Goal: Task Accomplishment & Management: Manage account settings

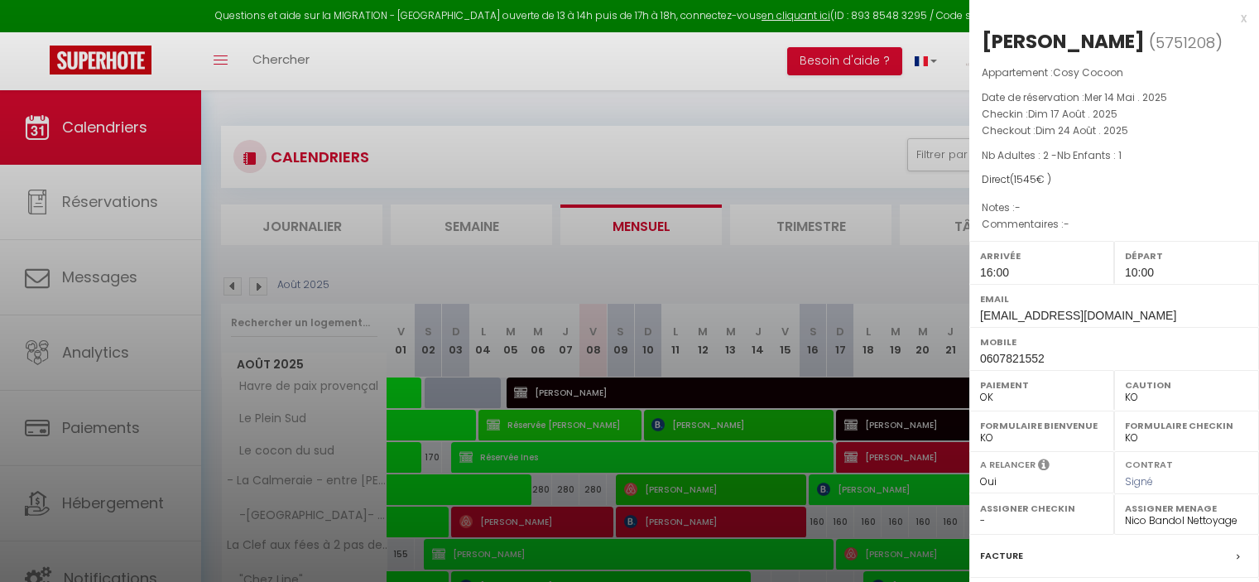
select select "KO"
select select "0"
select select "43170"
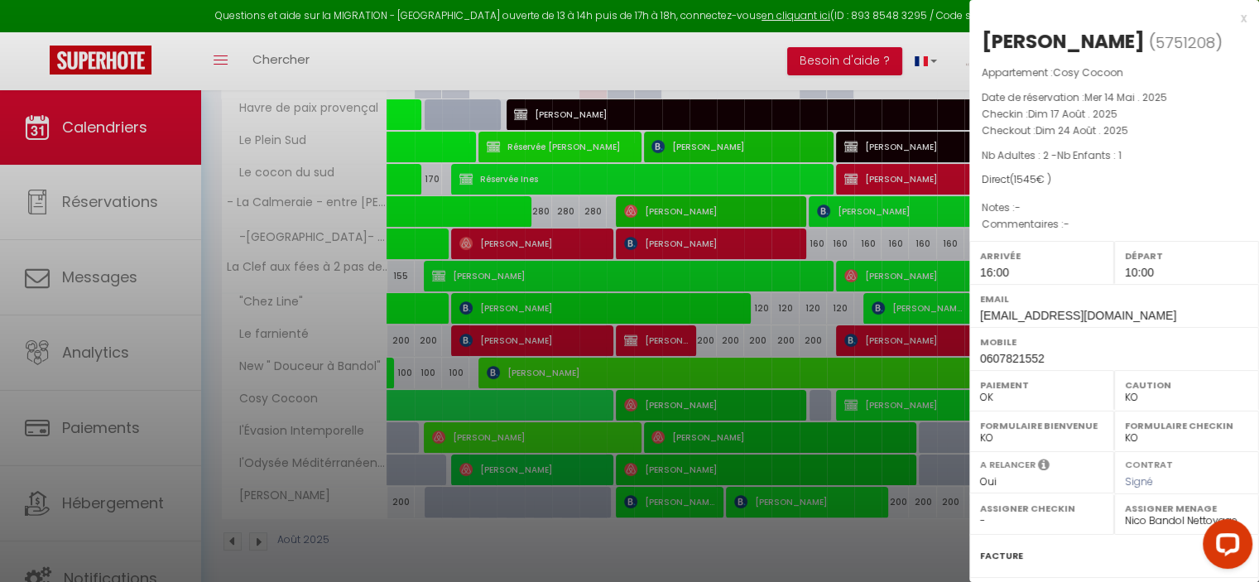
click at [1232, 16] on div "x" at bounding box center [1107, 18] width 277 height 20
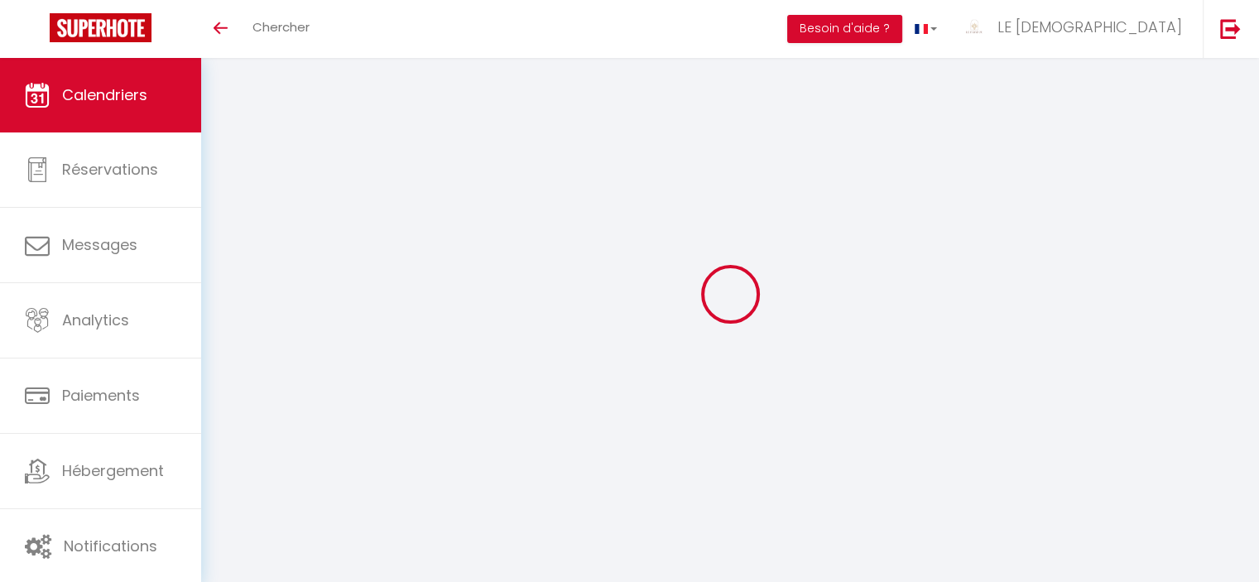
select select
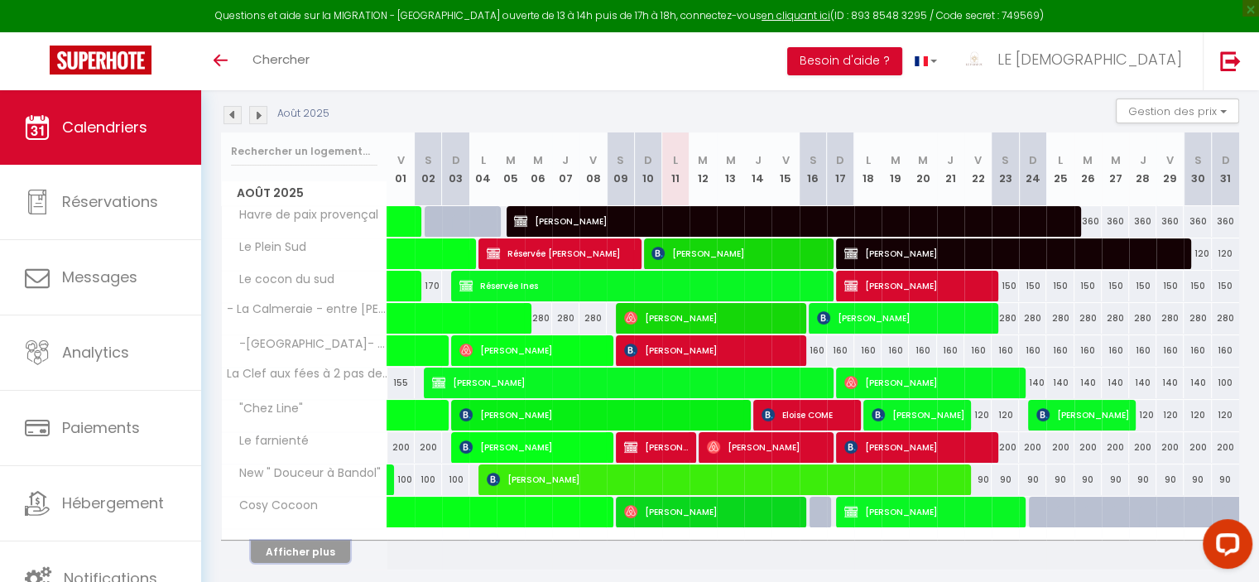
click at [311, 549] on button "Afficher plus" at bounding box center [300, 551] width 99 height 22
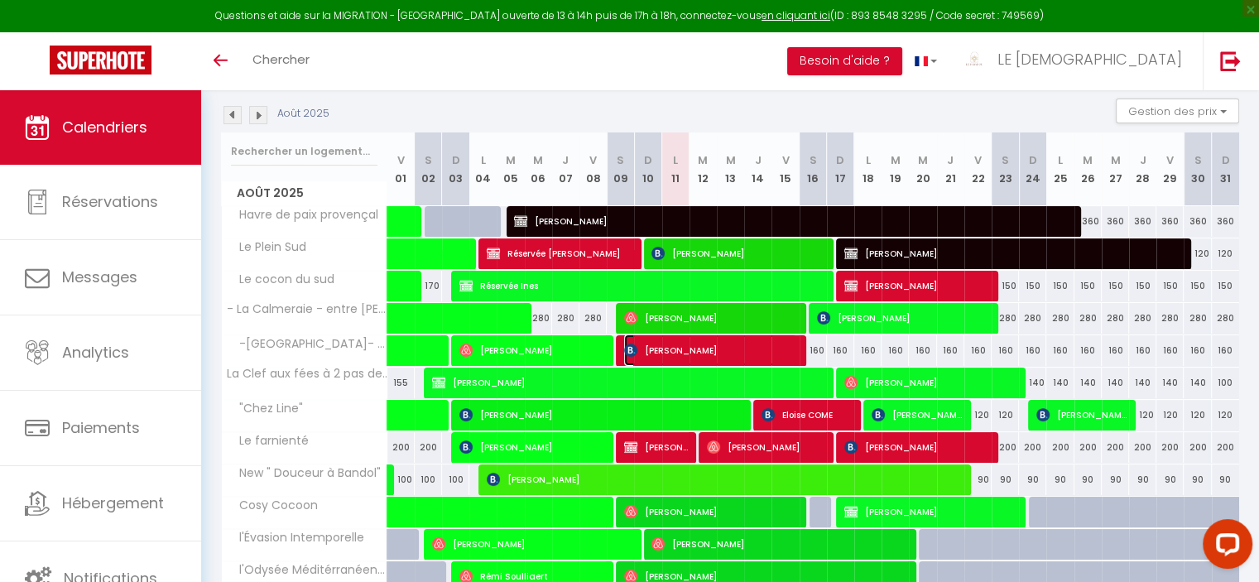
click at [682, 344] on span "[PERSON_NAME]" at bounding box center [710, 349] width 173 height 31
select select "OK"
select select "0"
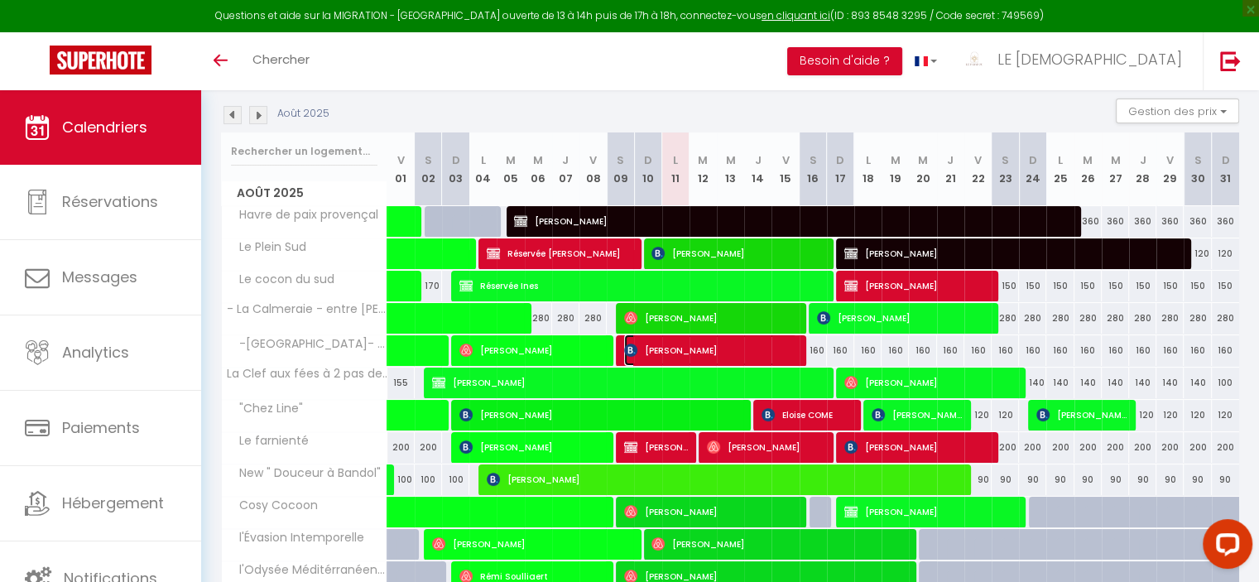
select select "1"
select select
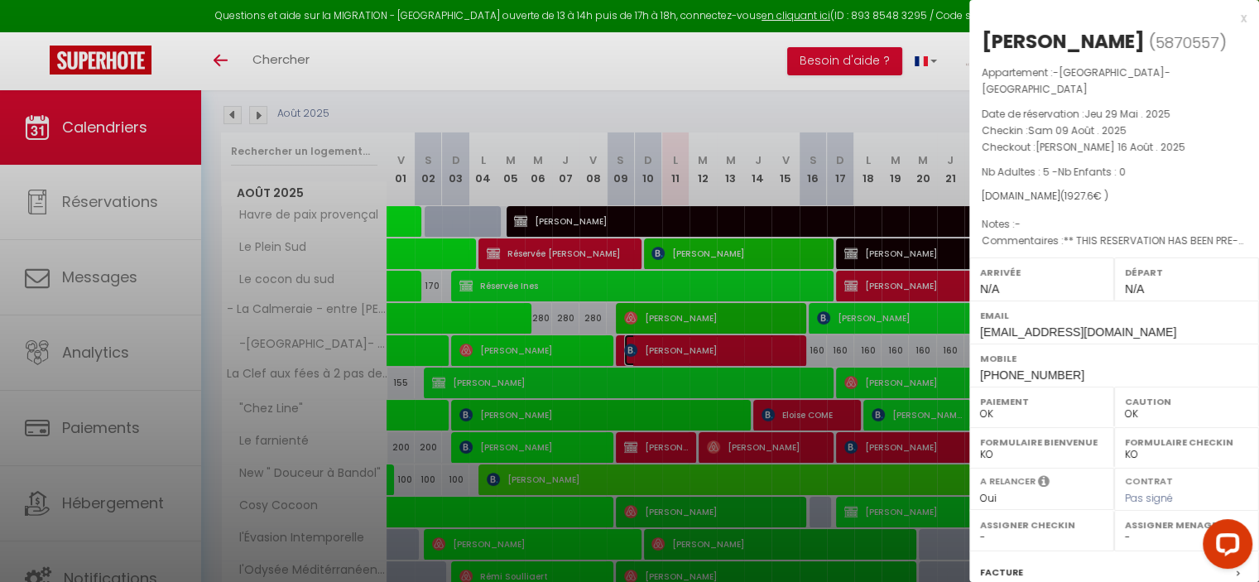
select select "31544"
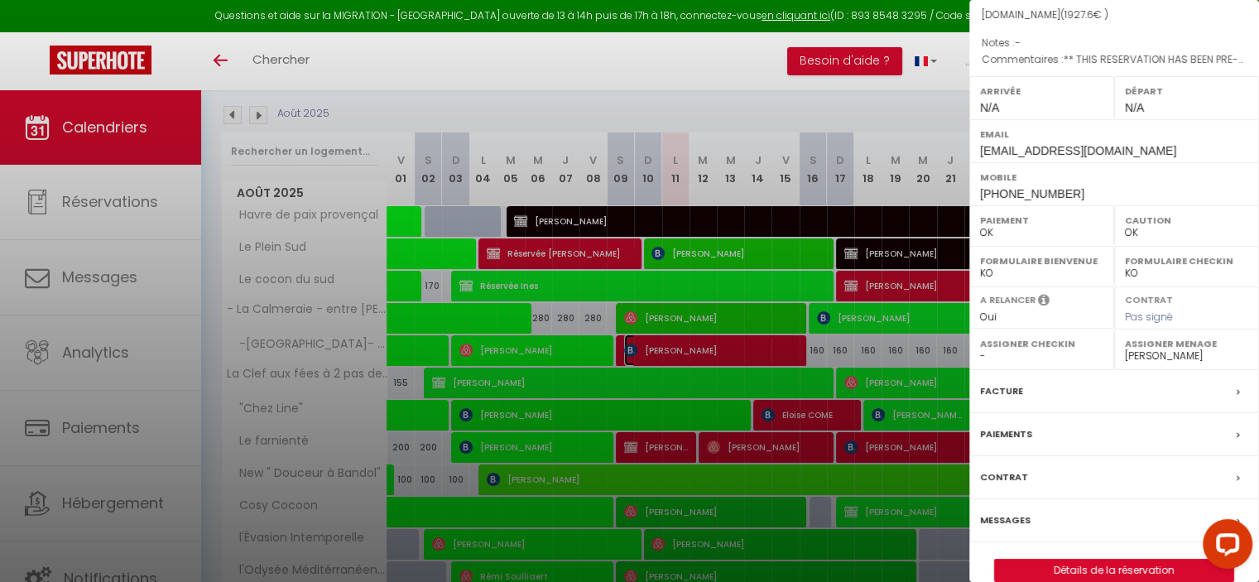
scroll to position [186, 0]
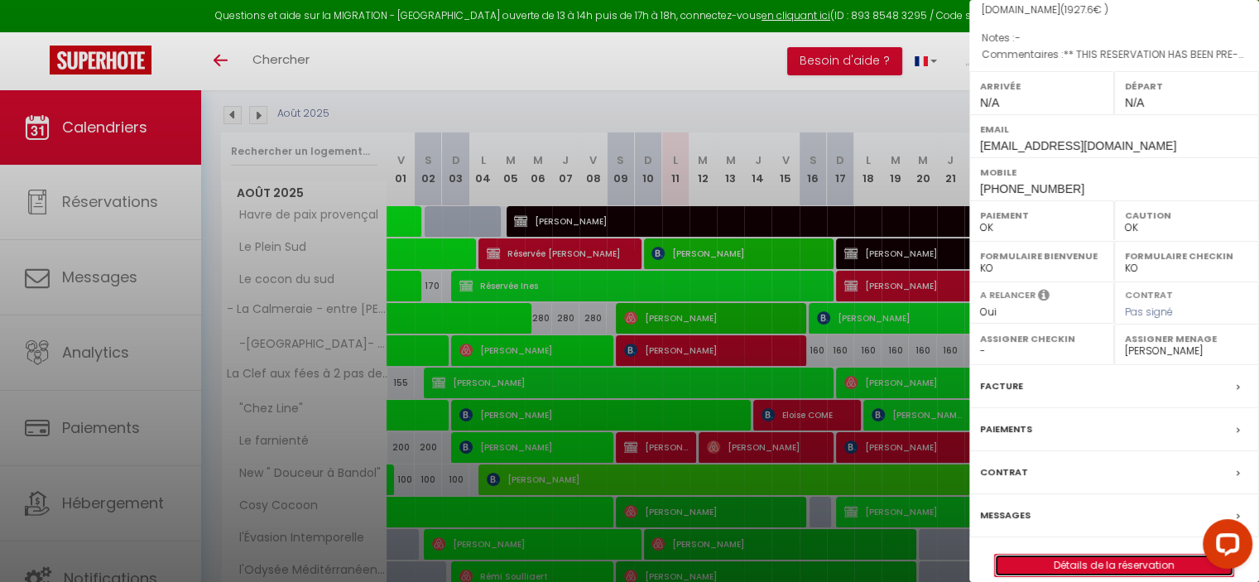
click at [1089, 555] on link "Détails de la réservation" at bounding box center [1114, 566] width 238 height 22
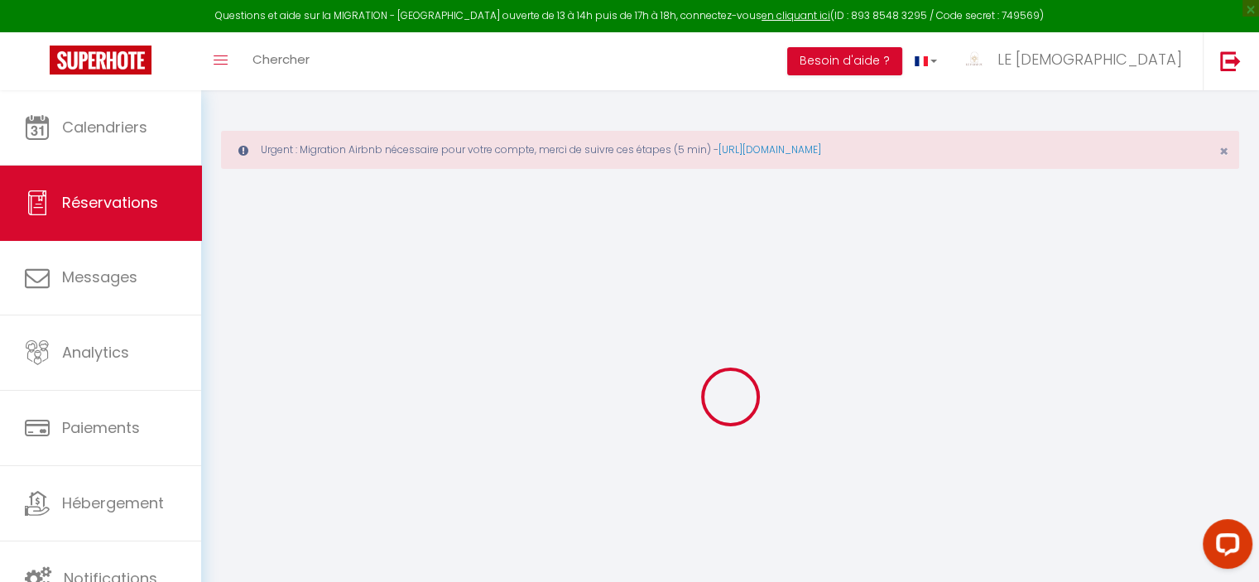
type input "Arnoult"
type input "Tristan"
type input "atrist.560581@guest.booking.com"
type input "+33663237506"
type input "."
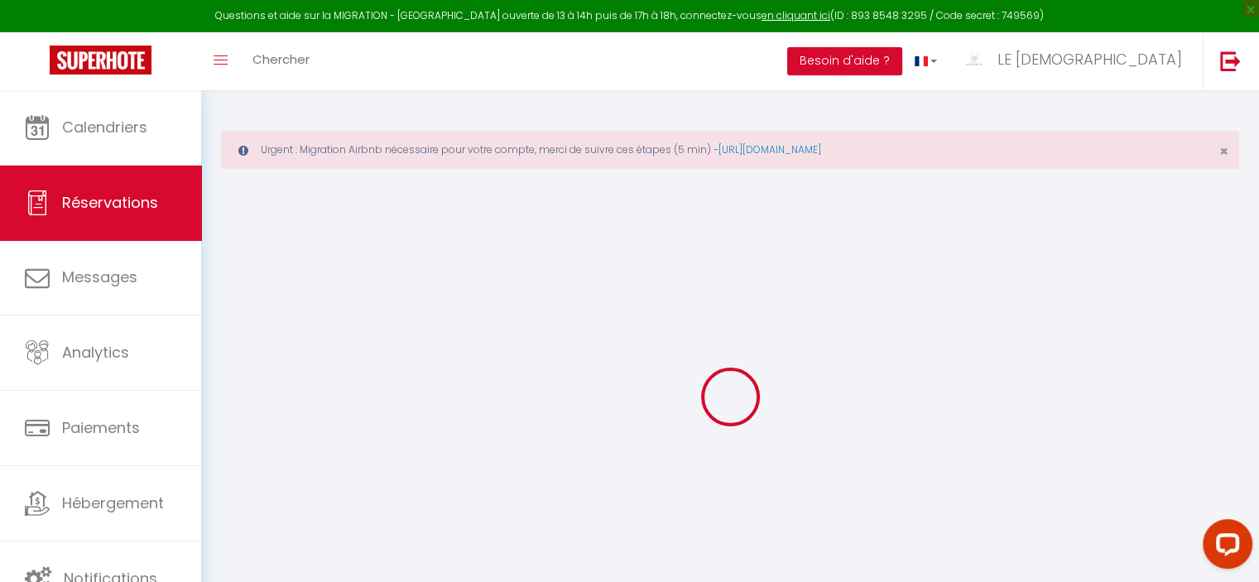
select select "FR"
type input "277.8"
type input "26.99"
select select "57738"
select select "1"
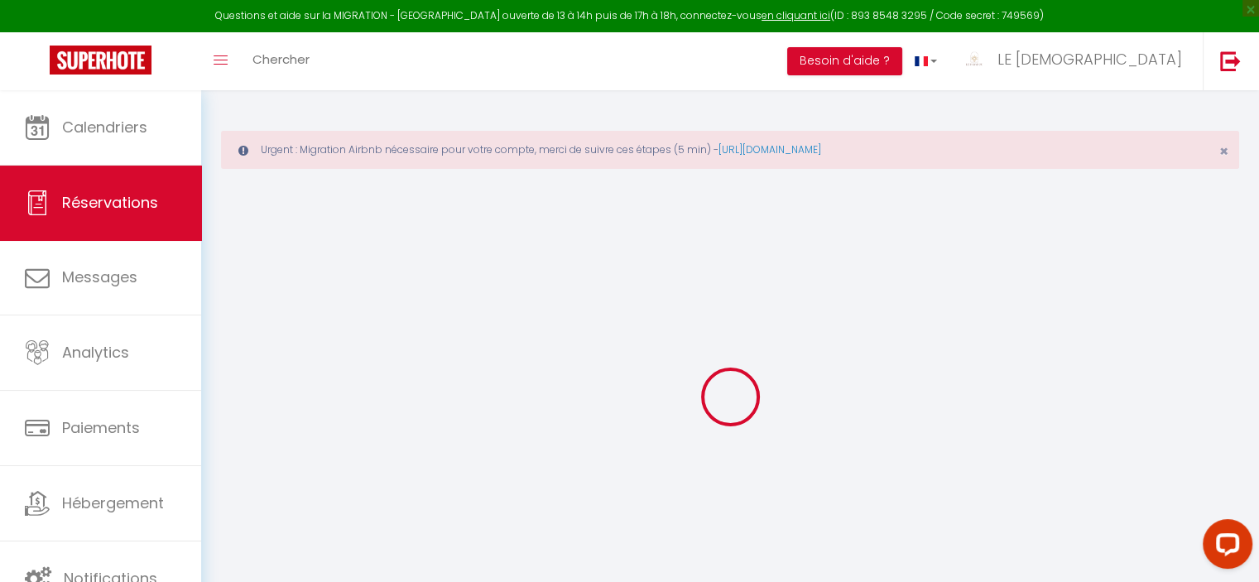
select select
type input "5"
select select "12"
select select "15"
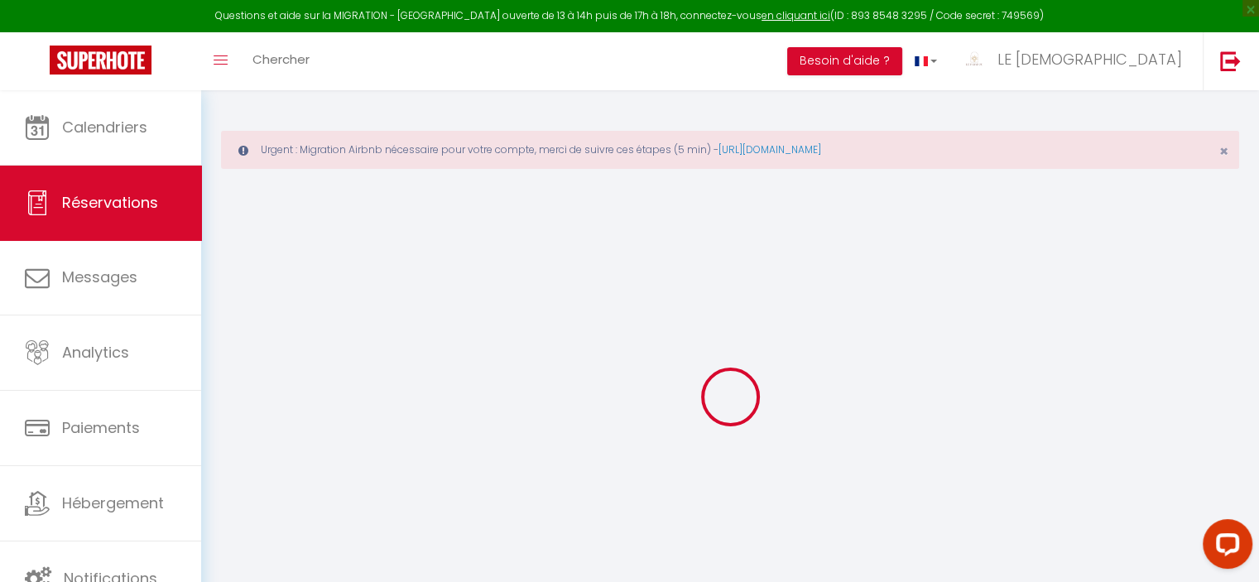
type input "1652"
checkbox input "false"
type input "0"
select select "2"
type input "200"
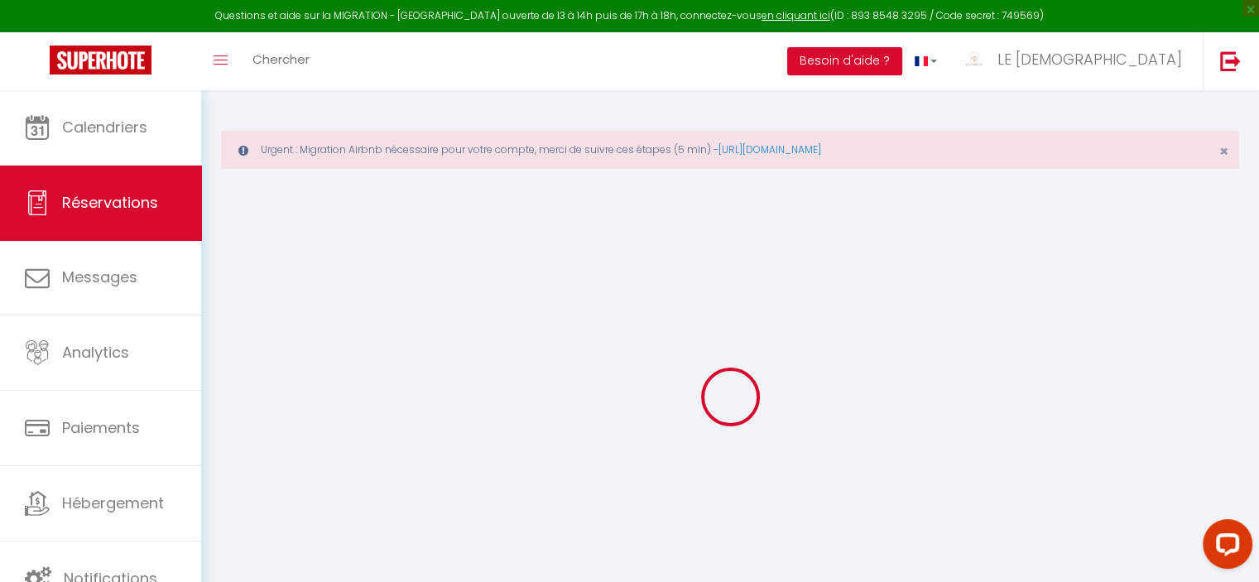
type input "0"
select select
checkbox input "false"
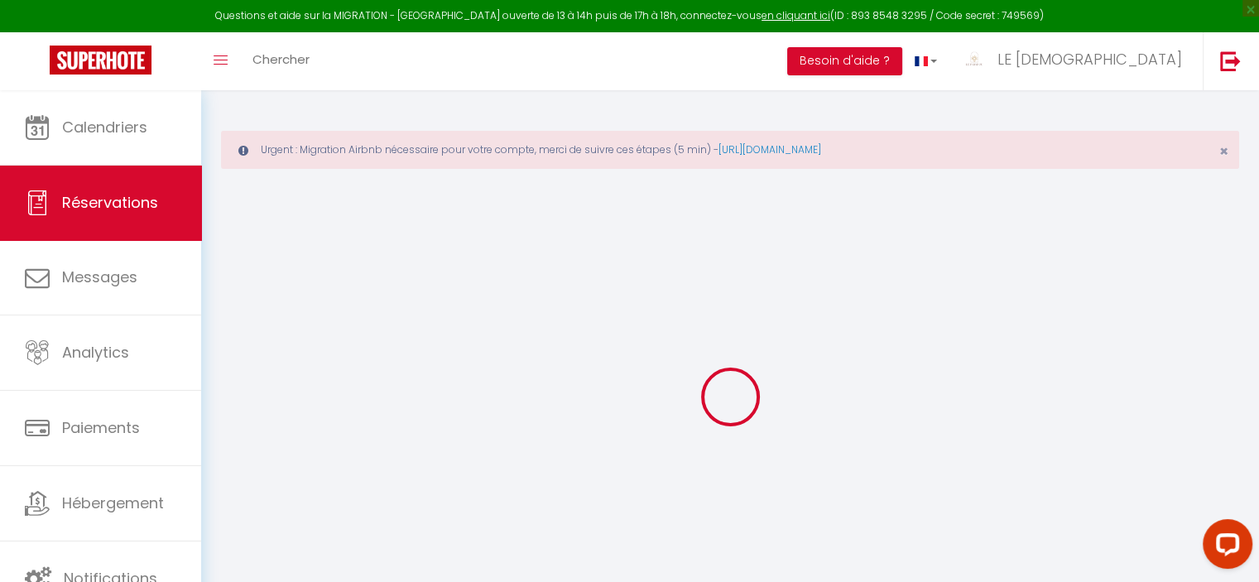
select select
checkbox input "false"
select select
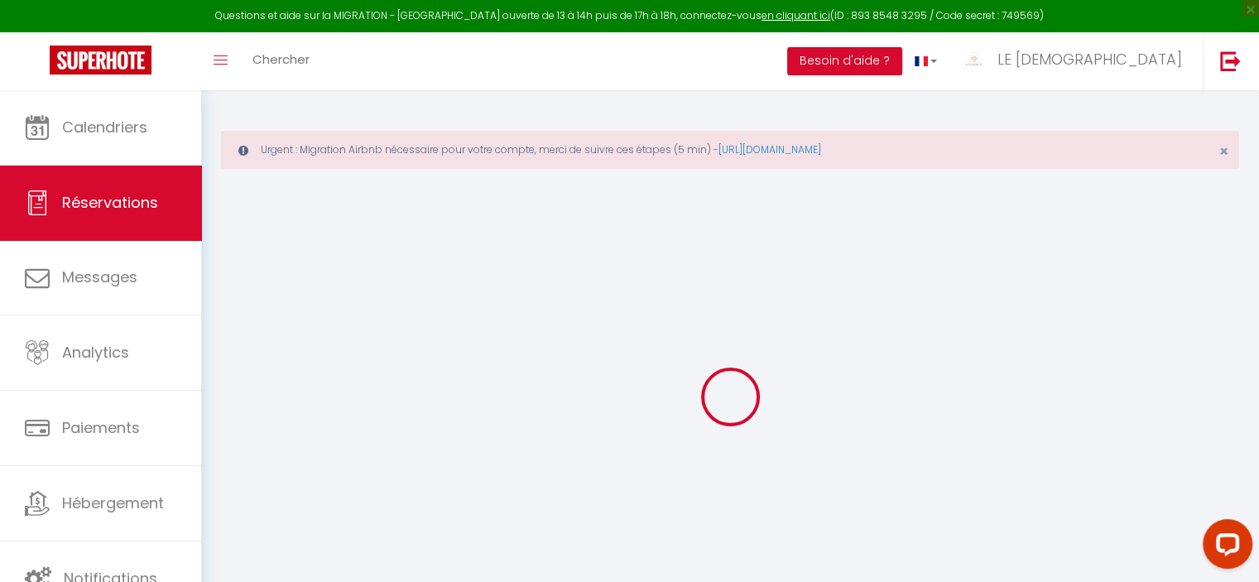
checkbox input "false"
type textarea "** THIS RESERVATION HAS BEEN PRE-PAID ** BOOKING NOTE : Payment charge is EUR 2…"
type input "200"
type input "75.6"
select select
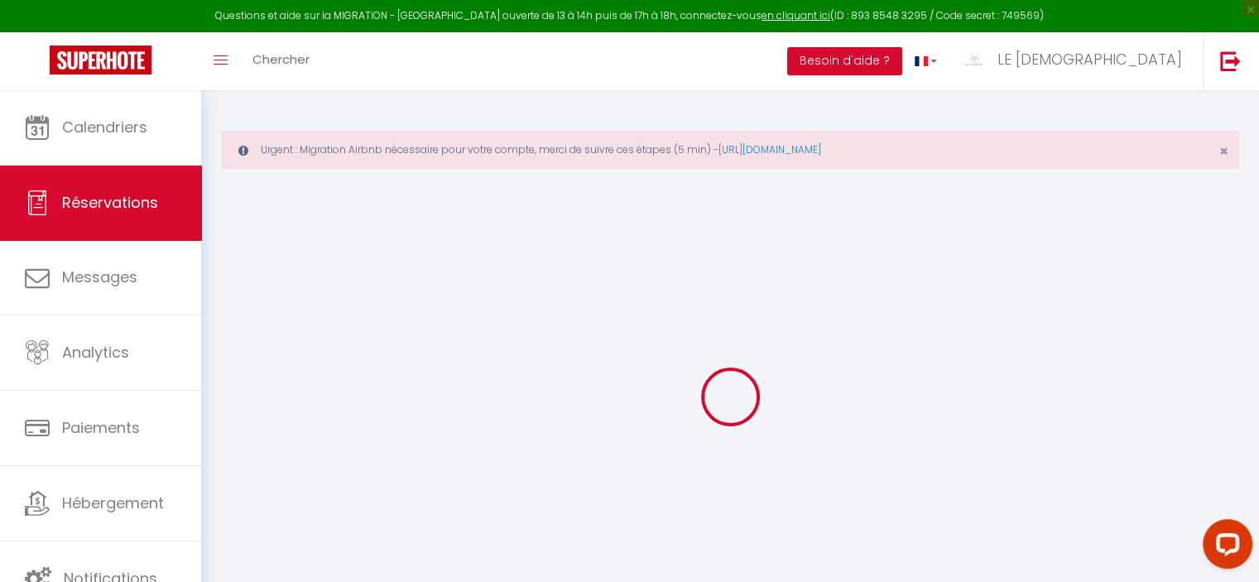
select select
checkbox input "false"
select select
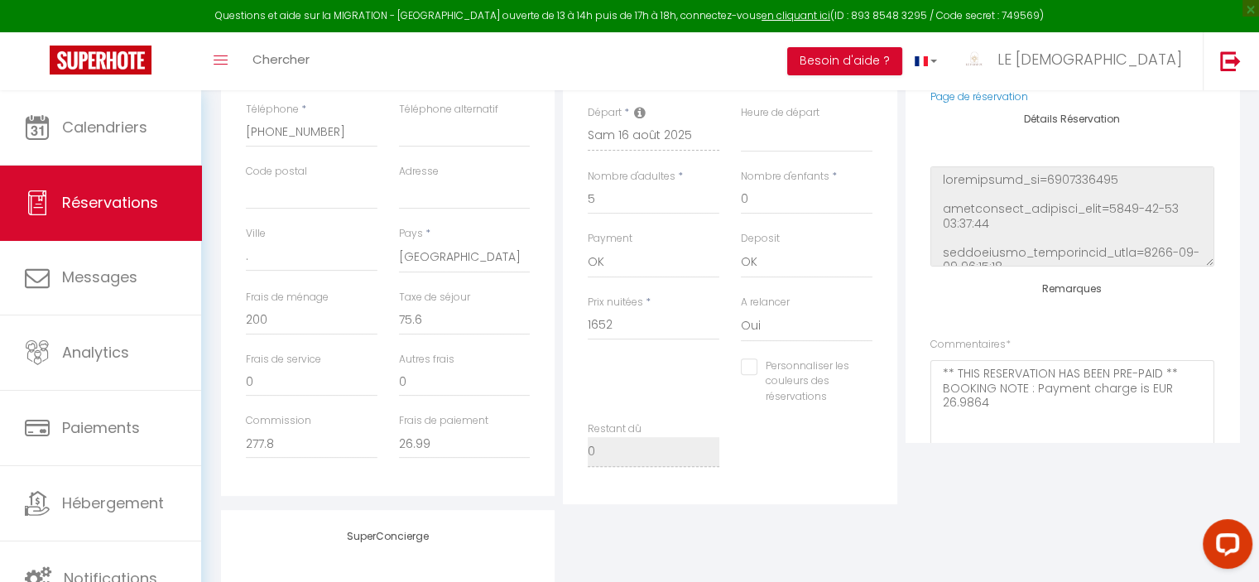
scroll to position [468, 0]
click at [751, 373] on input "Personnaliser les couleurs des réservations" at bounding box center [796, 371] width 111 height 17
checkbox input "true"
select select
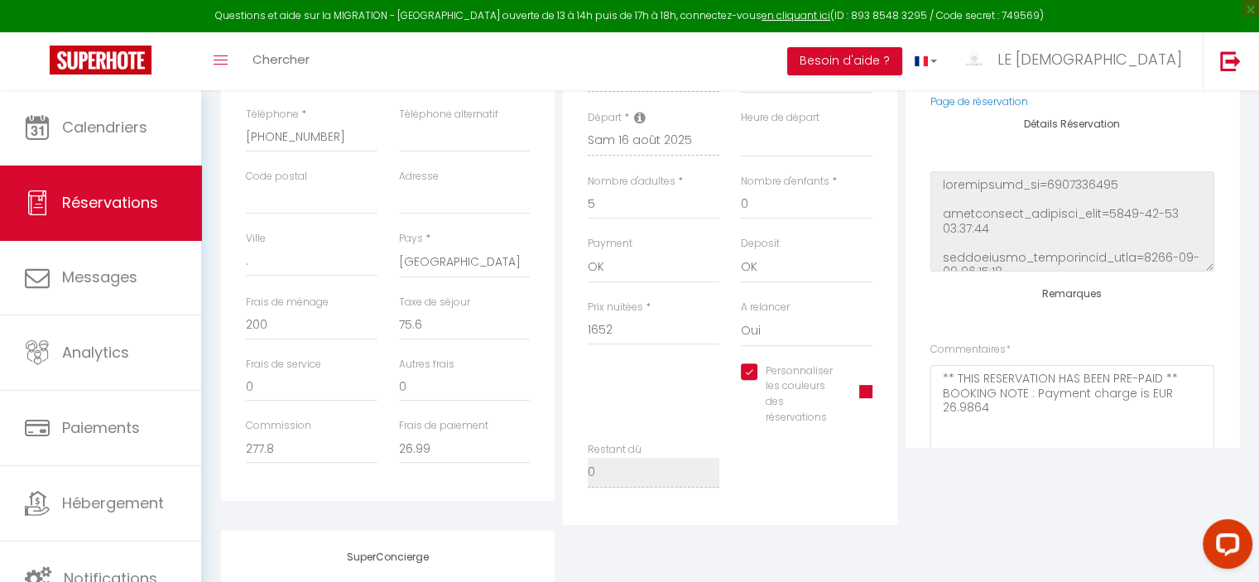
click at [862, 387] on span at bounding box center [865, 391] width 13 height 13
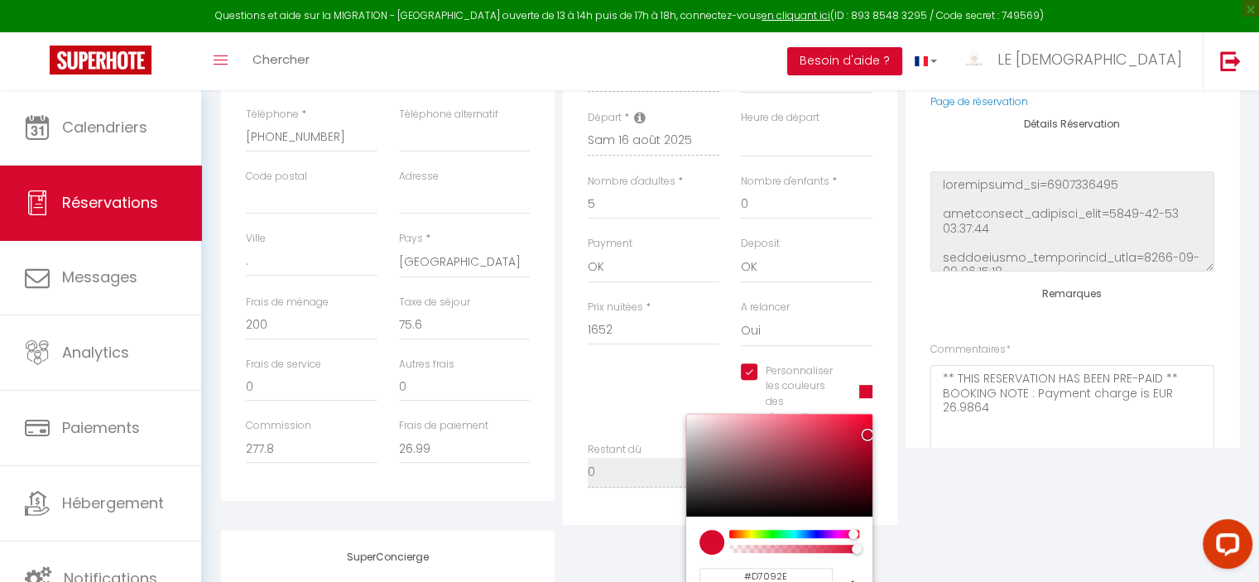
click at [779, 531] on div at bounding box center [794, 534] width 127 height 8
select select
type input "#09D745"
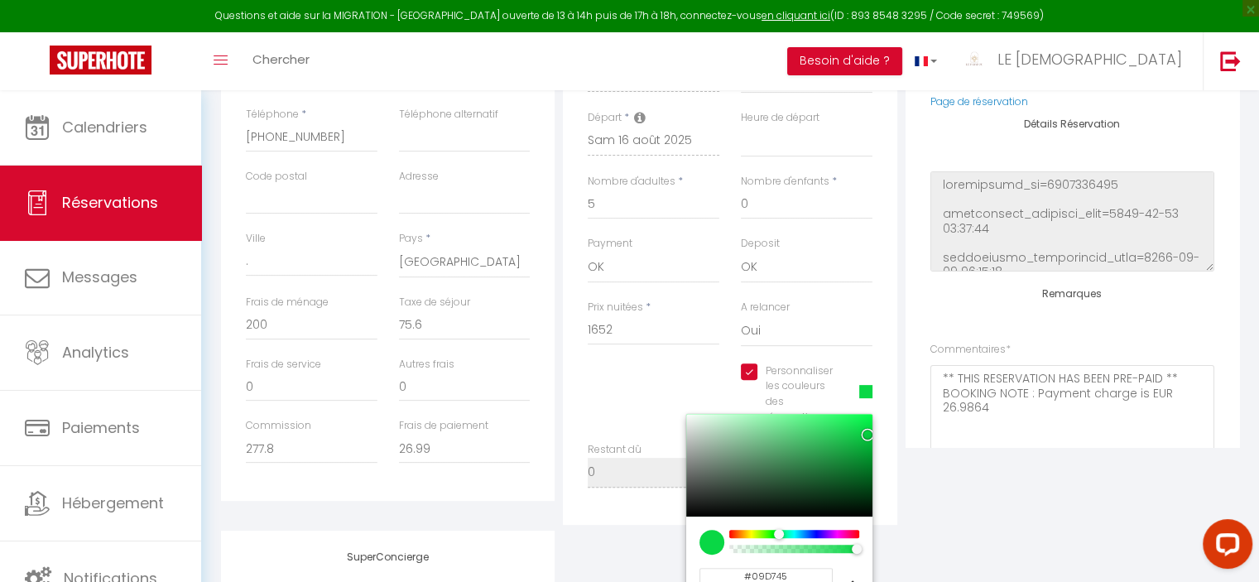
click at [997, 474] on div "Plateformes Source Direct Airbnb.com Booking.com Chalet montagne Expedia Gite d…" at bounding box center [1072, 217] width 342 height 616
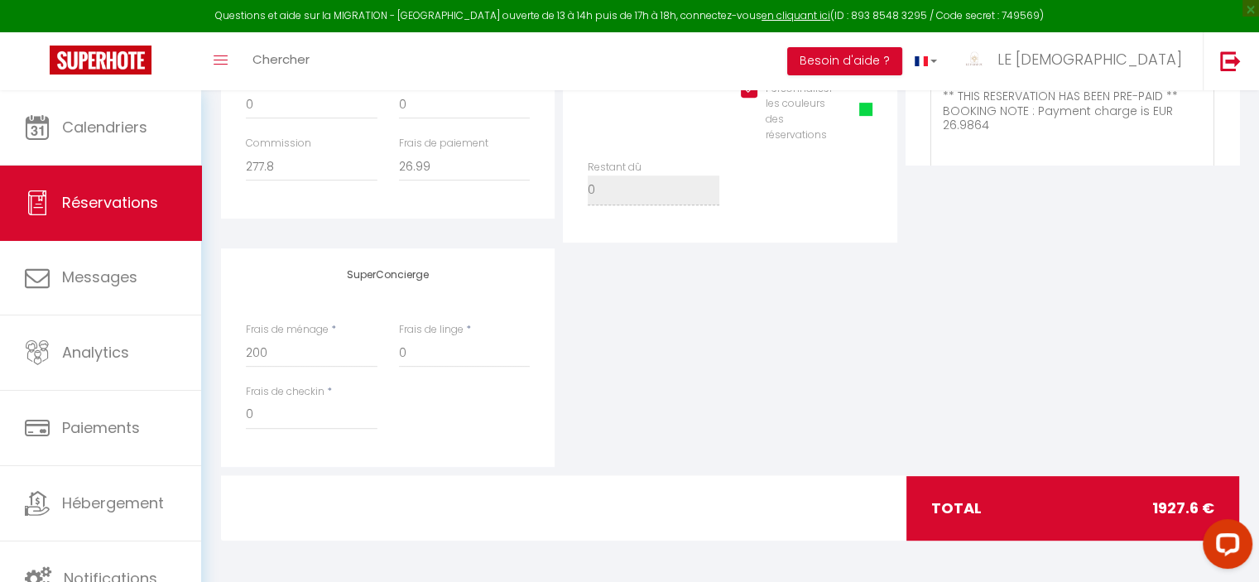
scroll to position [0, 0]
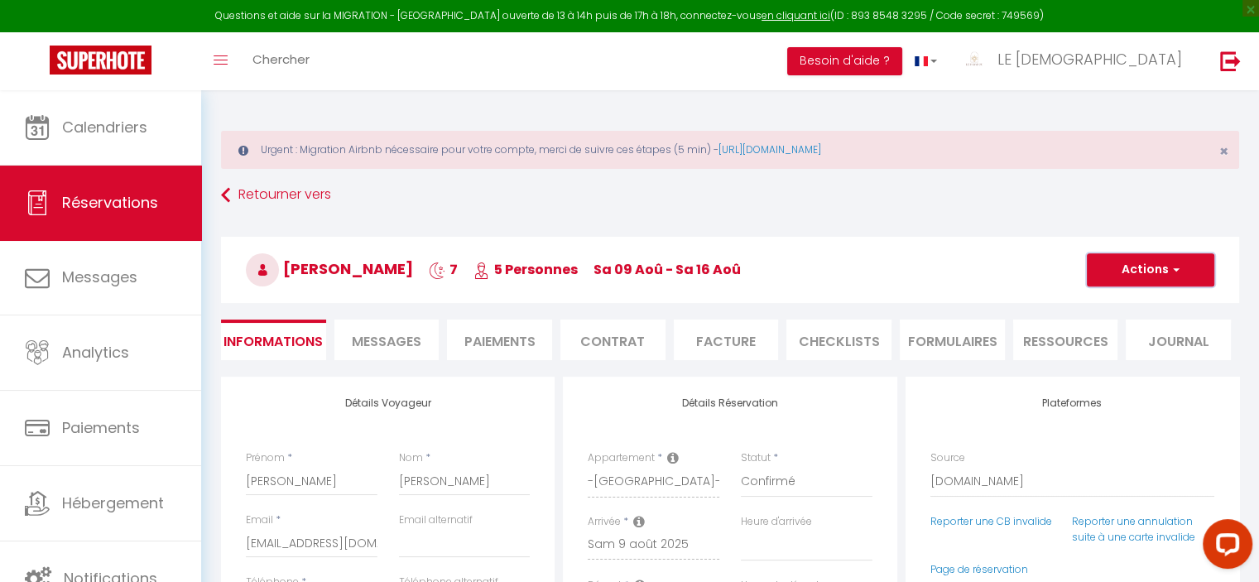
click at [1162, 273] on button "Actions" at bounding box center [1150, 269] width 127 height 33
click at [1149, 306] on link "Enregistrer" at bounding box center [1134, 306] width 131 height 22
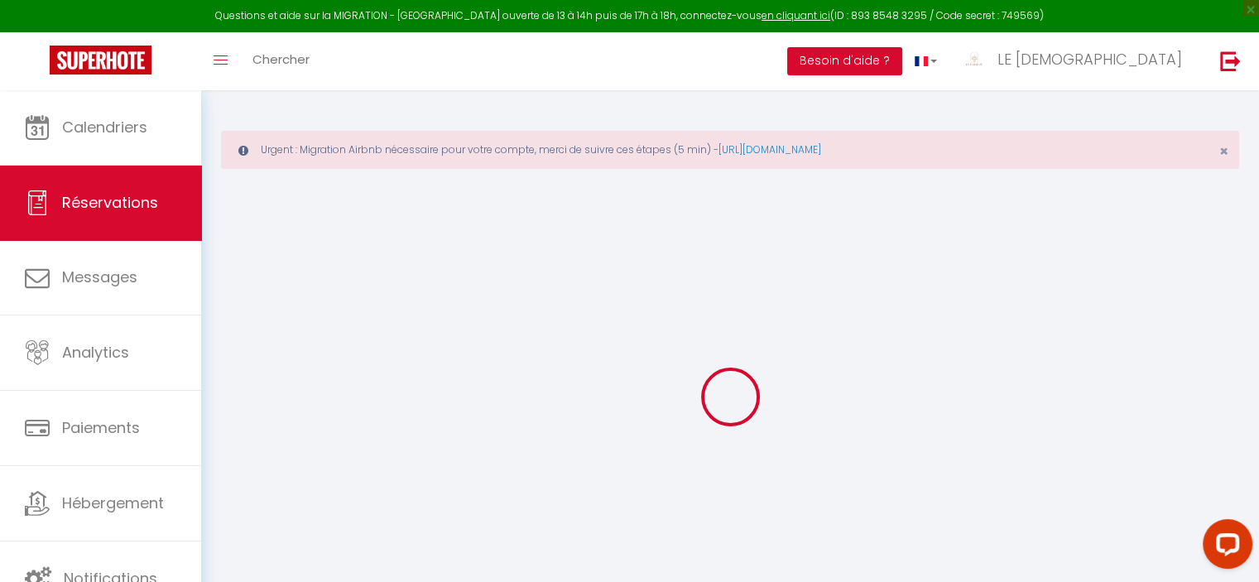
select select "not_cancelled"
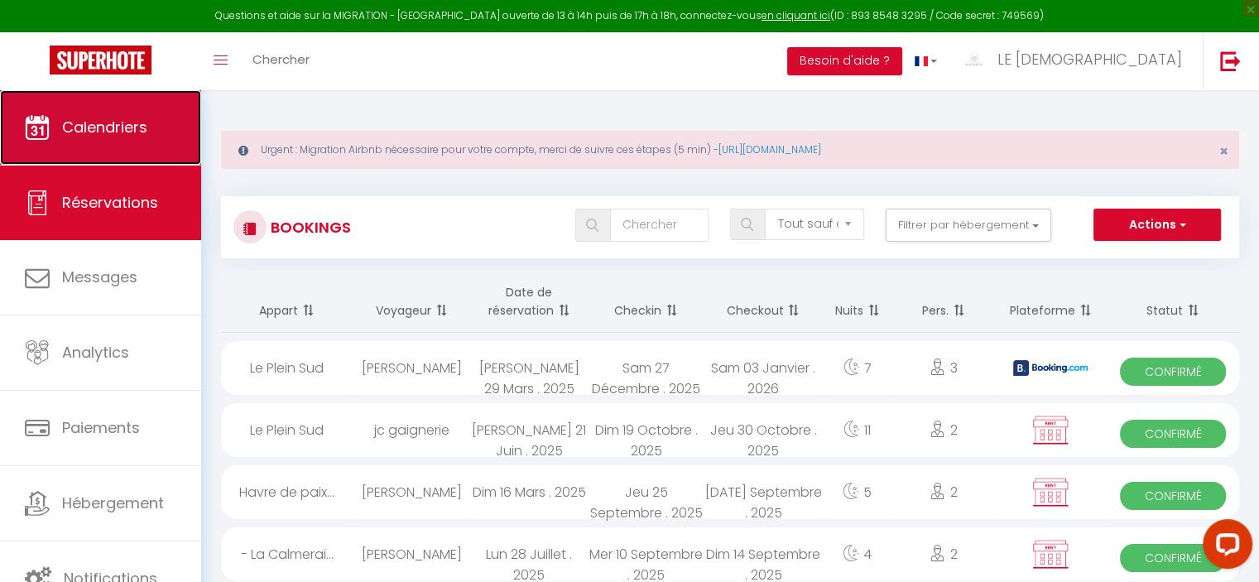
click at [127, 111] on link "Calendriers" at bounding box center [100, 127] width 201 height 74
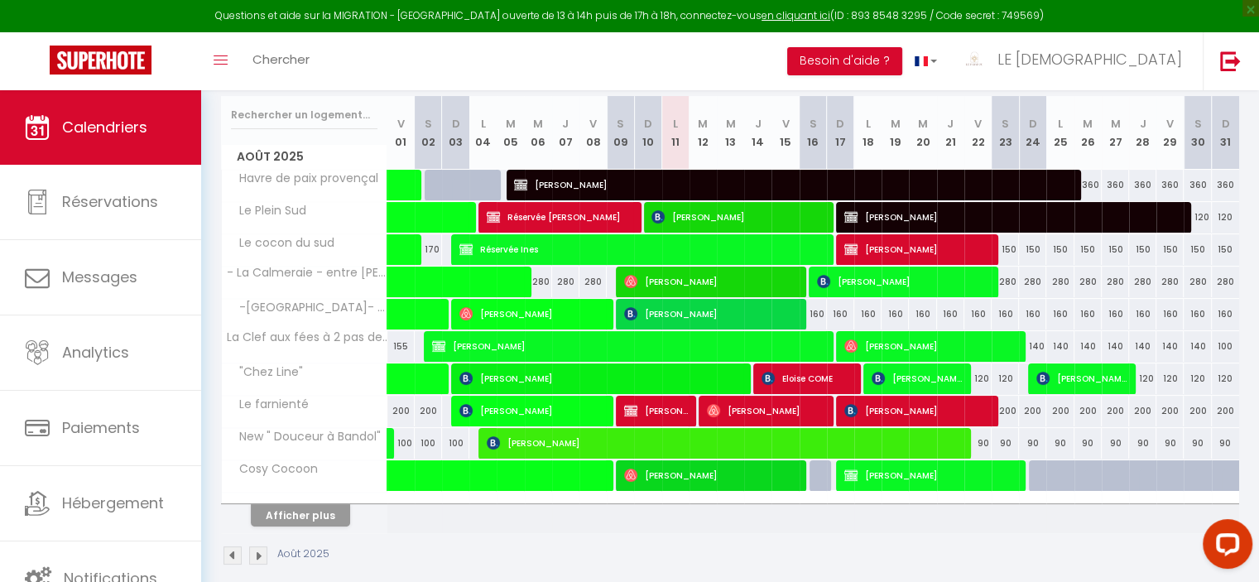
scroll to position [294, 0]
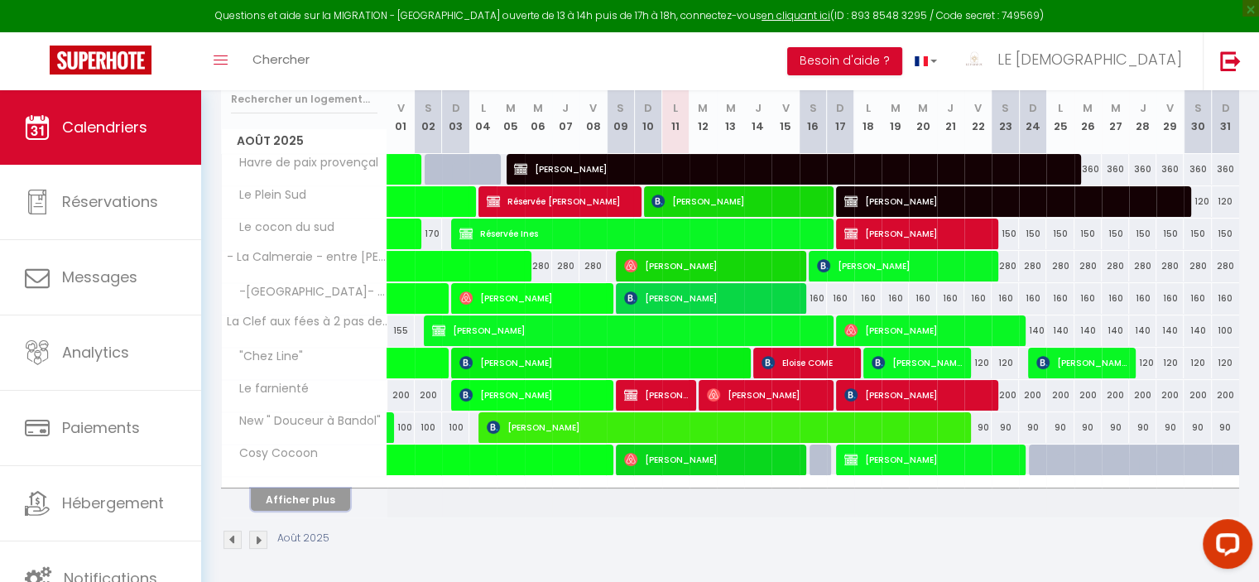
click at [296, 490] on button "Afficher plus" at bounding box center [300, 499] width 99 height 22
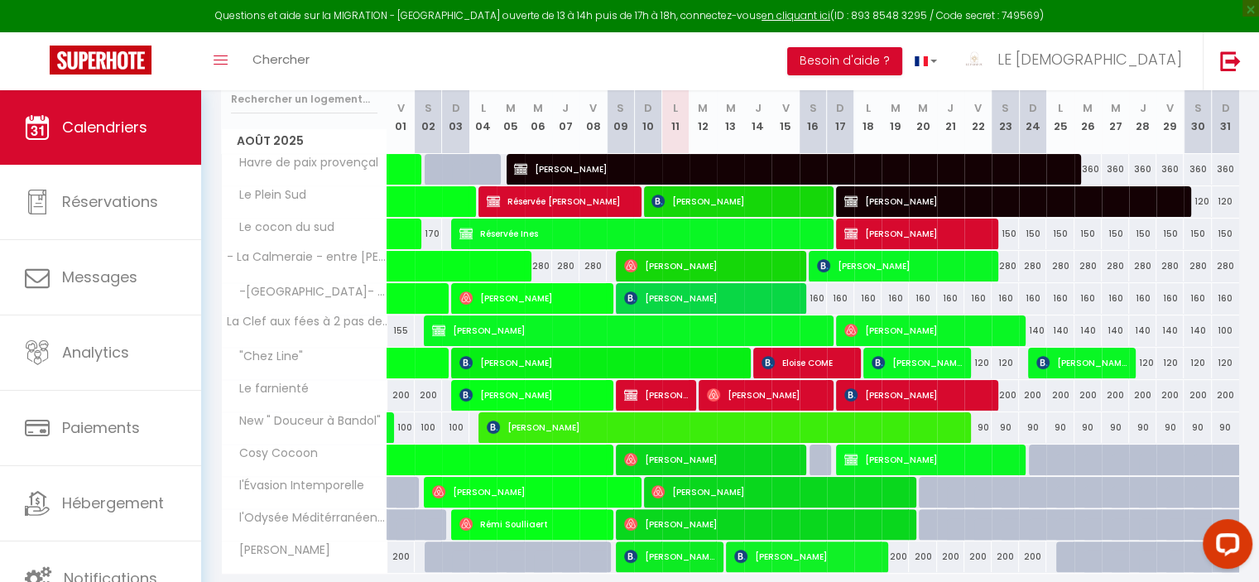
select select
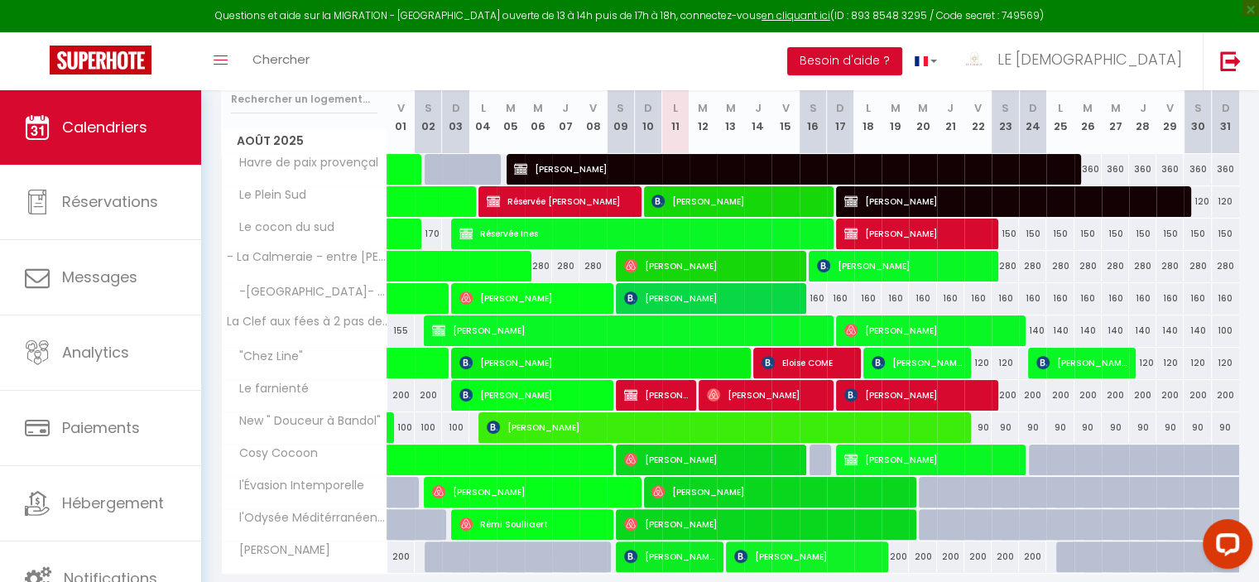
select select
click at [815, 363] on span "Eloise COME" at bounding box center [806, 362] width 91 height 31
select select "OK"
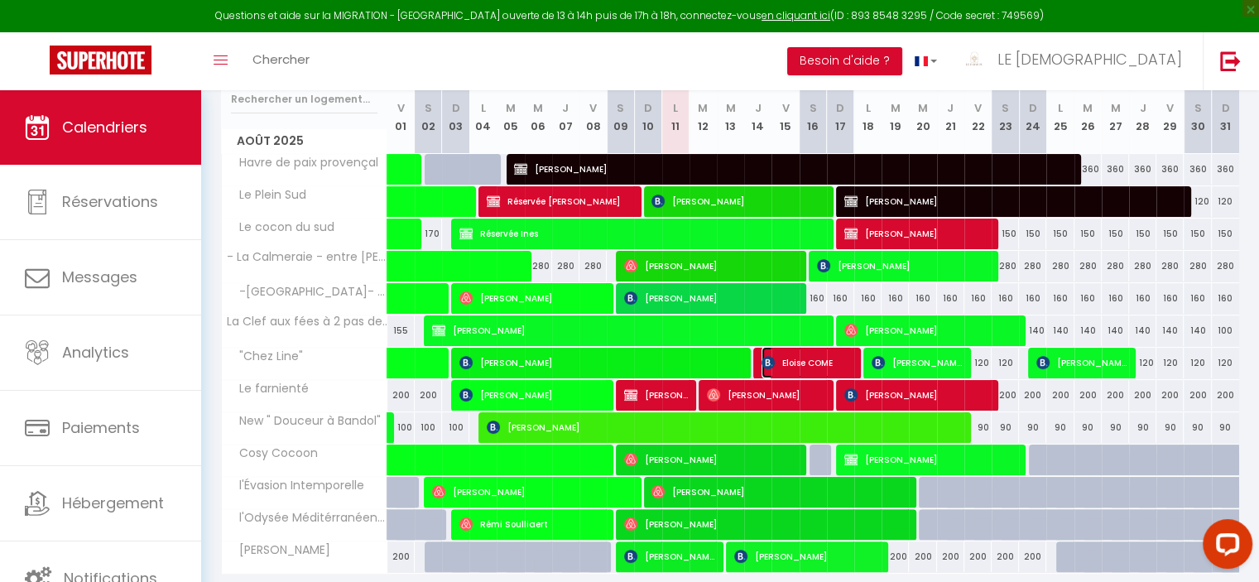
select select "0"
select select "1"
select select
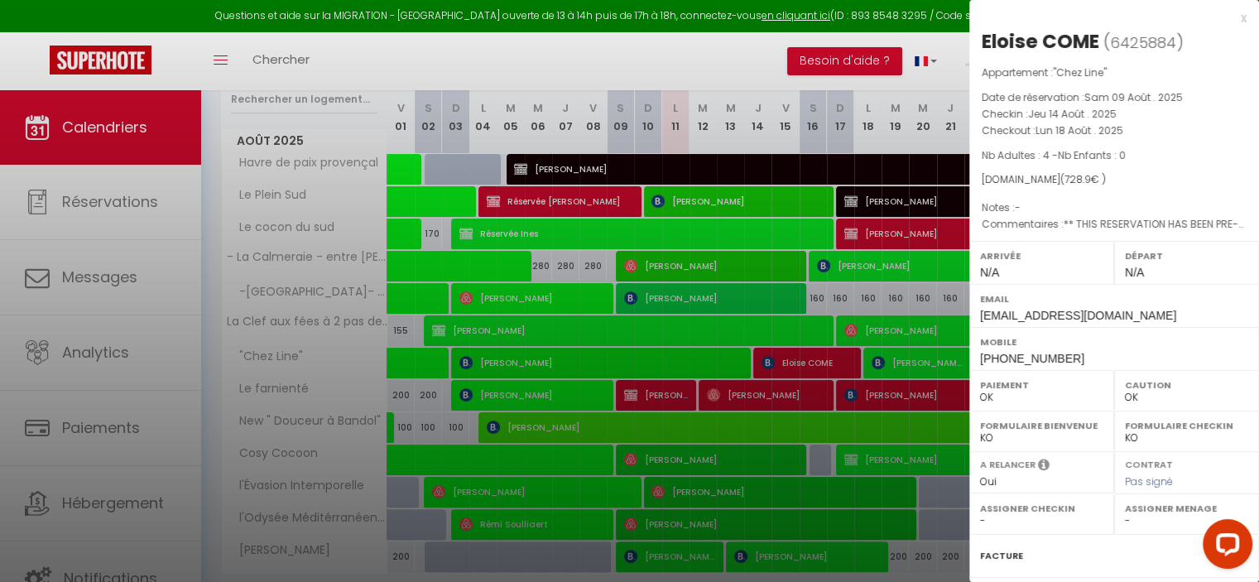
click at [665, 46] on div at bounding box center [629, 291] width 1259 height 582
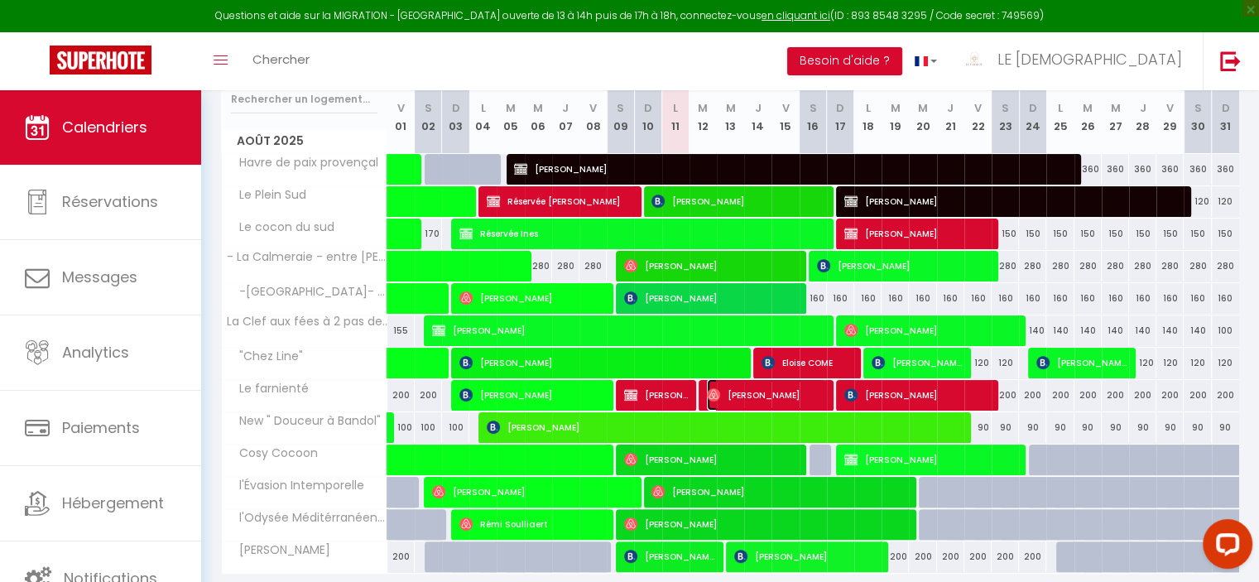
click at [790, 389] on span "Sulyvan Marot" at bounding box center [766, 394] width 118 height 31
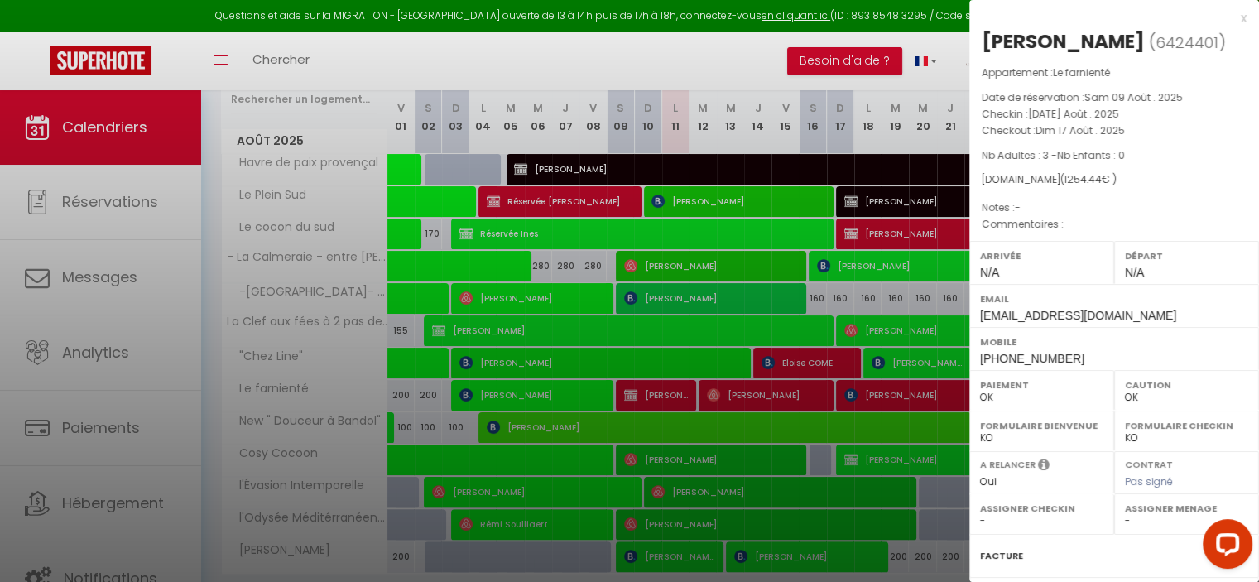
click at [913, 390] on div at bounding box center [629, 291] width 1259 height 582
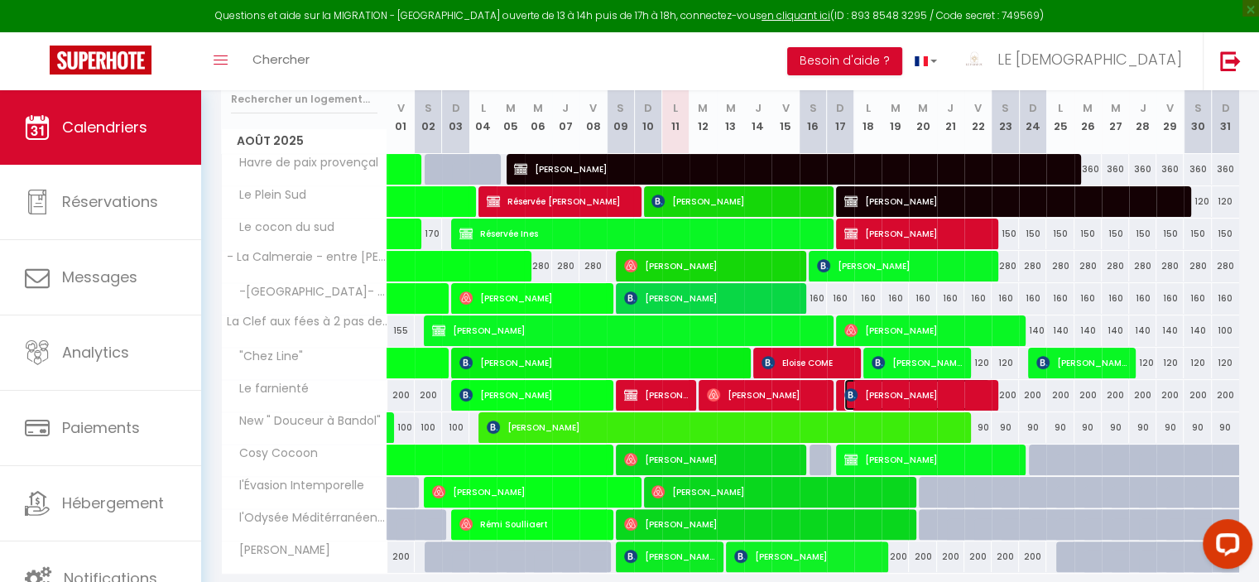
click at [913, 390] on span "[PERSON_NAME]" at bounding box center [917, 394] width 146 height 31
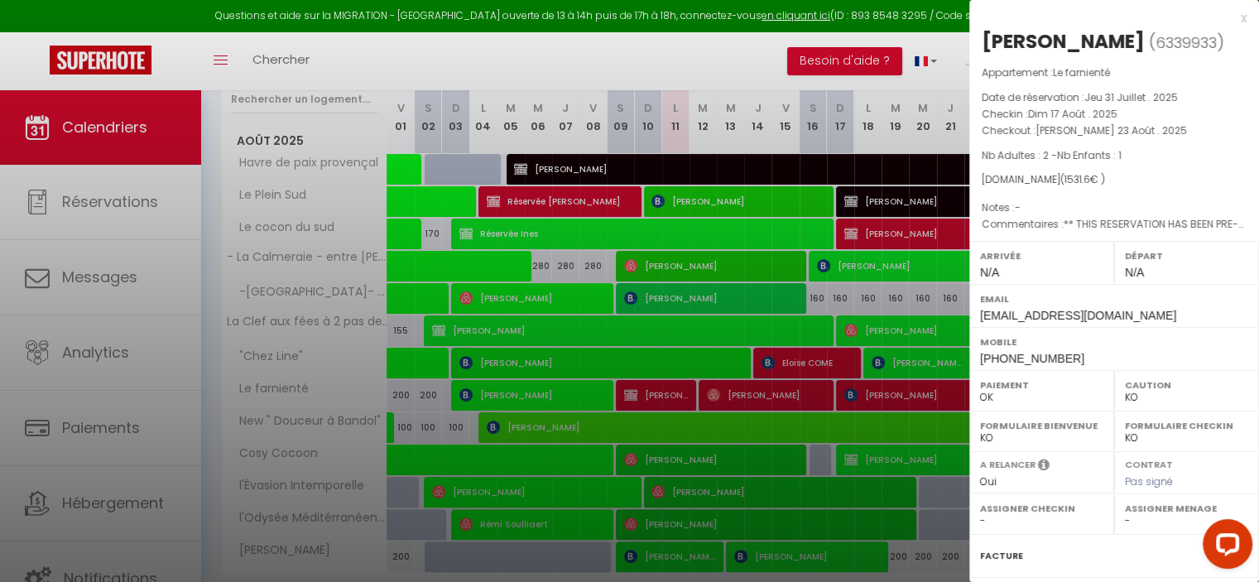
click at [786, 63] on div at bounding box center [629, 291] width 1259 height 582
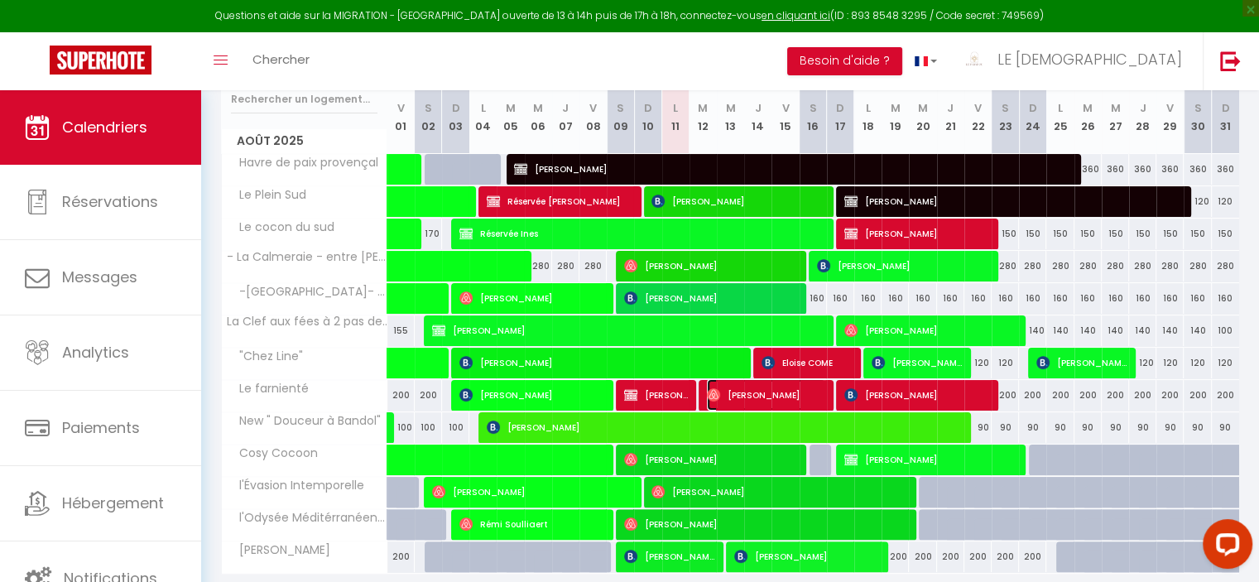
click at [813, 381] on span "Sulyvan Marot" at bounding box center [766, 394] width 118 height 31
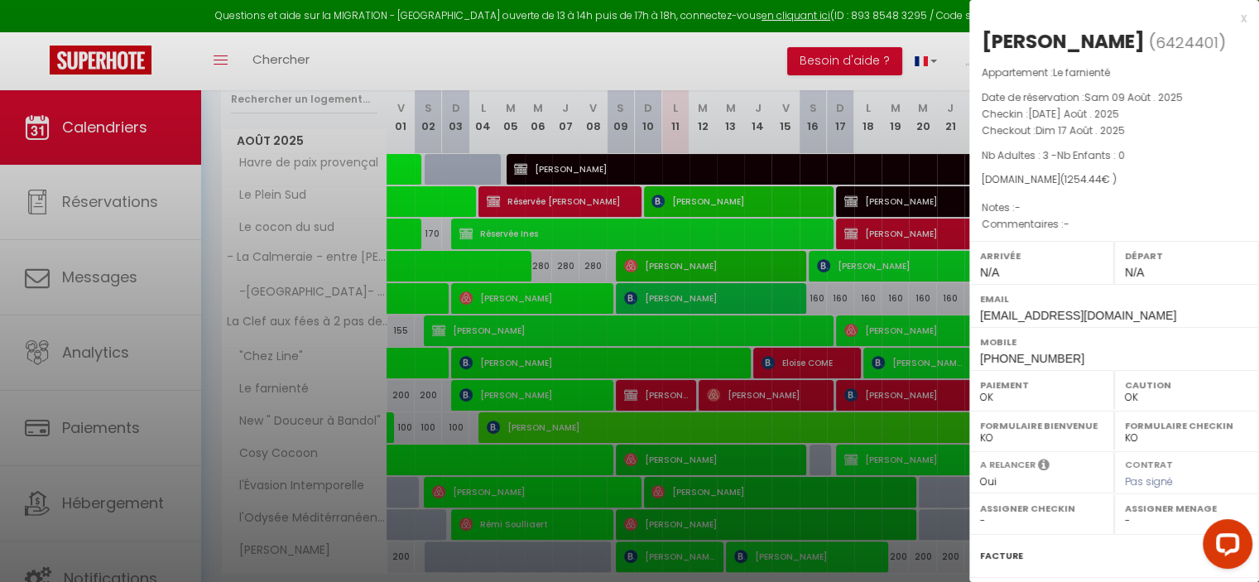
click at [882, 390] on div at bounding box center [629, 291] width 1259 height 582
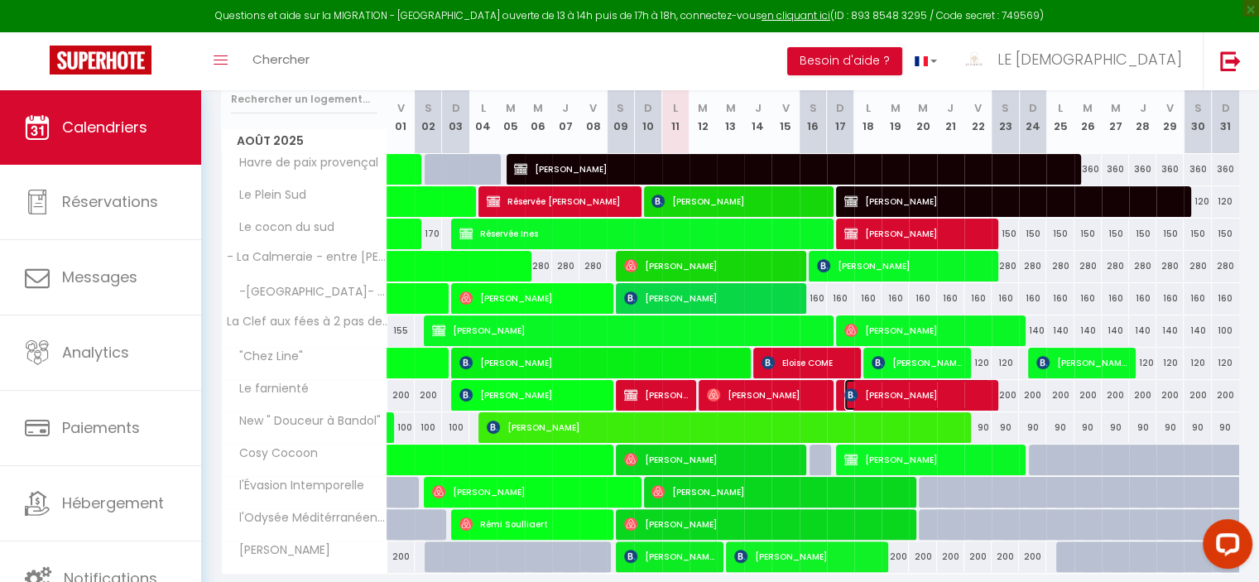
click at [882, 390] on span "[PERSON_NAME]" at bounding box center [917, 394] width 146 height 31
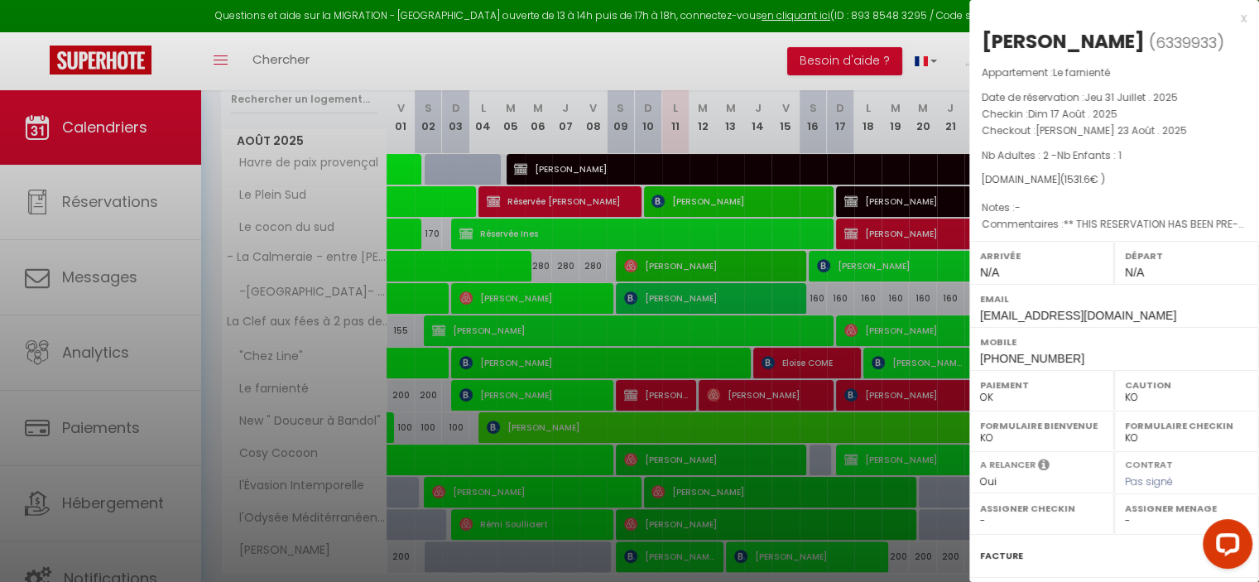
click at [804, 52] on div at bounding box center [629, 291] width 1259 height 582
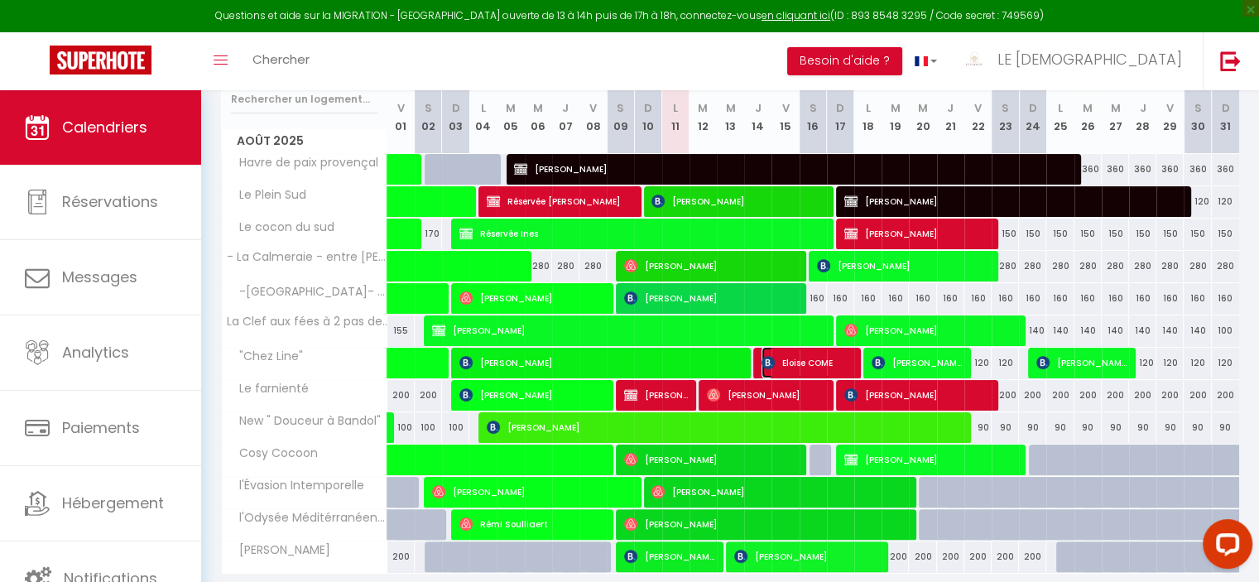
drag, startPoint x: 1269, startPoint y: 425, endPoint x: 781, endPoint y: 356, distance: 493.2
click at [781, 356] on span "Eloise COME" at bounding box center [806, 362] width 91 height 31
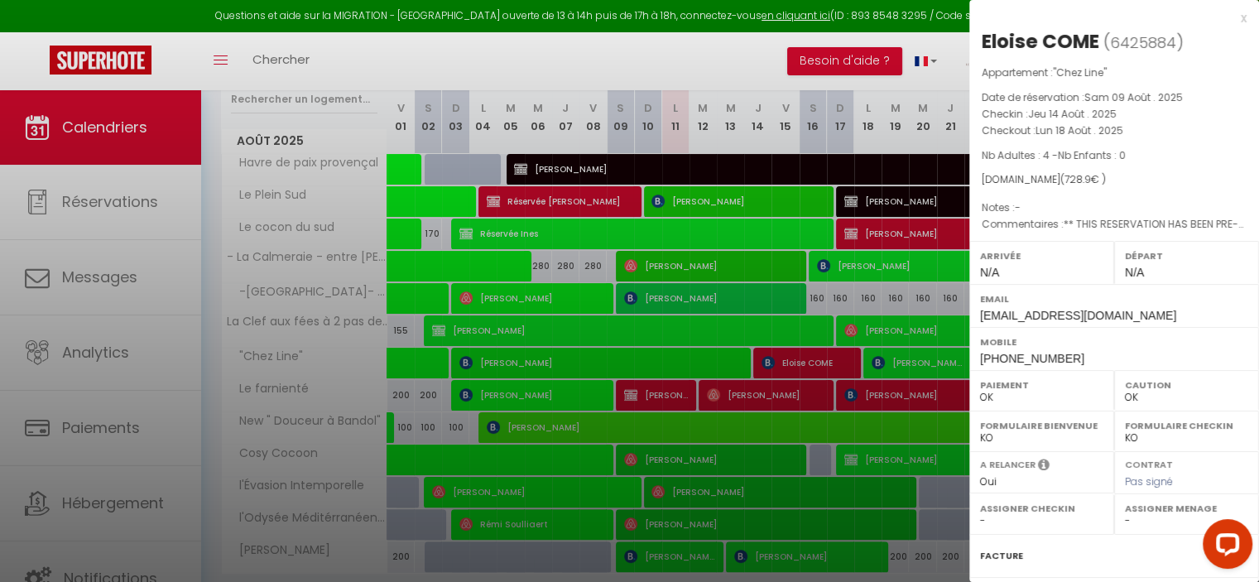
click at [674, 65] on div at bounding box center [629, 291] width 1259 height 582
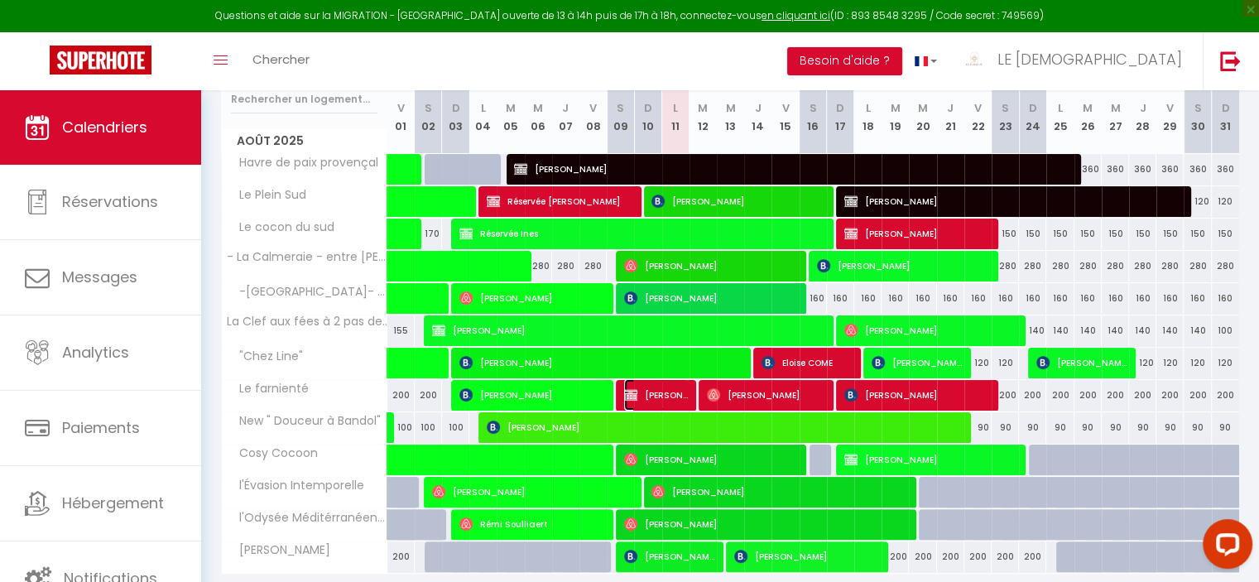
click at [679, 392] on span "[PERSON_NAME]" at bounding box center [656, 394] width 64 height 31
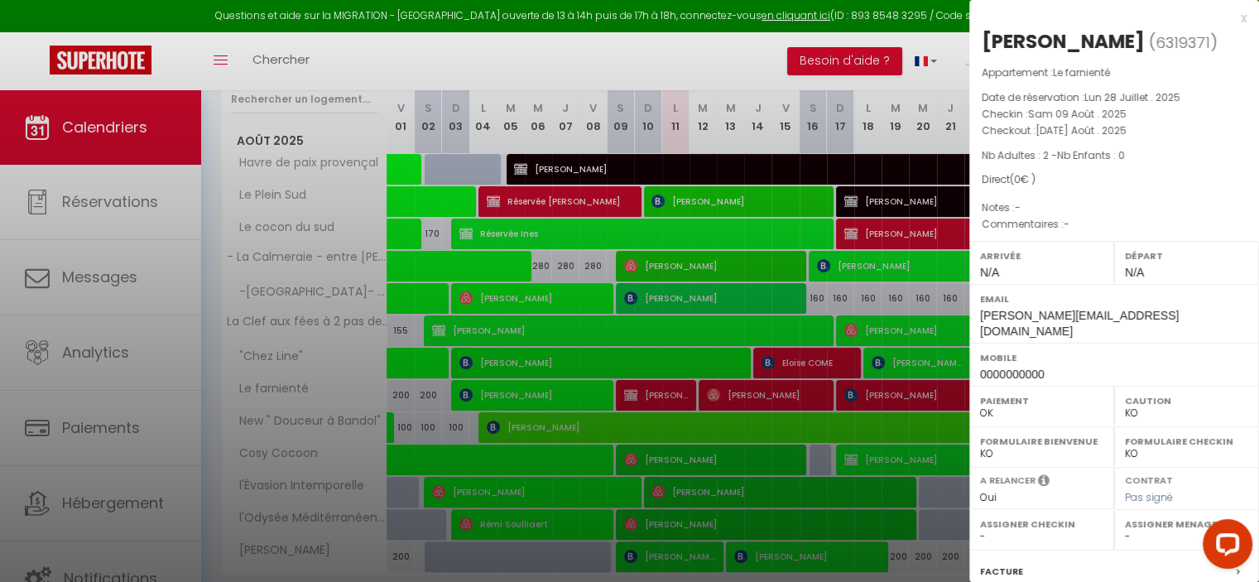
click at [824, 71] on div at bounding box center [629, 291] width 1259 height 582
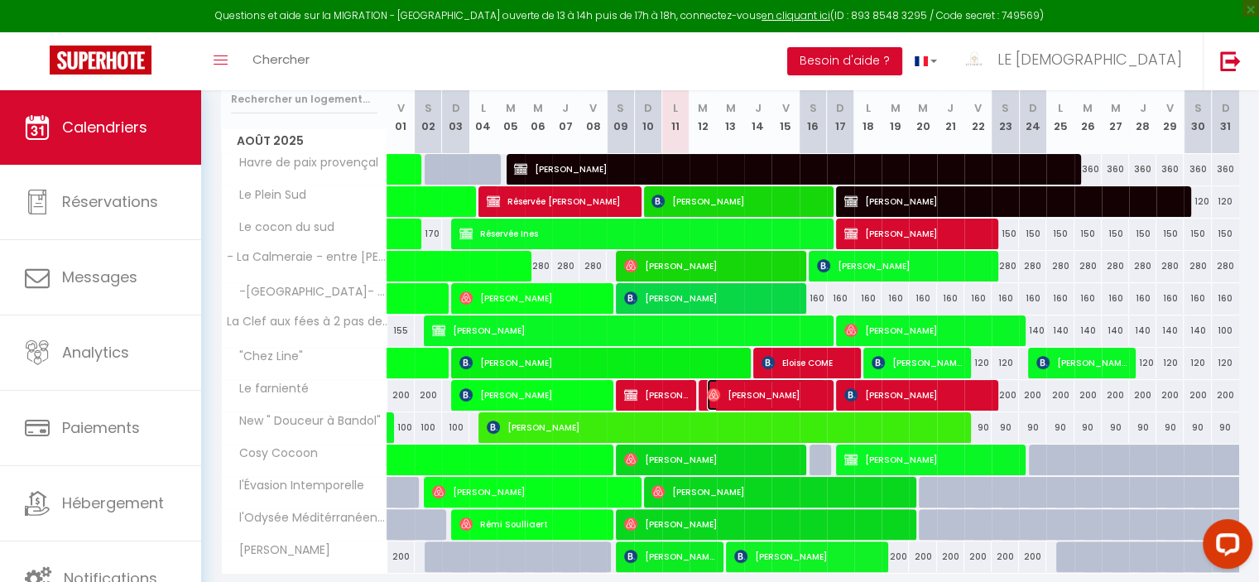
click at [805, 384] on span "Sulyvan Marot" at bounding box center [766, 394] width 118 height 31
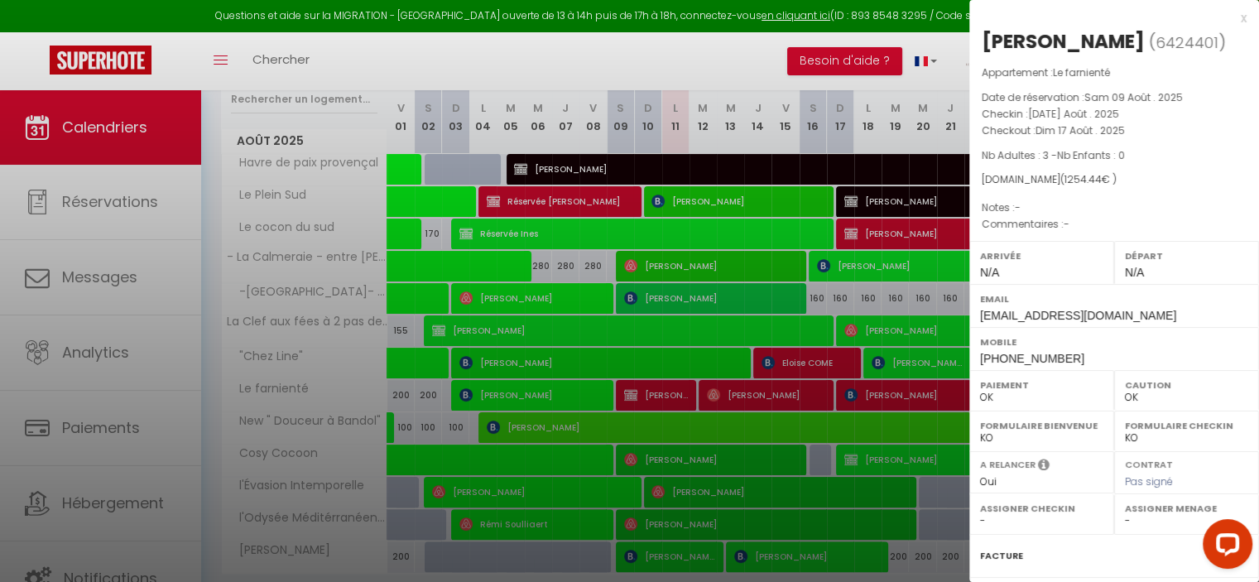
click at [882, 392] on div at bounding box center [629, 291] width 1259 height 582
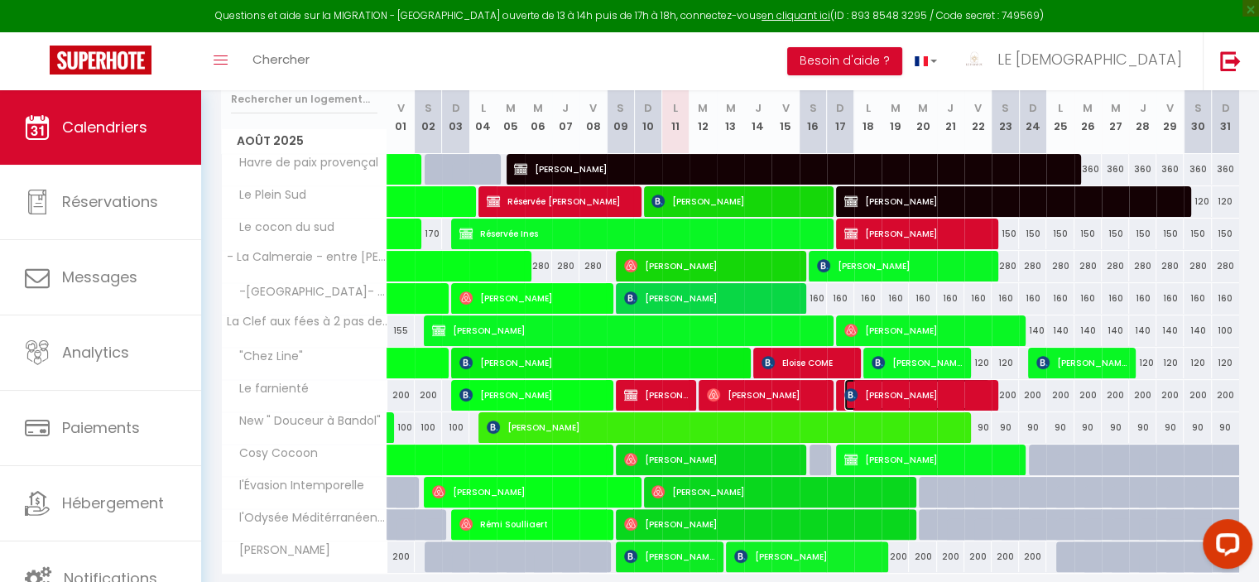
click at [882, 392] on span "[PERSON_NAME]" at bounding box center [917, 394] width 146 height 31
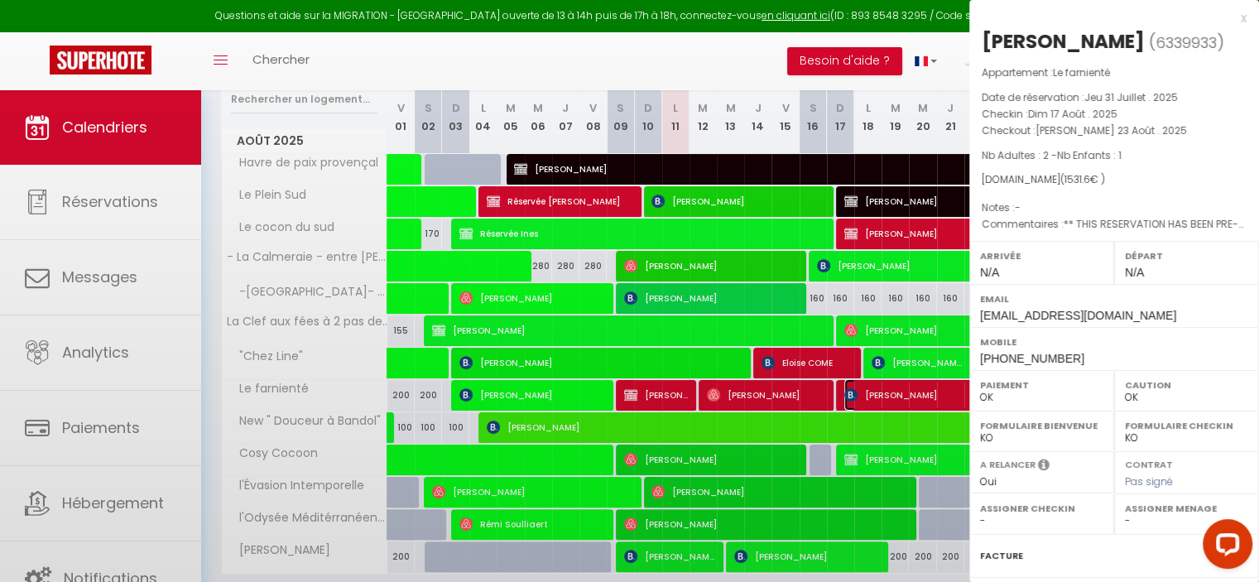
select select "KO"
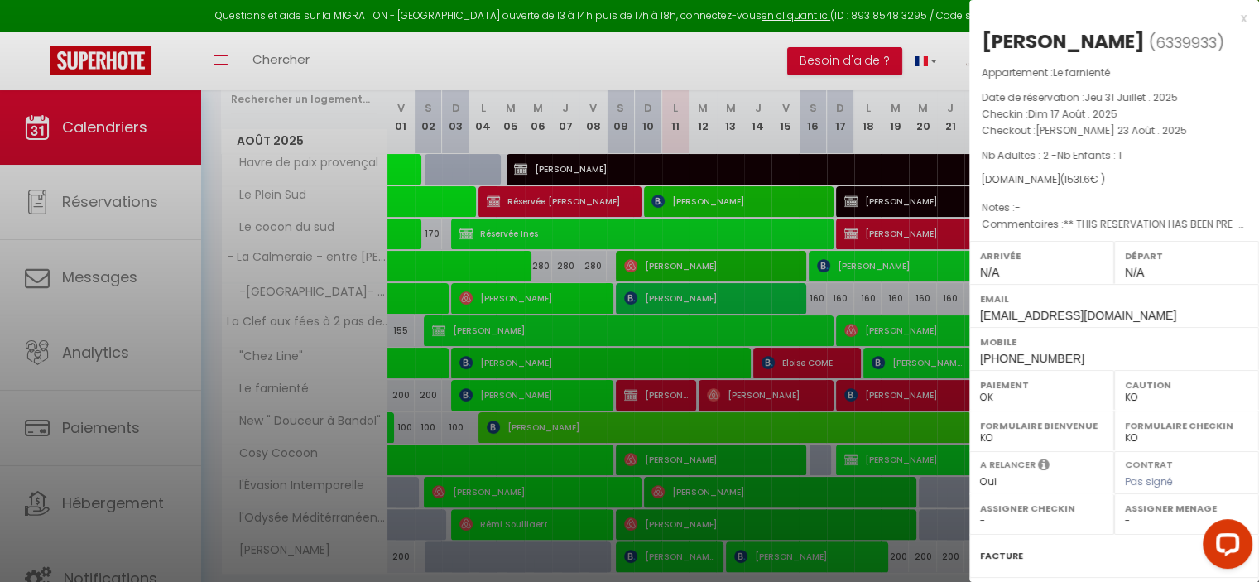
click at [814, 57] on div at bounding box center [629, 291] width 1259 height 582
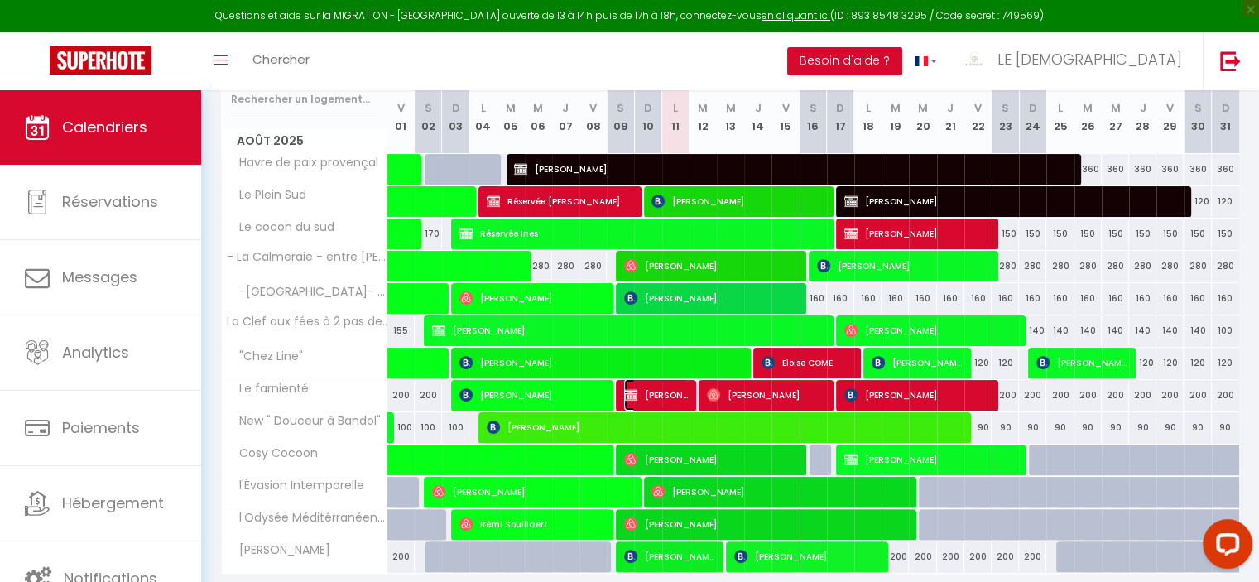
click at [670, 398] on span "[PERSON_NAME]" at bounding box center [656, 394] width 64 height 31
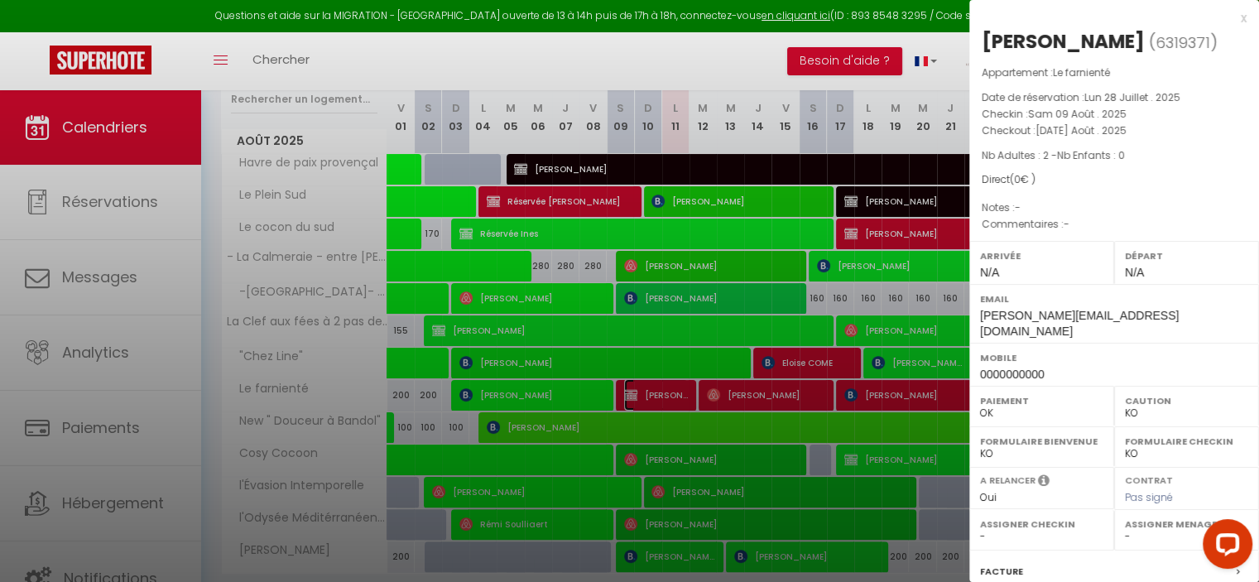
scroll to position [186, 0]
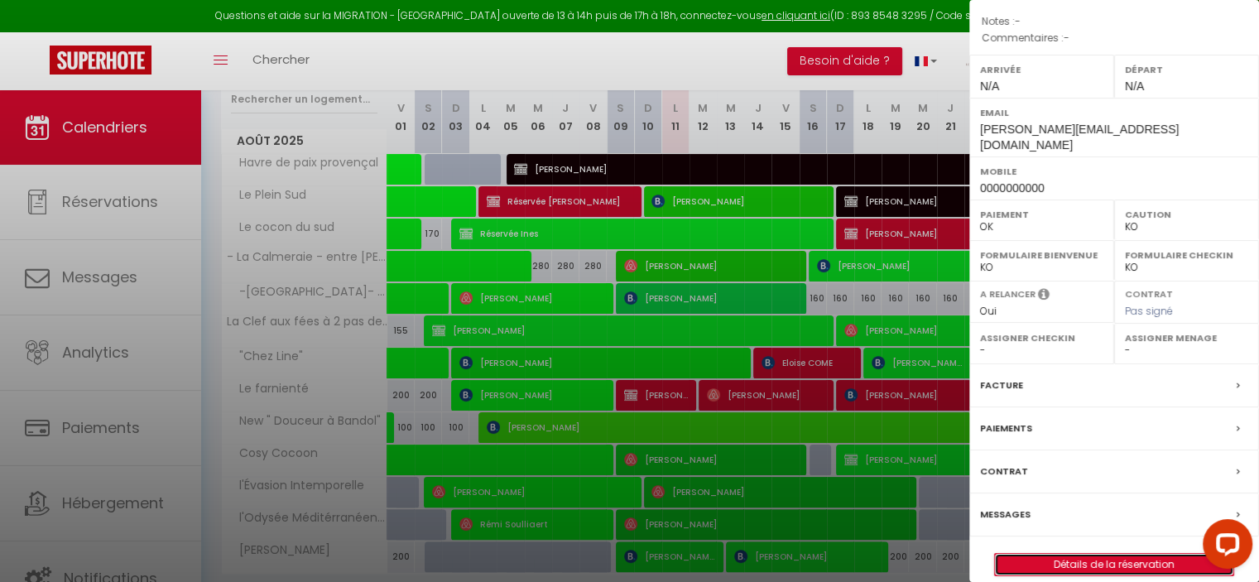
click at [1128, 554] on link "Détails de la réservation" at bounding box center [1114, 565] width 238 height 22
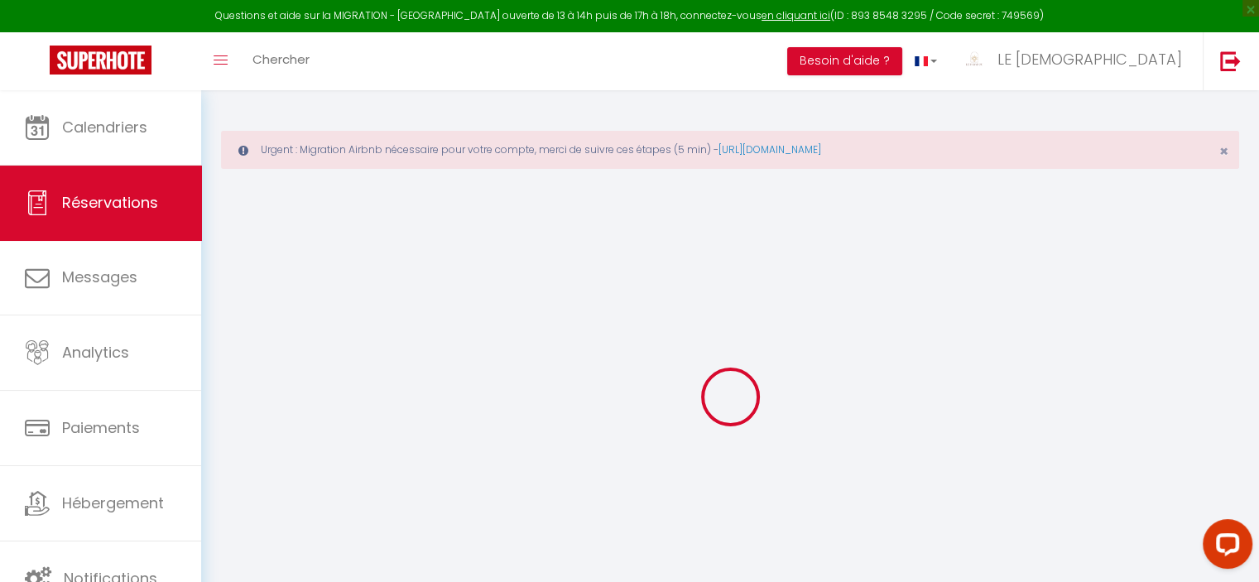
select select
checkbox input "true"
select select
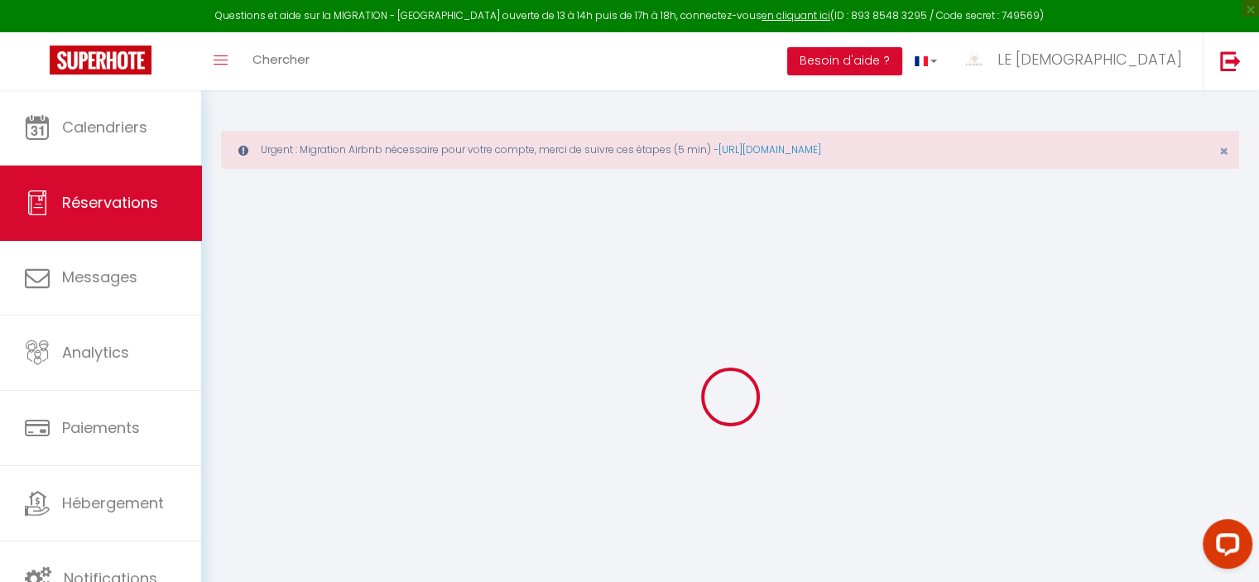
checkbox input "true"
select select
checkbox input "true"
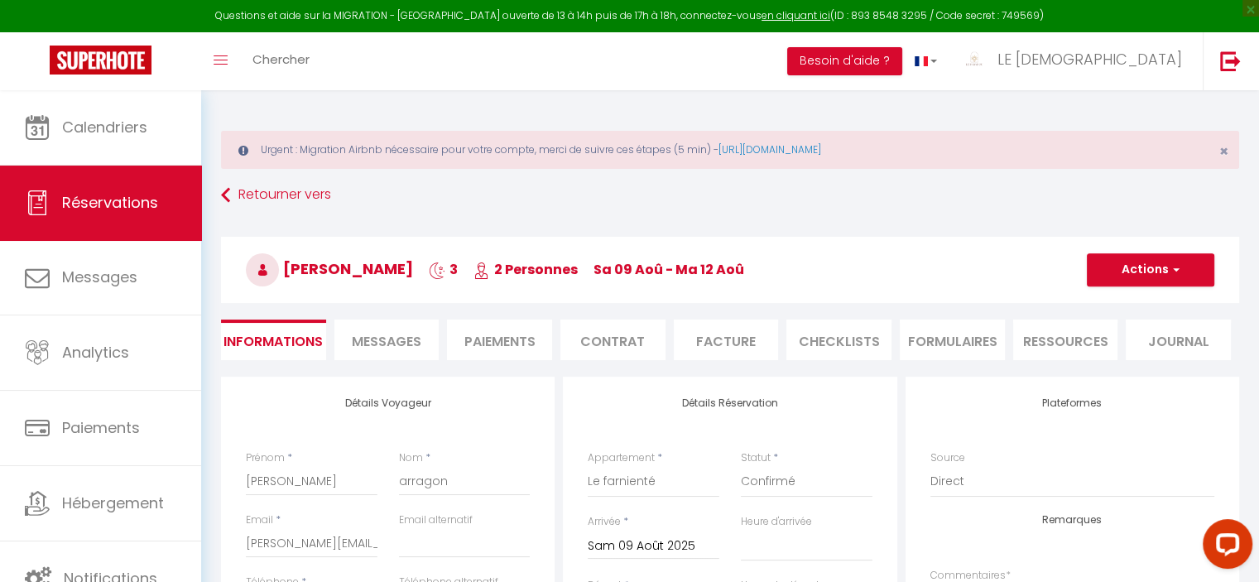
select select
checkbox input "true"
select select
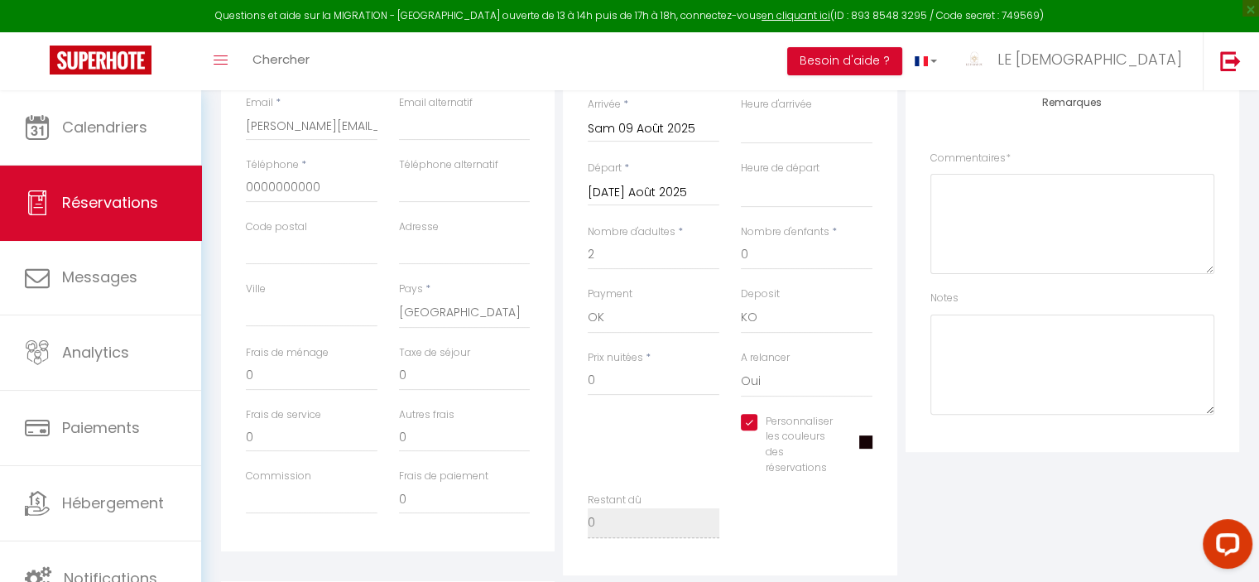
scroll to position [478, 0]
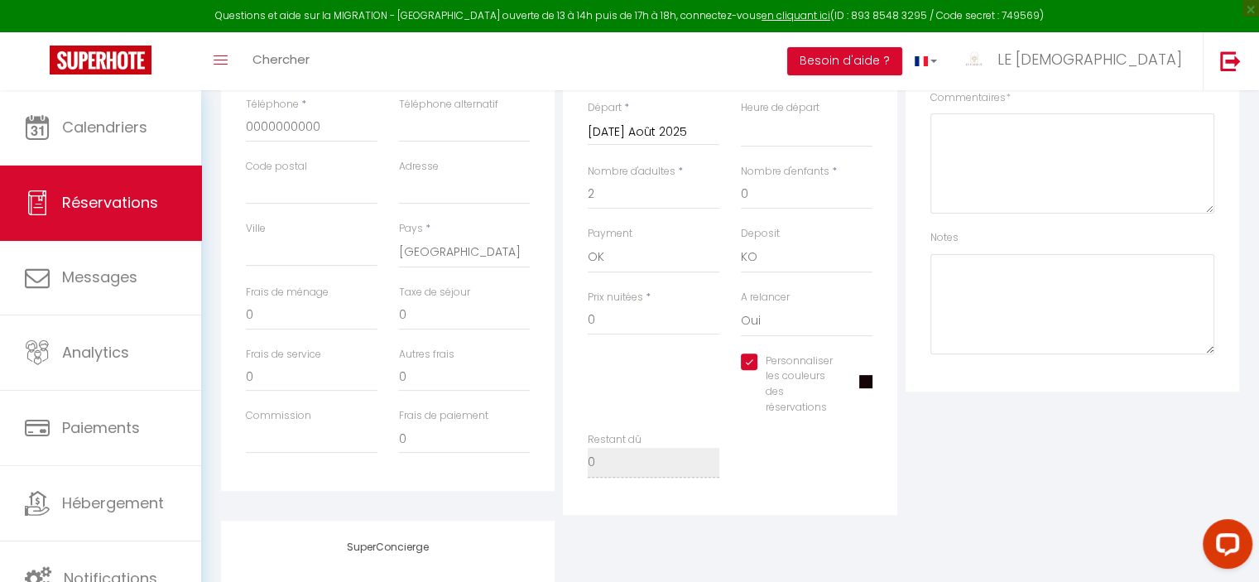
click at [866, 380] on span at bounding box center [865, 381] width 13 height 13
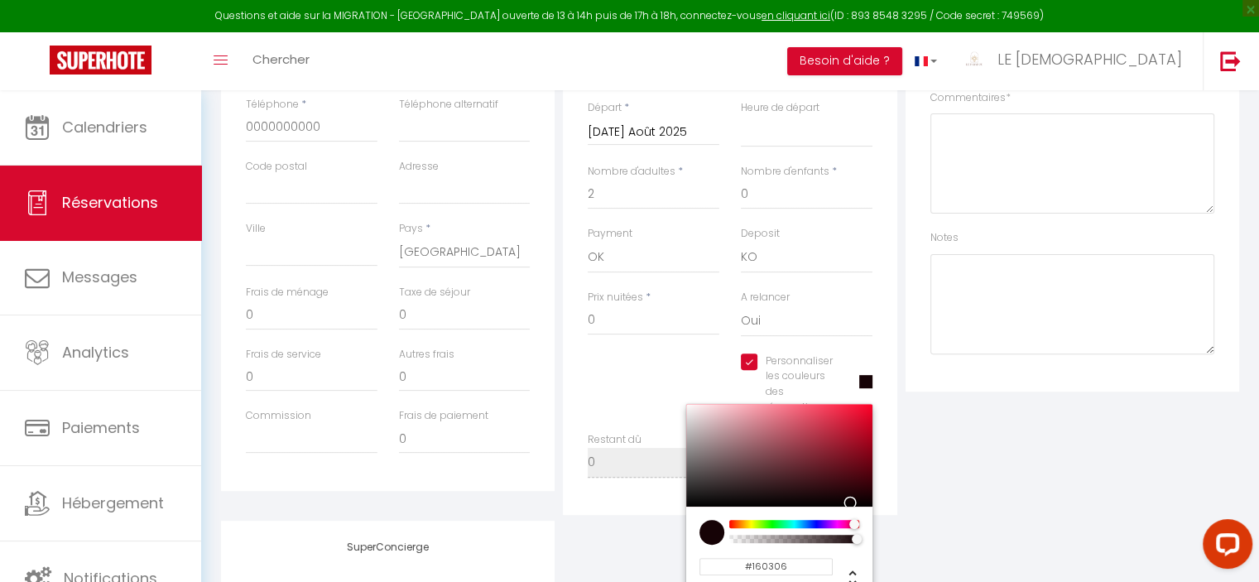
click at [834, 493] on div at bounding box center [779, 455] width 186 height 103
select select
checkbox input "true"
type input "#1F060A"
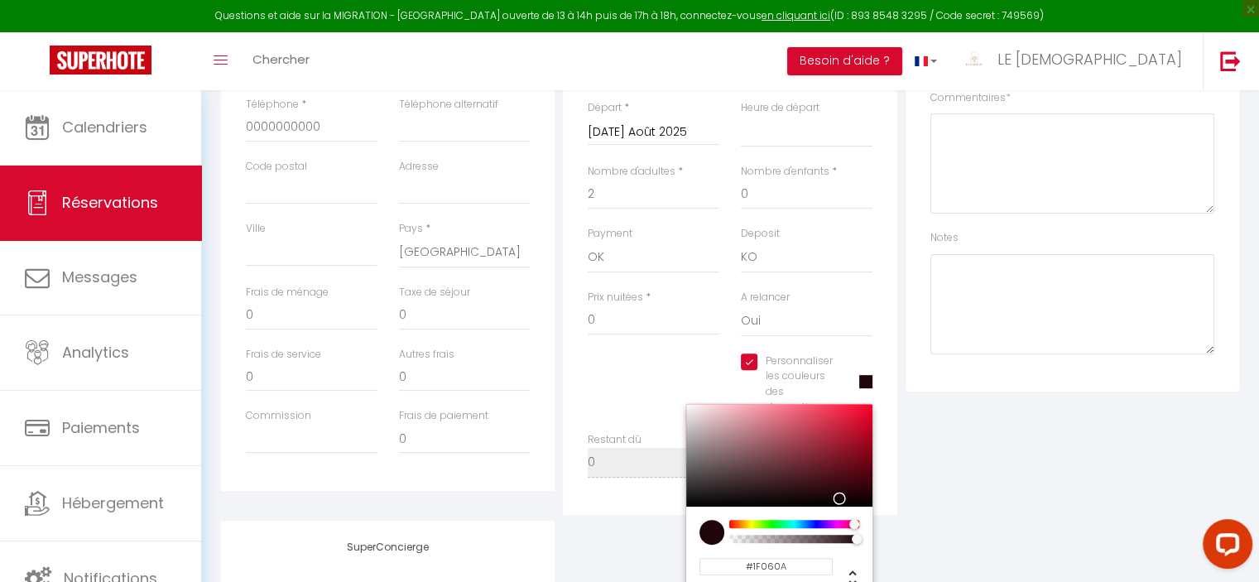
click at [1059, 449] on div "Plateformes Source Direct Airbnb.com Booking.com Chalet montagne Expedia Gite d…" at bounding box center [1072, 207] width 342 height 616
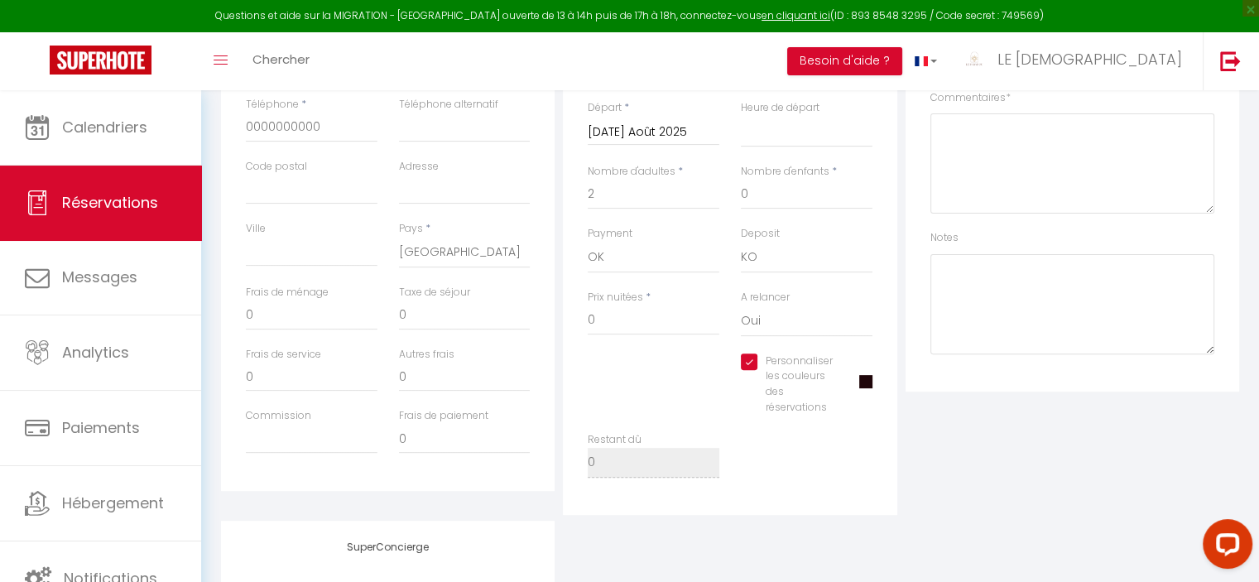
scroll to position [0, 0]
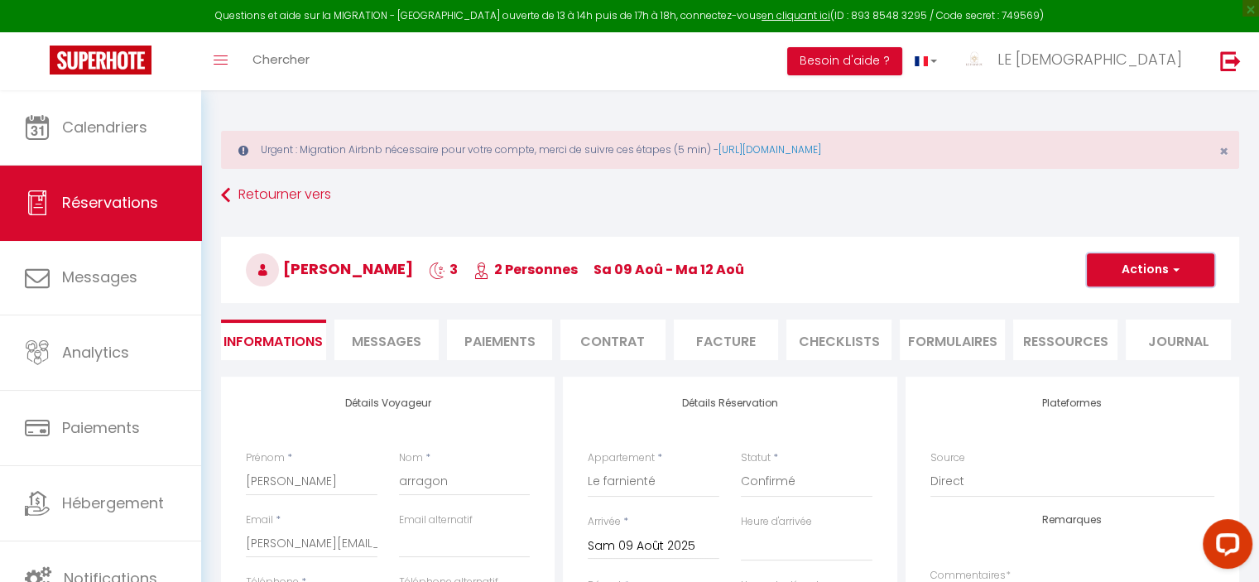
click at [1148, 267] on button "Actions" at bounding box center [1150, 269] width 127 height 33
click at [1136, 296] on link "Enregistrer" at bounding box center [1134, 306] width 131 height 22
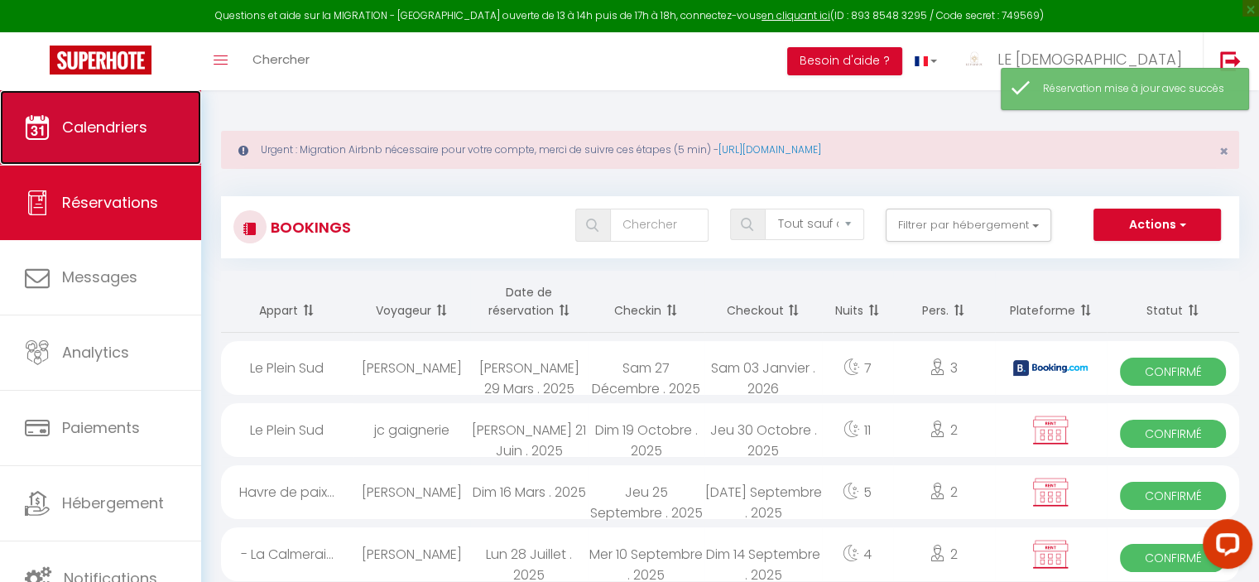
click at [136, 122] on span "Calendriers" at bounding box center [104, 127] width 85 height 21
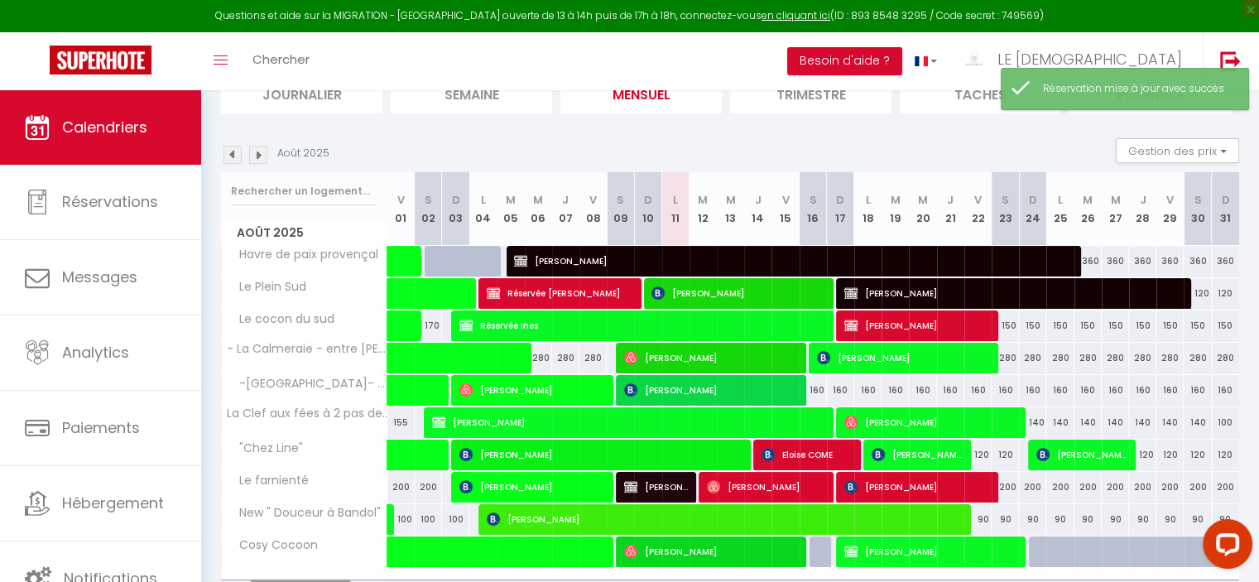
scroll to position [245, 0]
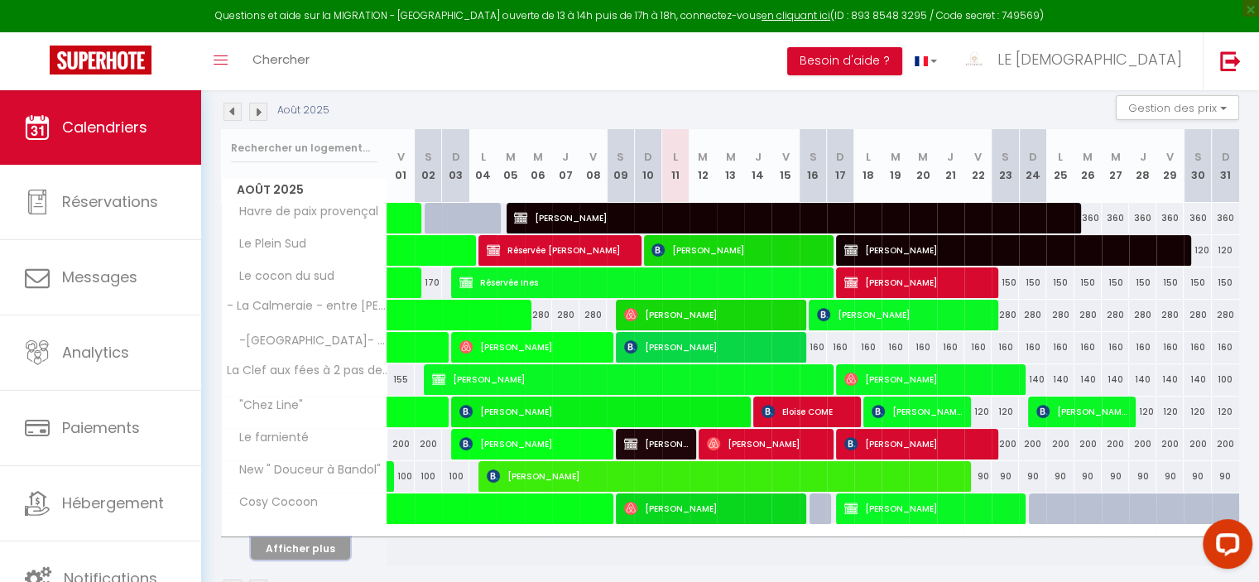
click at [301, 547] on button "Afficher plus" at bounding box center [300, 548] width 99 height 22
select select
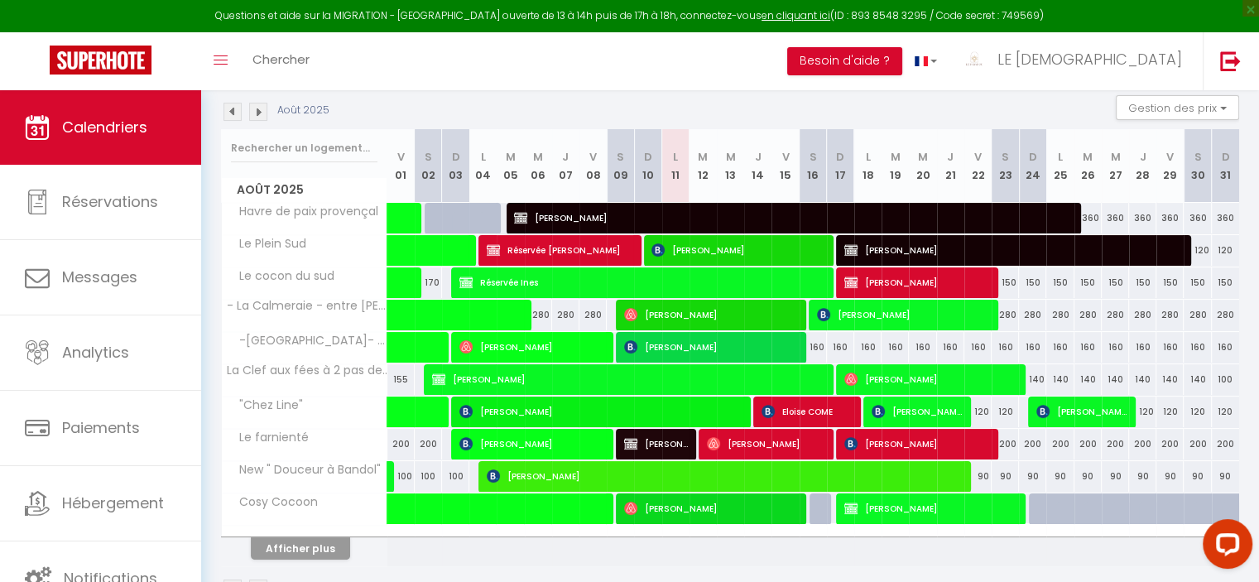
select select
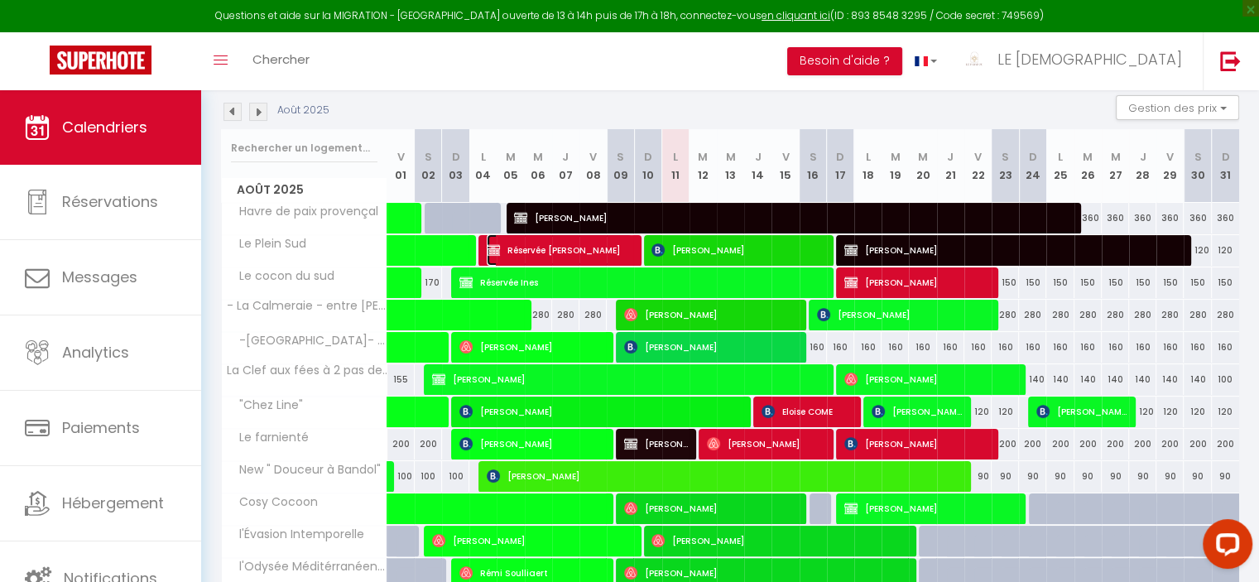
click at [564, 245] on span "Réservée [PERSON_NAME]" at bounding box center [560, 249] width 146 height 31
select select "OK"
select select "KO"
select select "0"
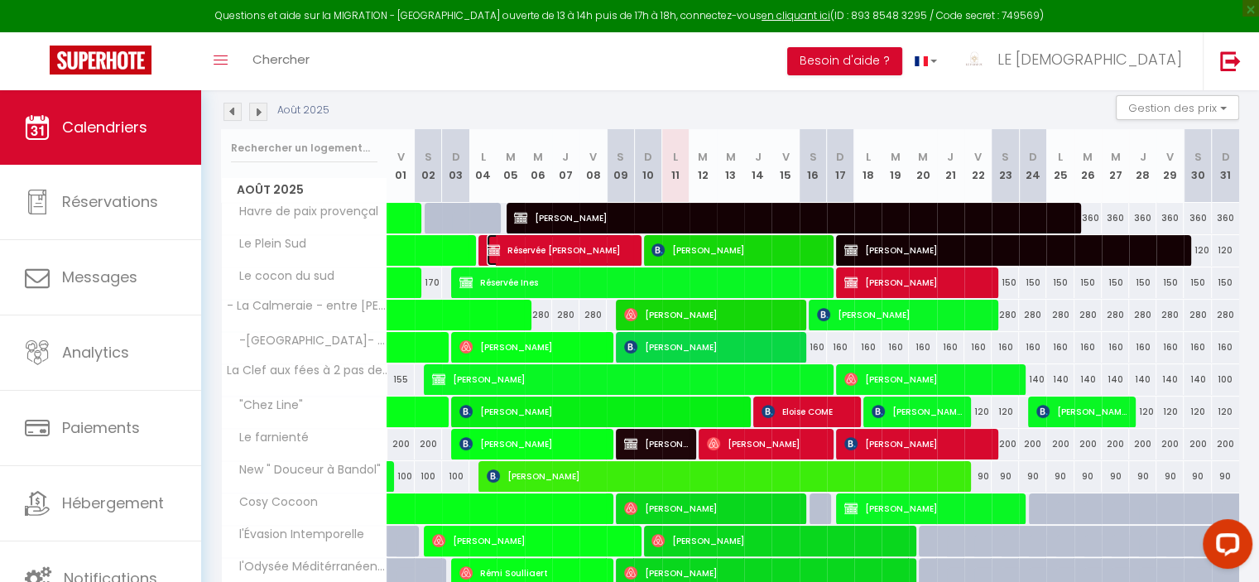
select select "1"
select select
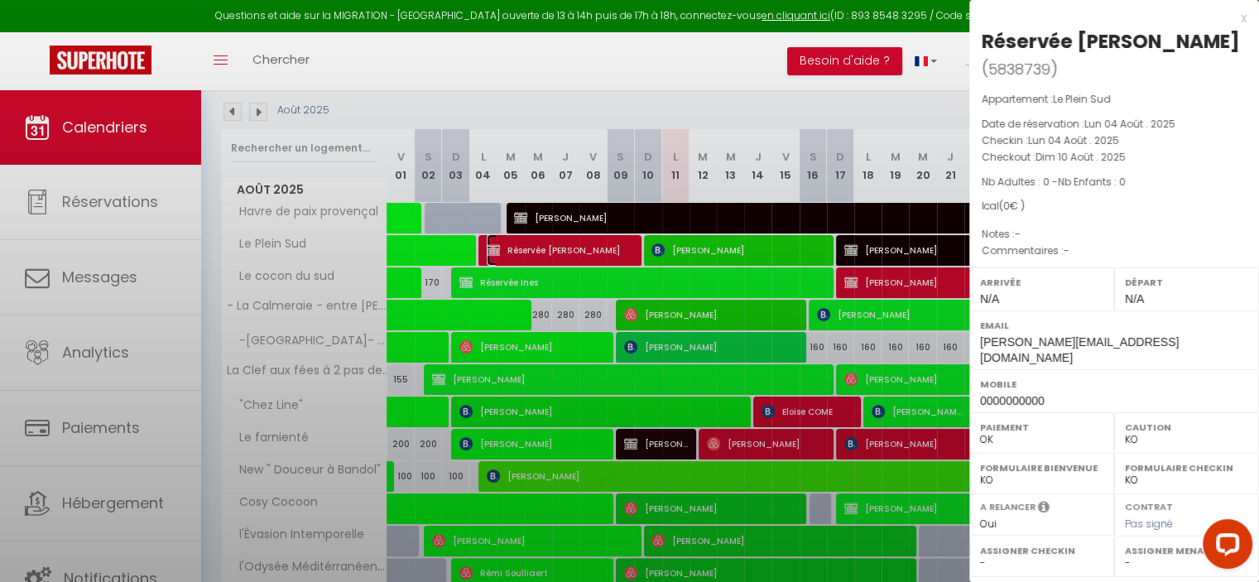
select select "31565"
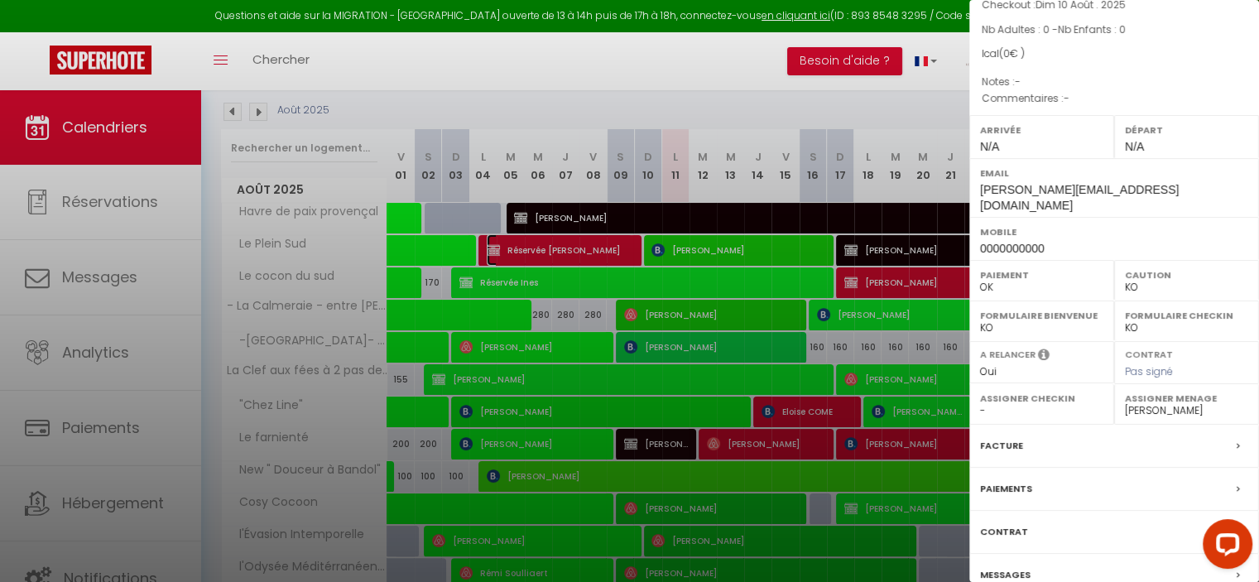
scroll to position [213, 0]
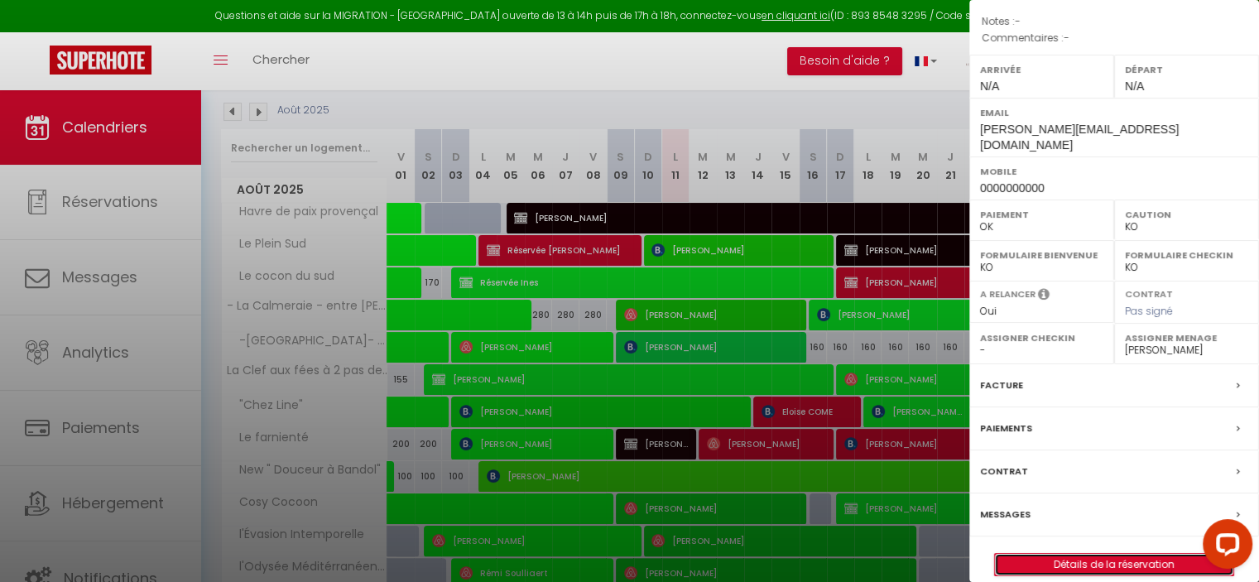
click at [1109, 554] on link "Détails de la réservation" at bounding box center [1114, 565] width 238 height 22
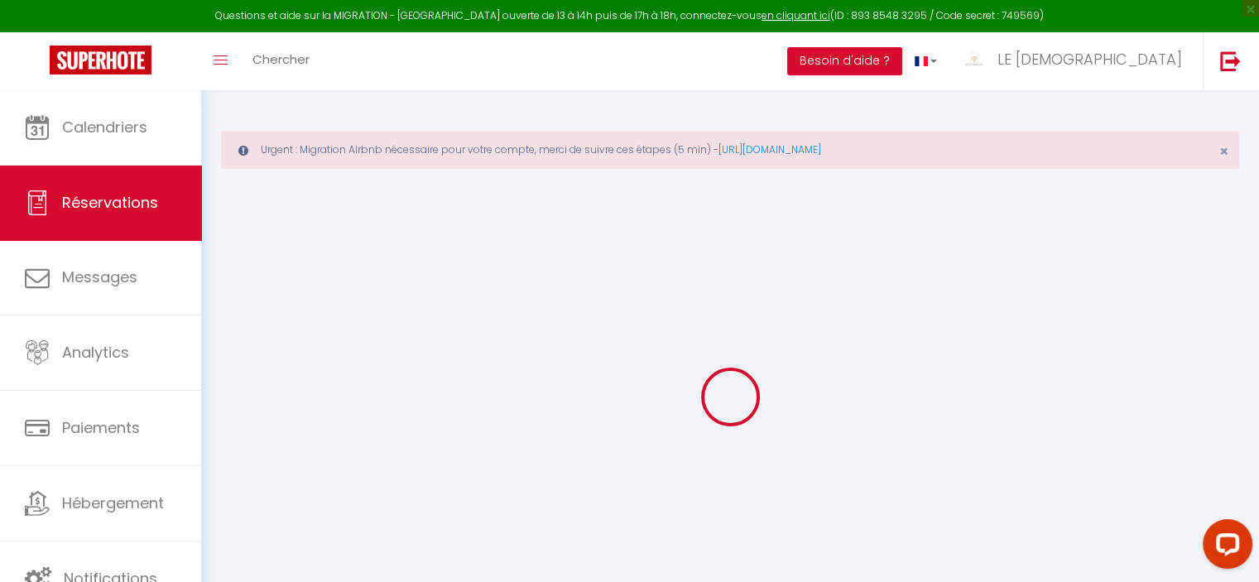
type input "Réservée"
type input "JEAN-BAPTISTE"
type input "Marlene.burraschi@yahoo.fr"
type input "0000000000"
select select
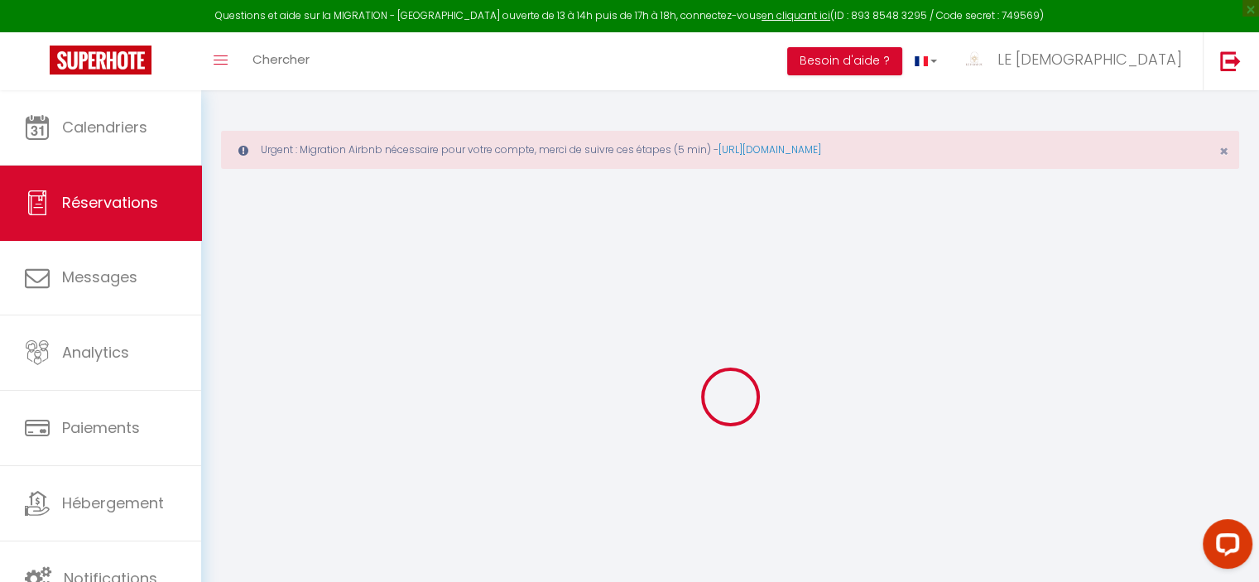
select select "42265"
select select "1"
type input "Lun 04 Août 2025"
select select
type input "Dim 10 Août 2025"
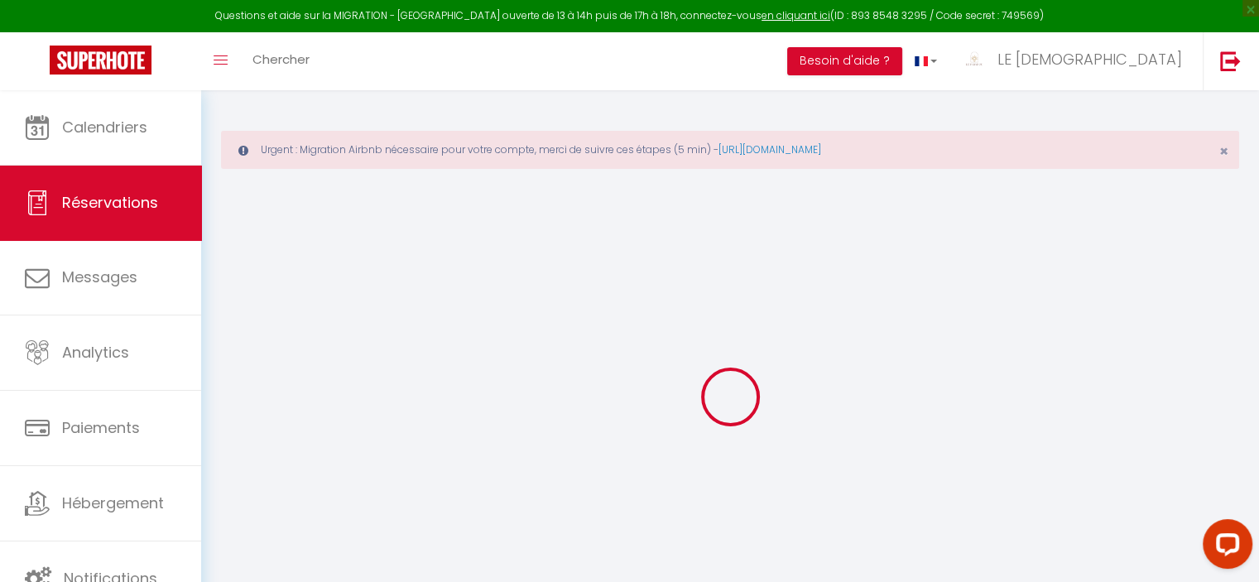
select select
type input "0"
select select "12"
select select
checkbox input "true"
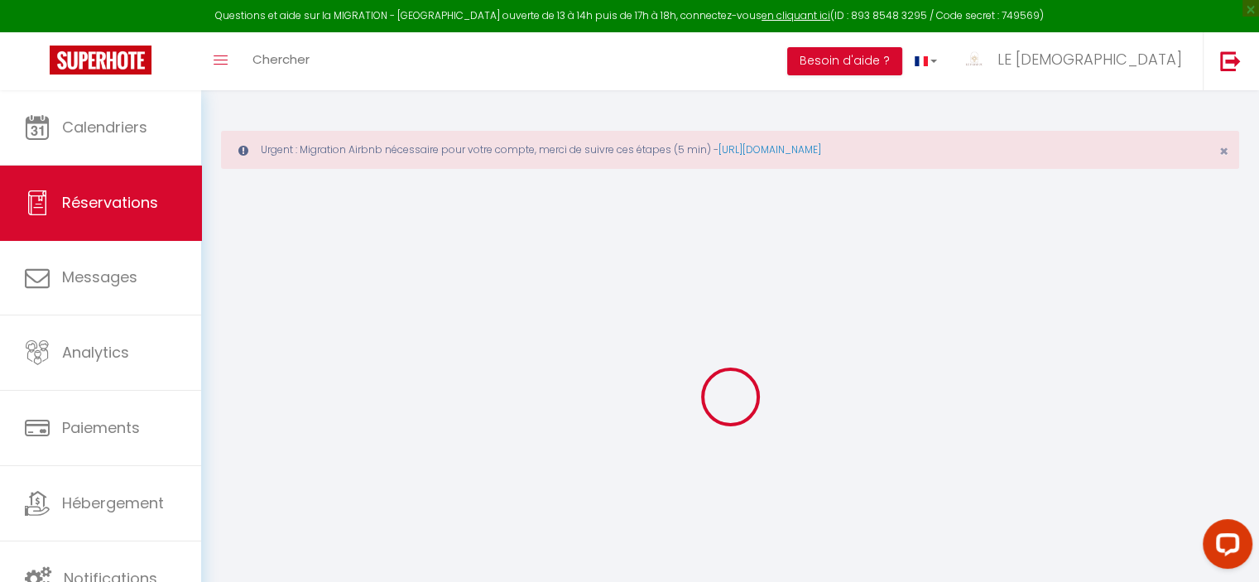
type input "0"
select select "73"
type input "95"
type input "0"
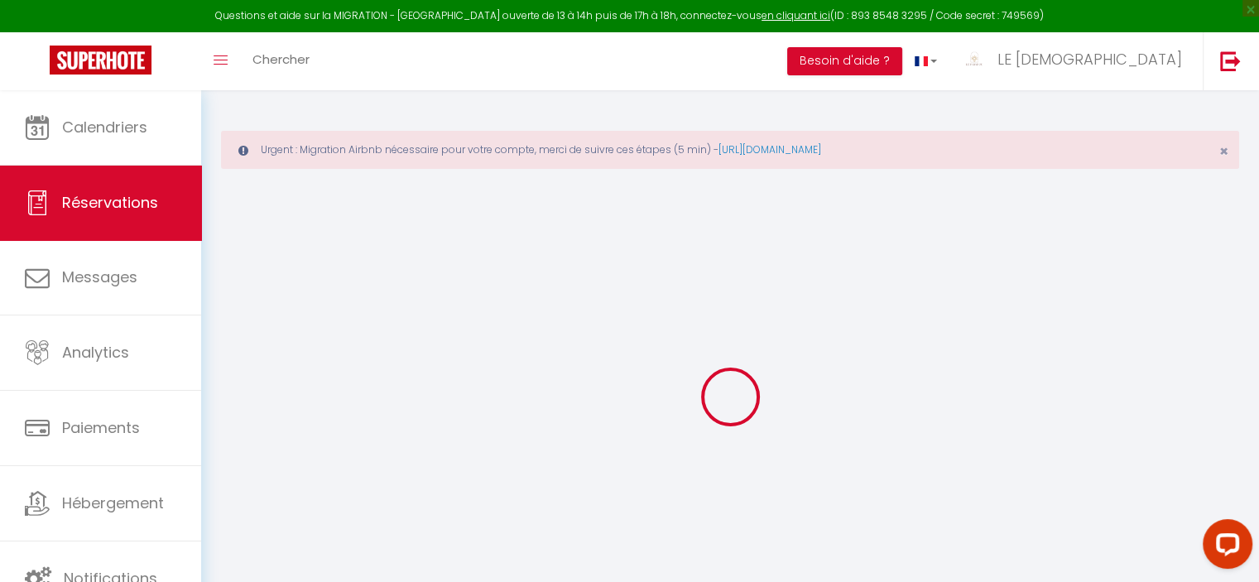
select select
select select "14"
checkbox input "true"
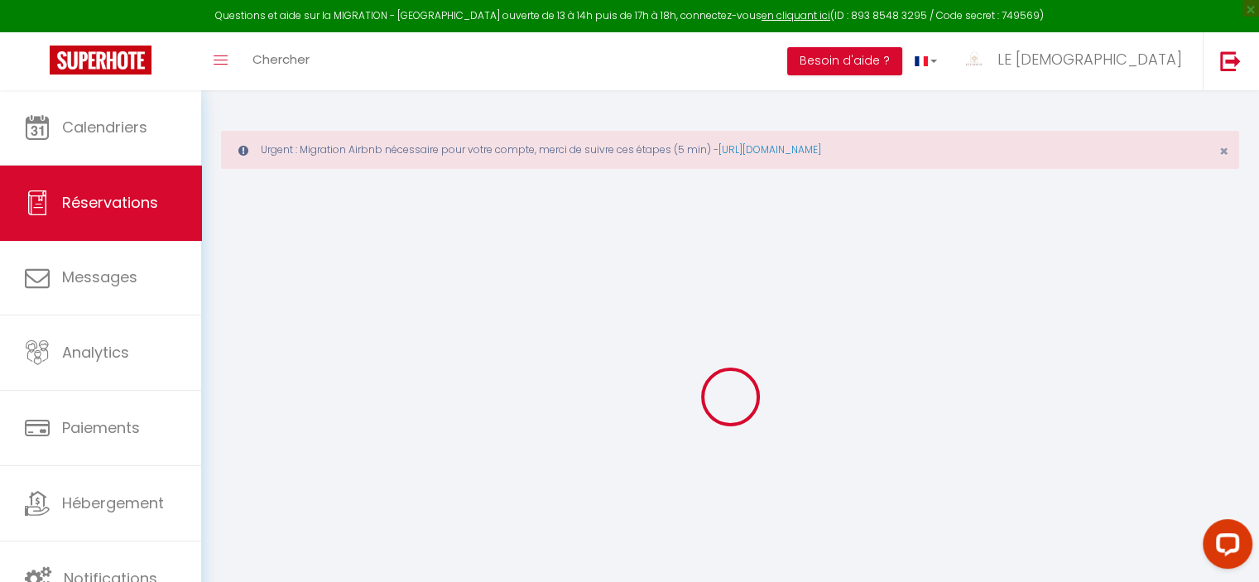
select select
checkbox input "true"
select select
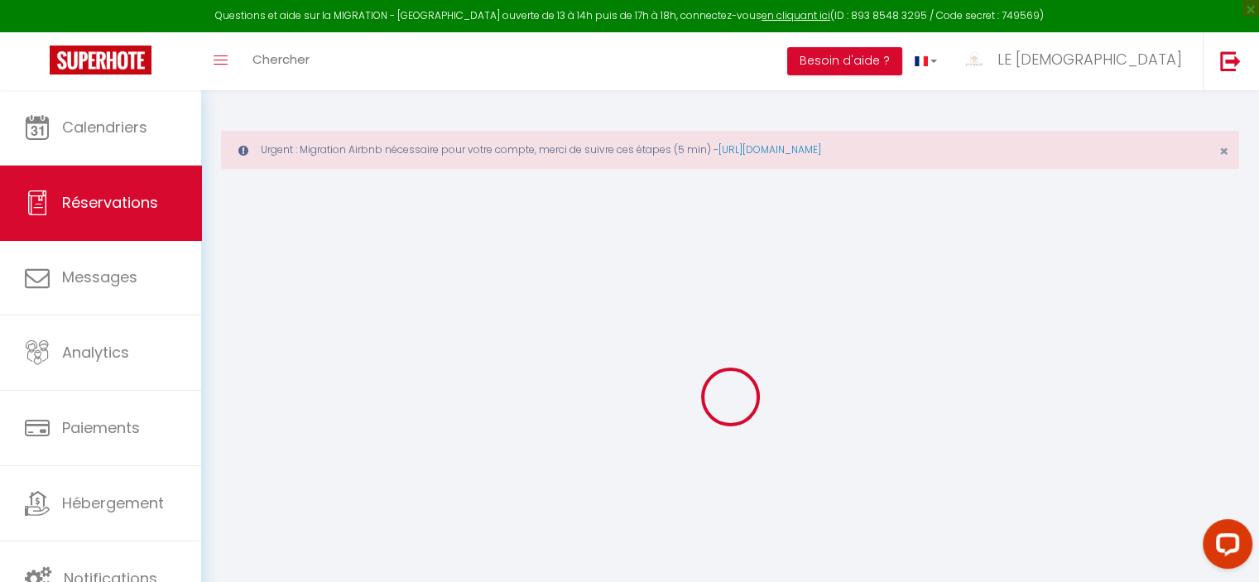
select select
checkbox input "true"
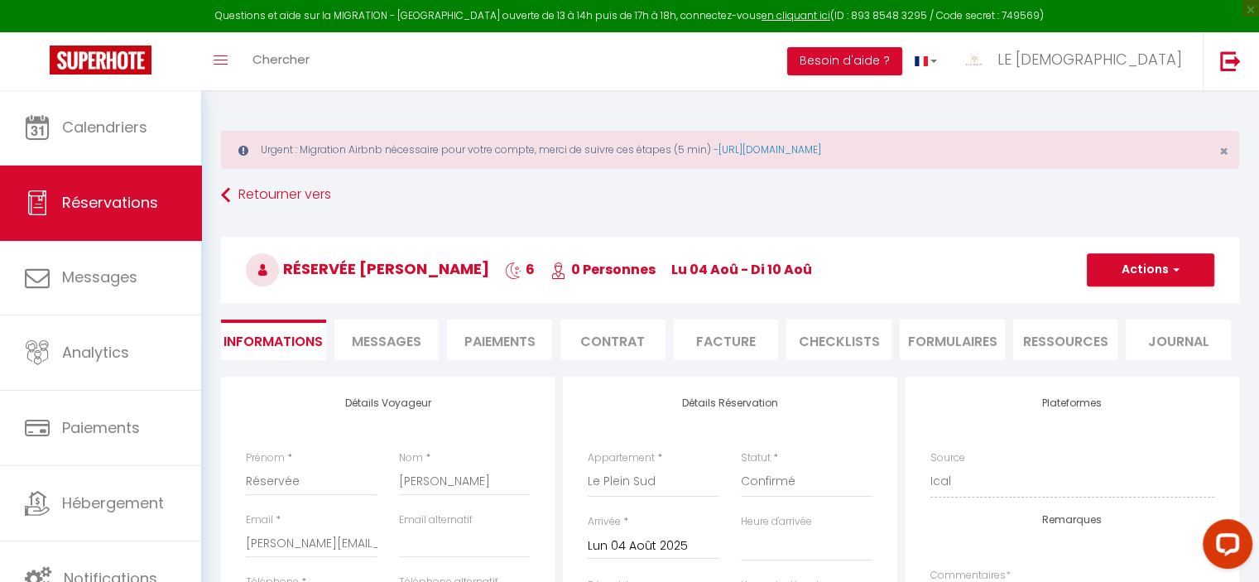
select select
checkbox input "true"
select select
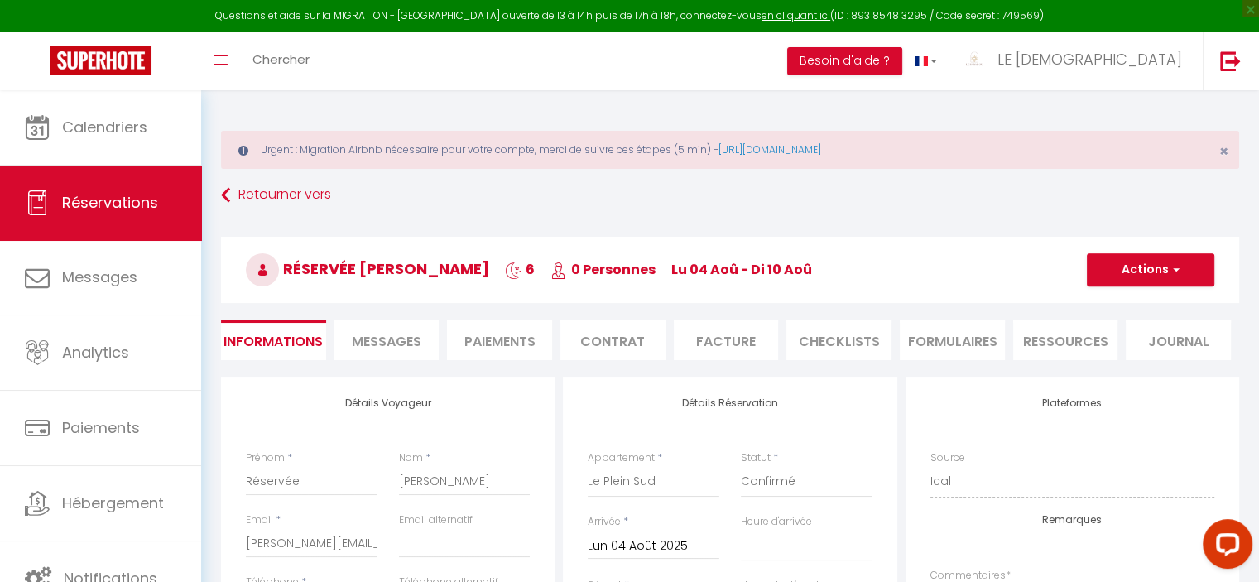
checkbox input "true"
select select
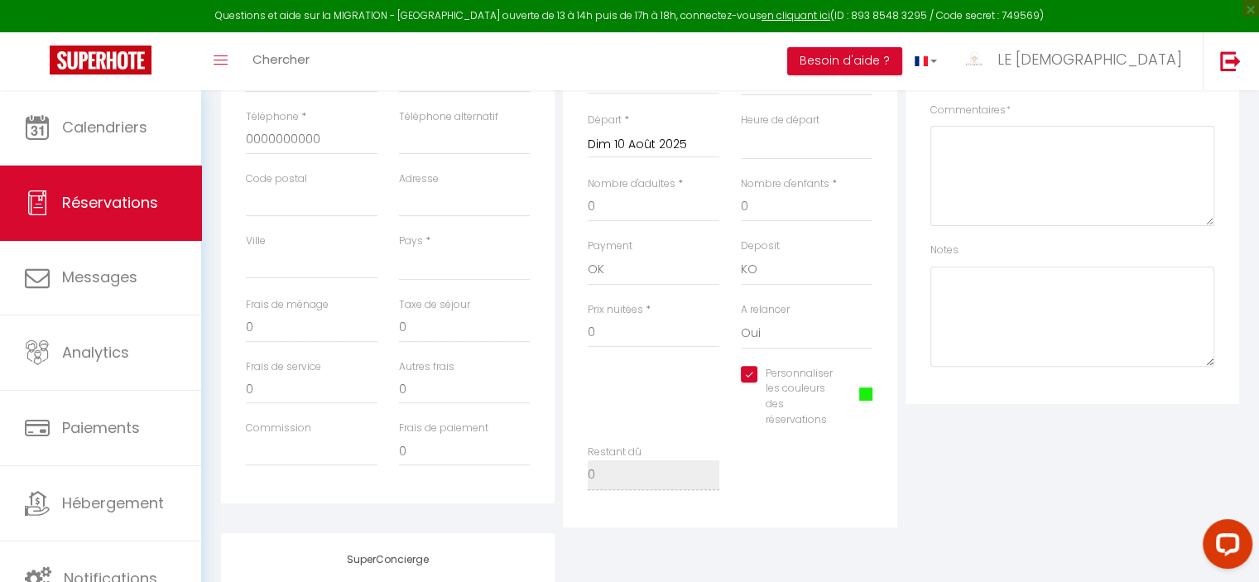
scroll to position [459, 0]
click at [866, 401] on span at bounding box center [865, 400] width 13 height 13
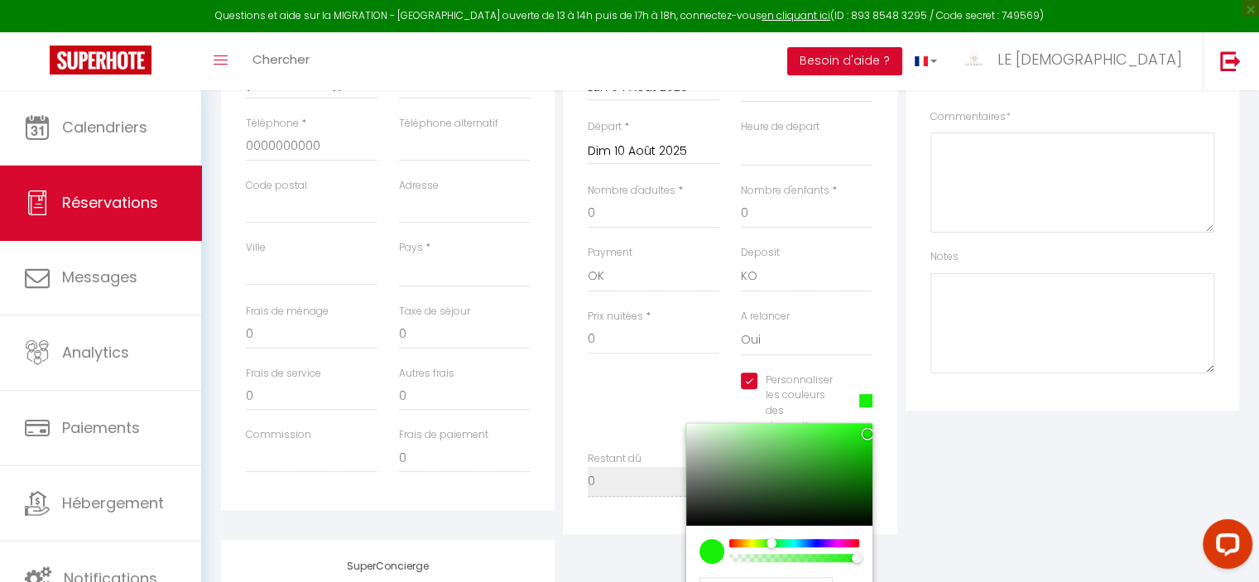
click at [858, 430] on div at bounding box center [779, 474] width 186 height 103
select select
checkbox input "true"
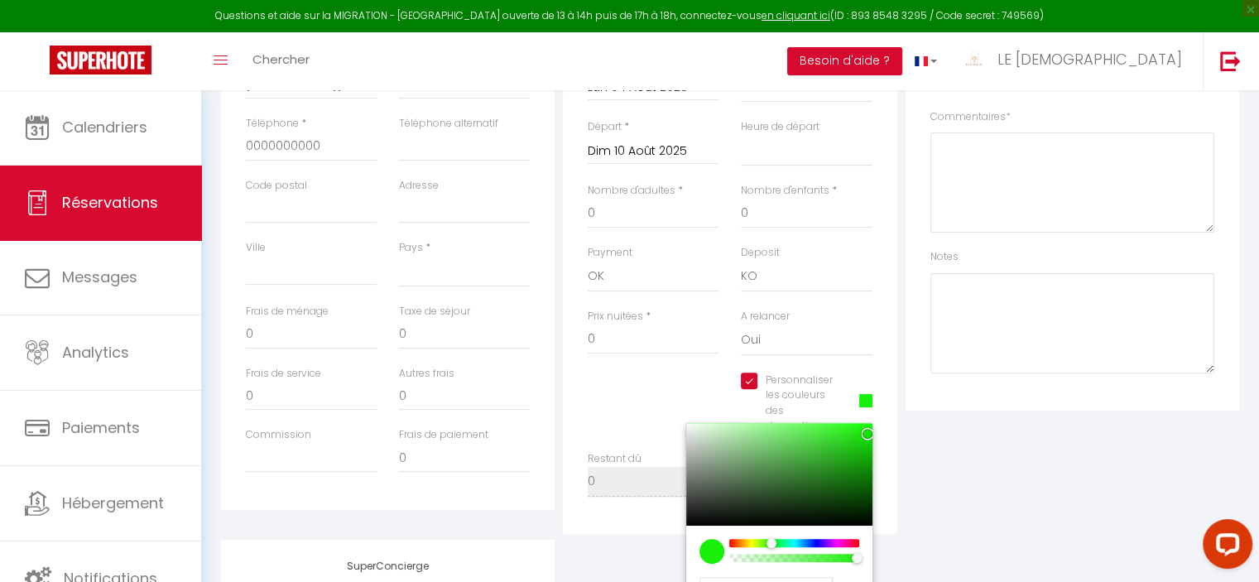
type input "#20ED12"
click at [1018, 443] on div "Plateformes Source Direct Airbnb.com Booking.com Chalet montagne Expedia Gite d…" at bounding box center [1072, 226] width 342 height 616
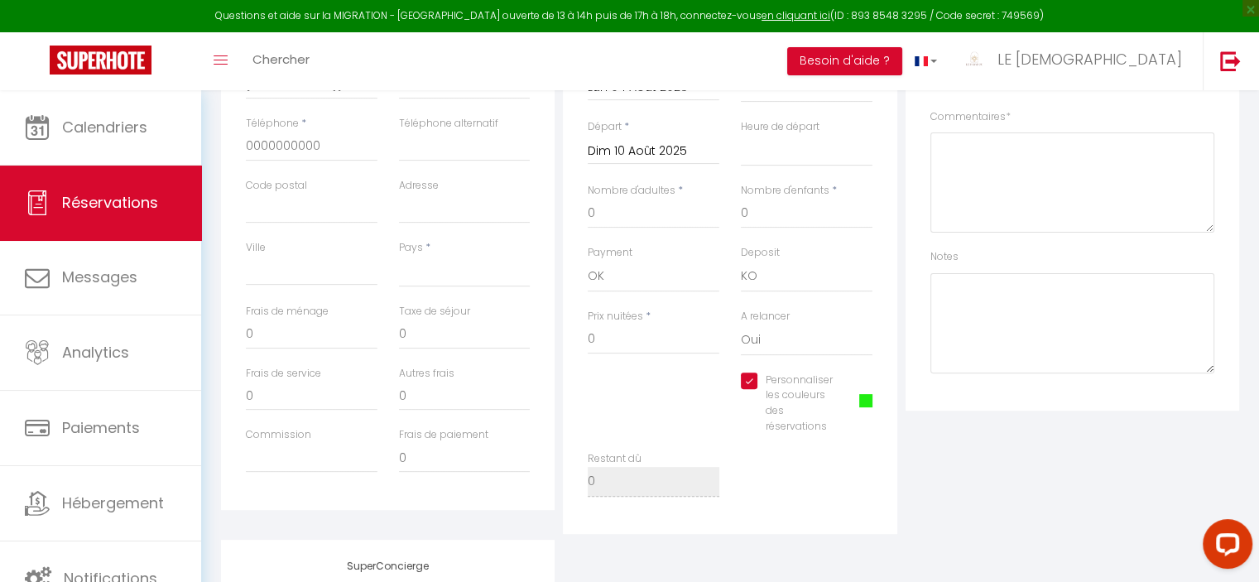
scroll to position [0, 0]
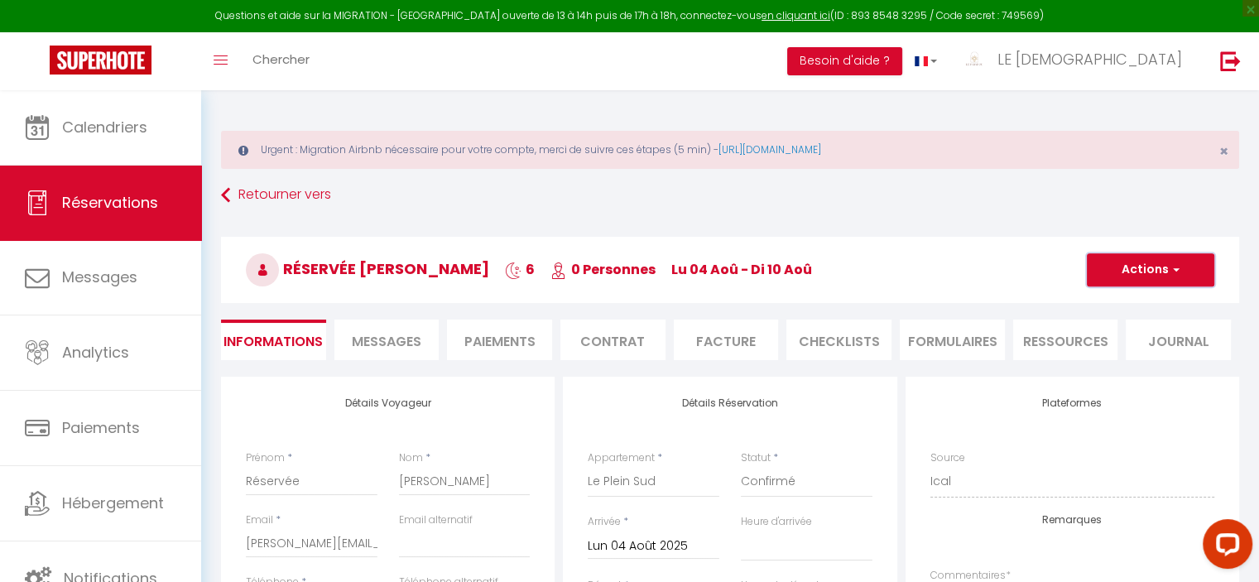
click at [1154, 275] on button "Actions" at bounding box center [1150, 269] width 127 height 33
click at [1129, 295] on link "Enregistrer" at bounding box center [1134, 306] width 131 height 22
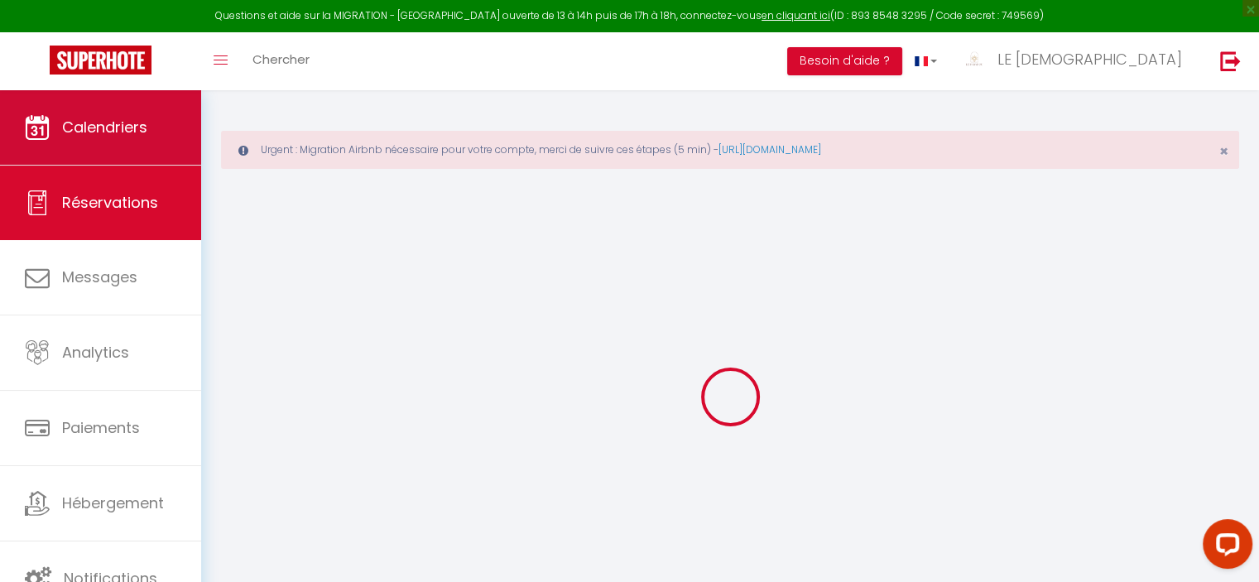
select select "not_cancelled"
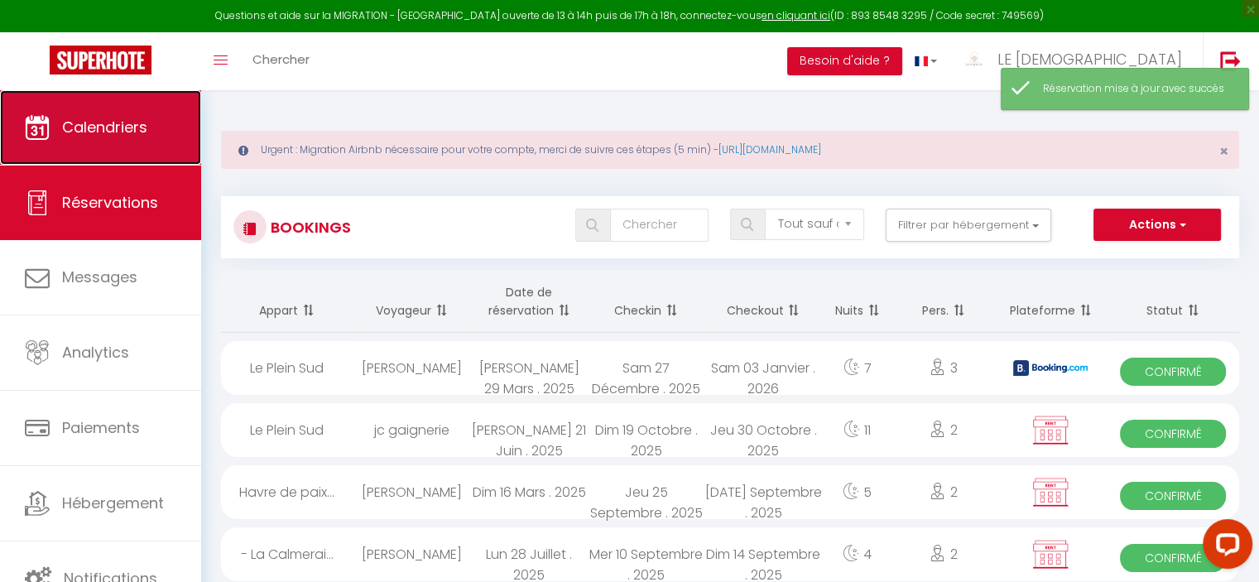
click at [111, 118] on span "Calendriers" at bounding box center [104, 127] width 85 height 21
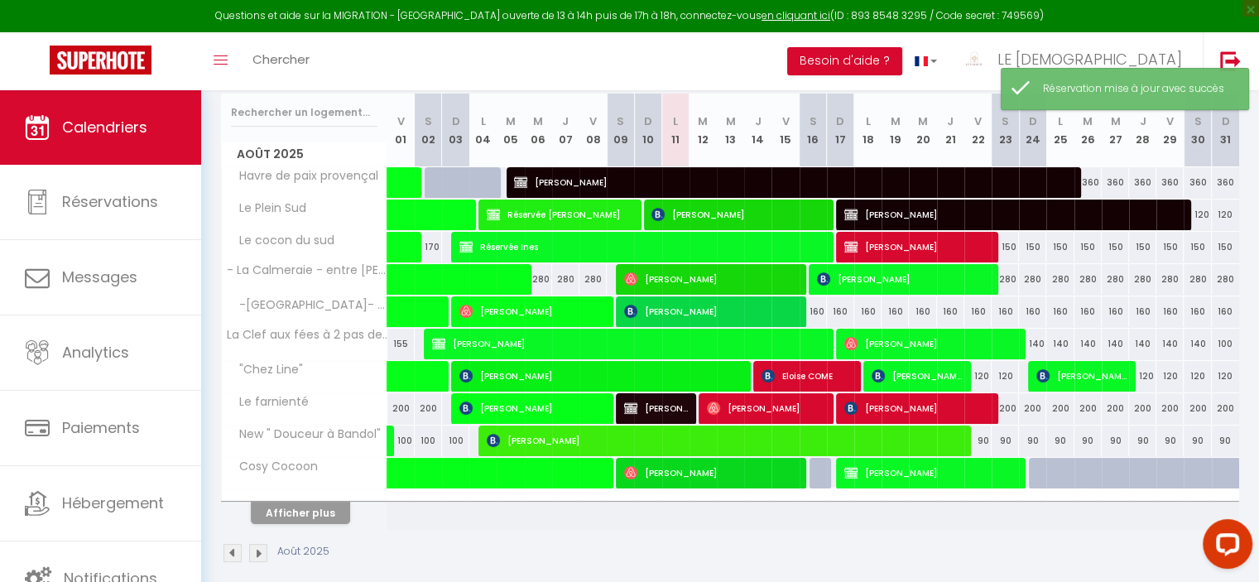
scroll to position [294, 0]
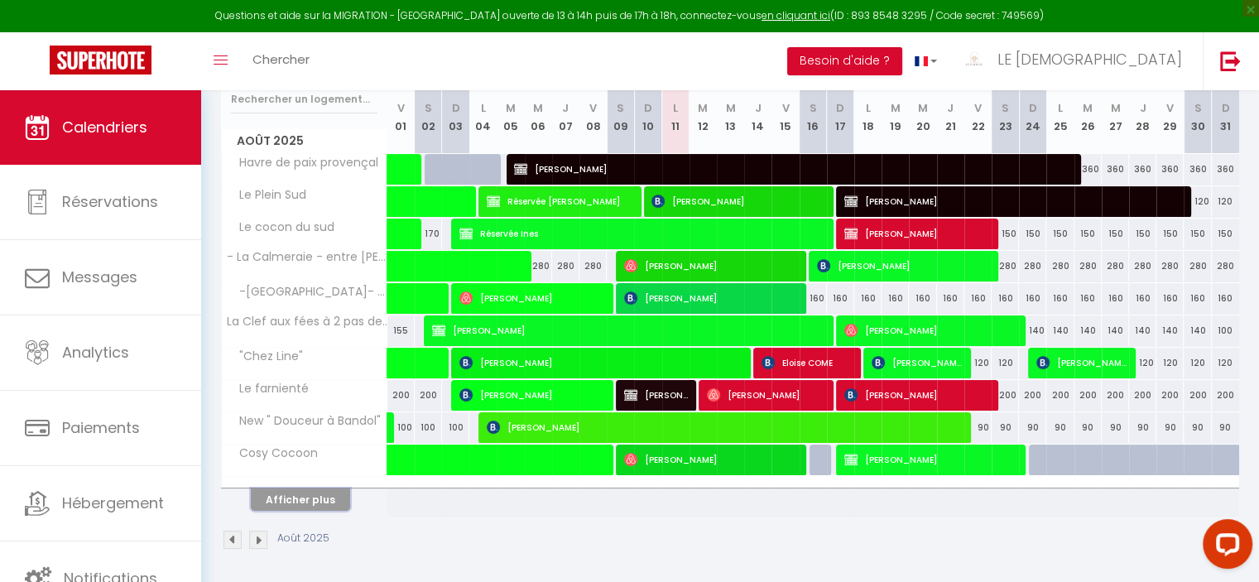
click at [315, 499] on button "Afficher plus" at bounding box center [300, 499] width 99 height 22
select select
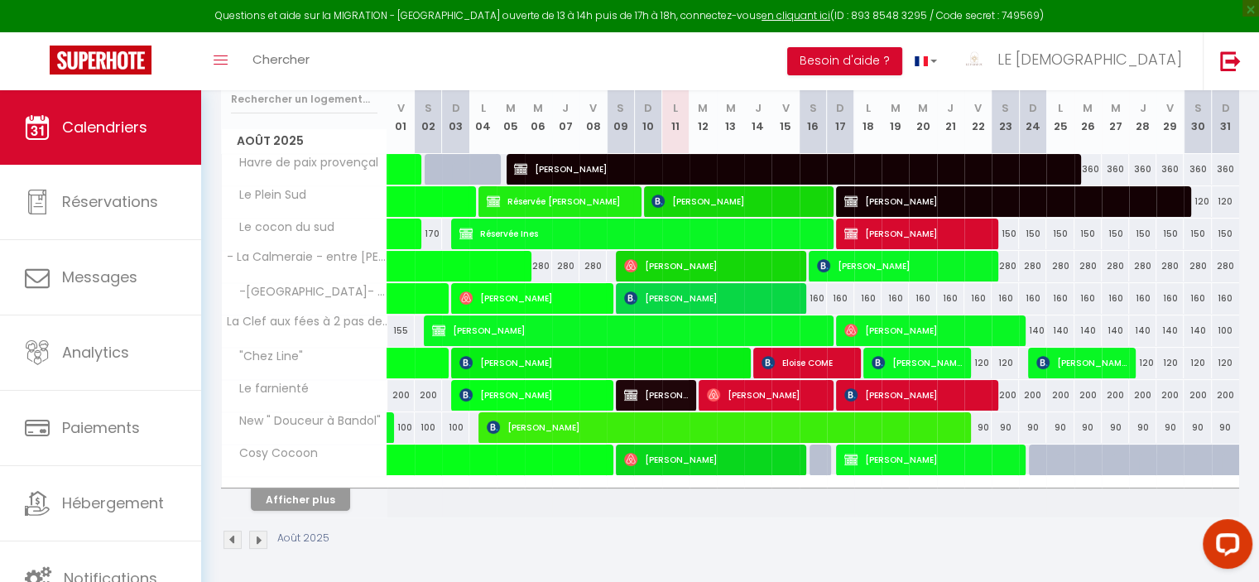
select select
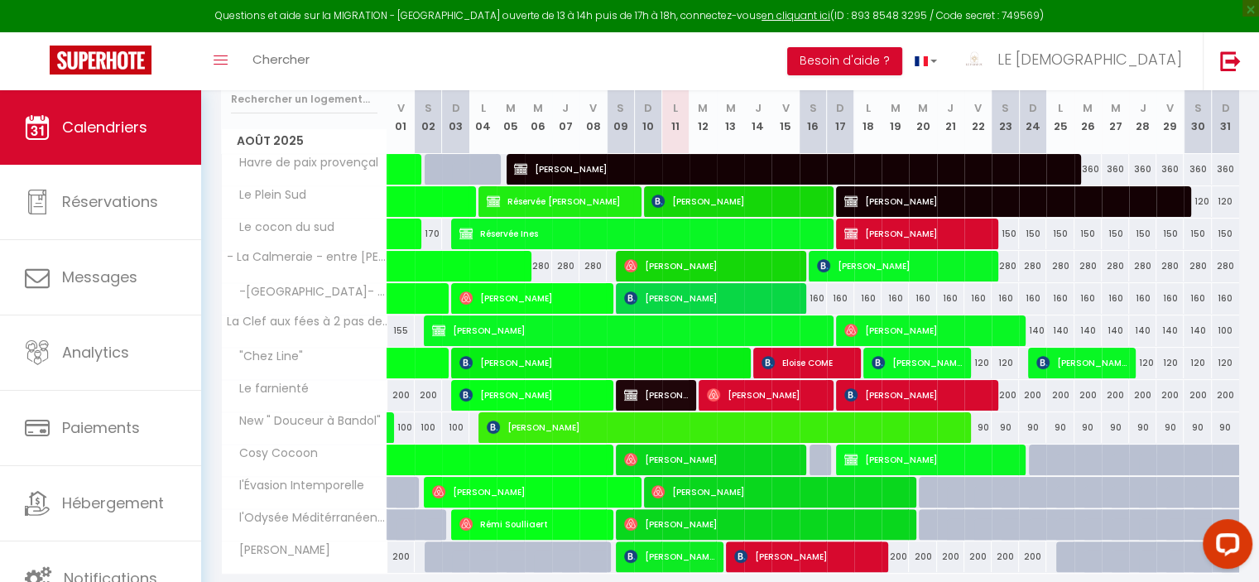
scroll to position [350, 0]
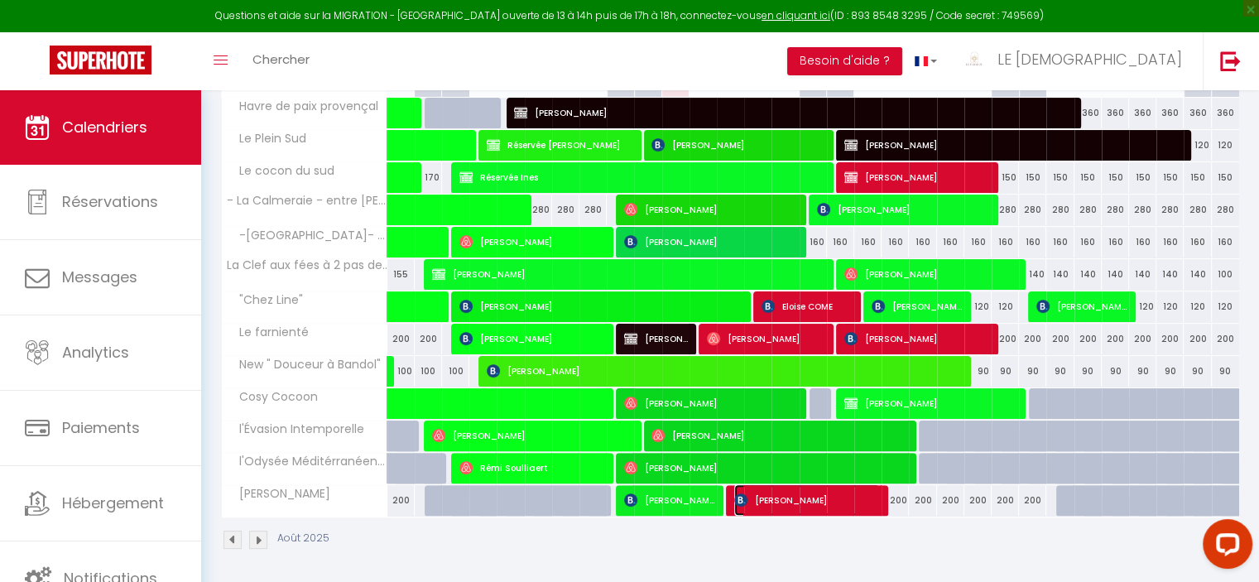
click at [789, 501] on span "[PERSON_NAME]" at bounding box center [807, 499] width 146 height 31
select select "OK"
select select "KO"
select select "0"
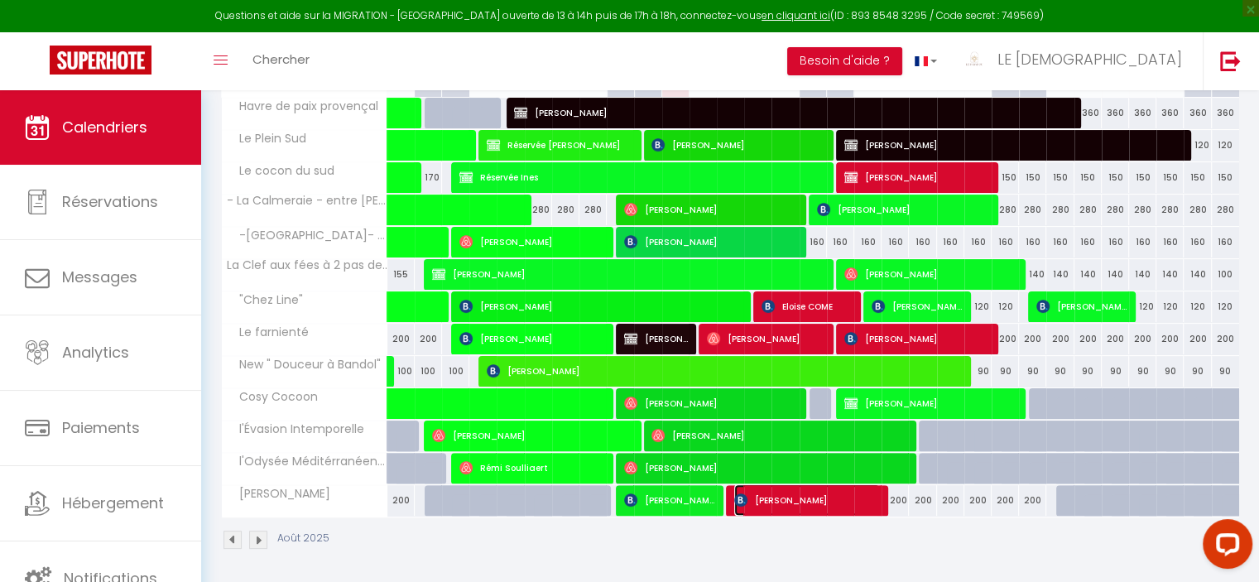
select select "1"
select select
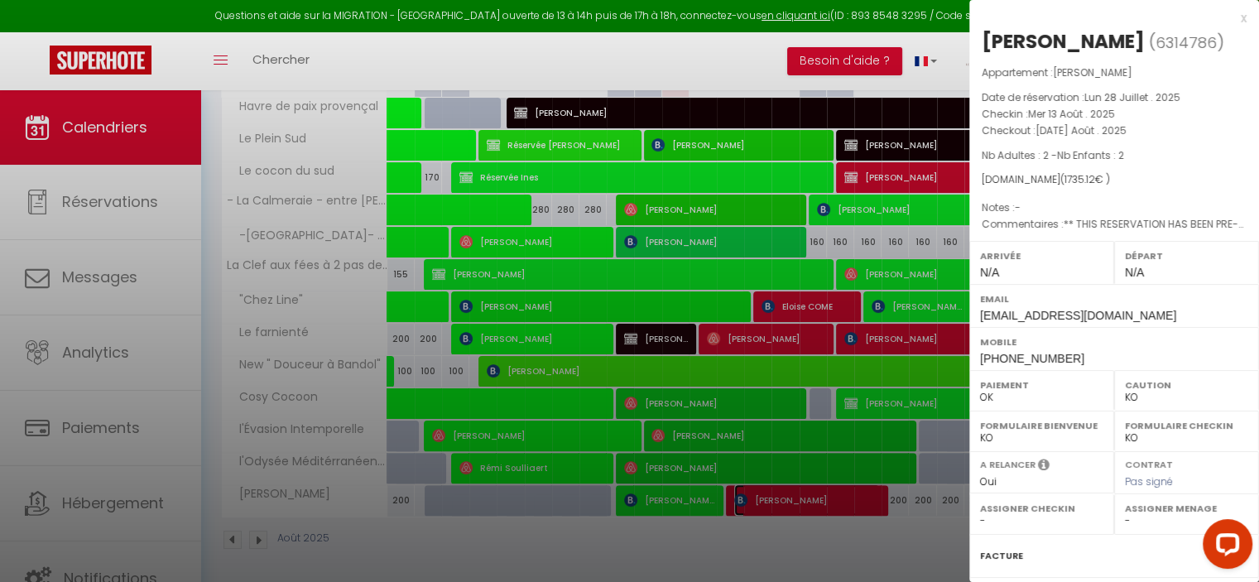
select select "31544"
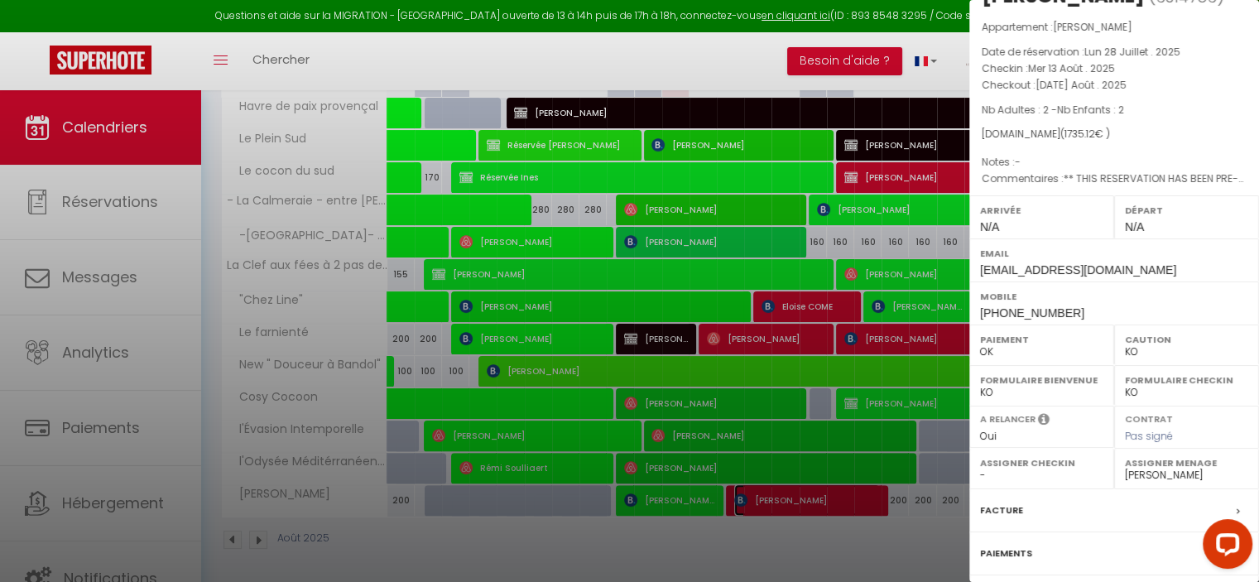
scroll to position [186, 0]
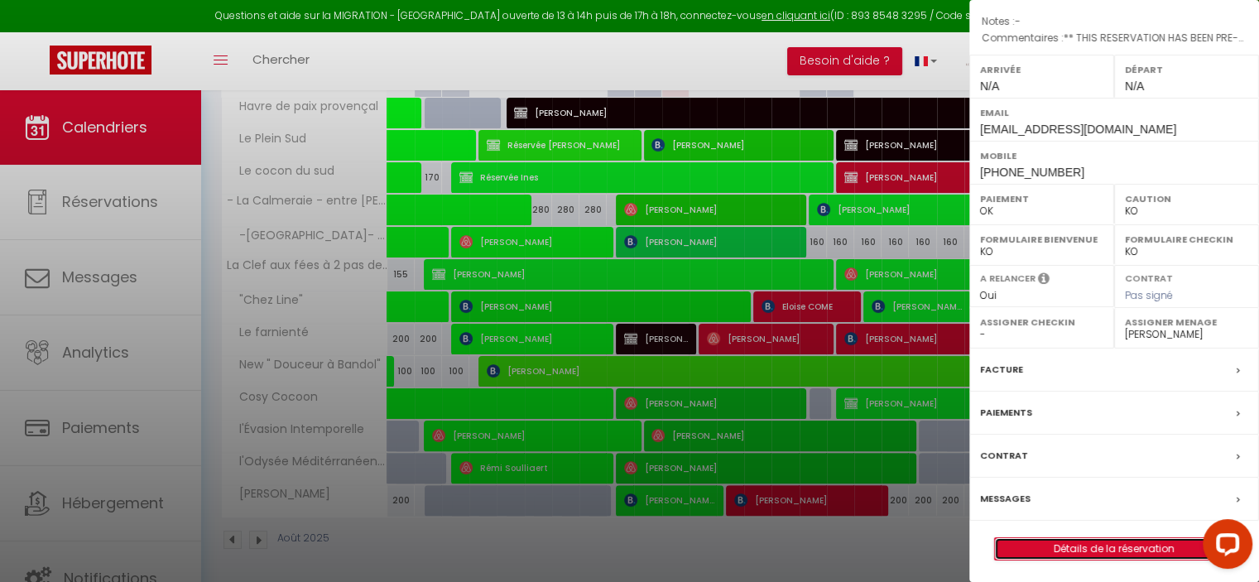
click at [1107, 542] on link "Détails de la réservation" at bounding box center [1114, 549] width 238 height 22
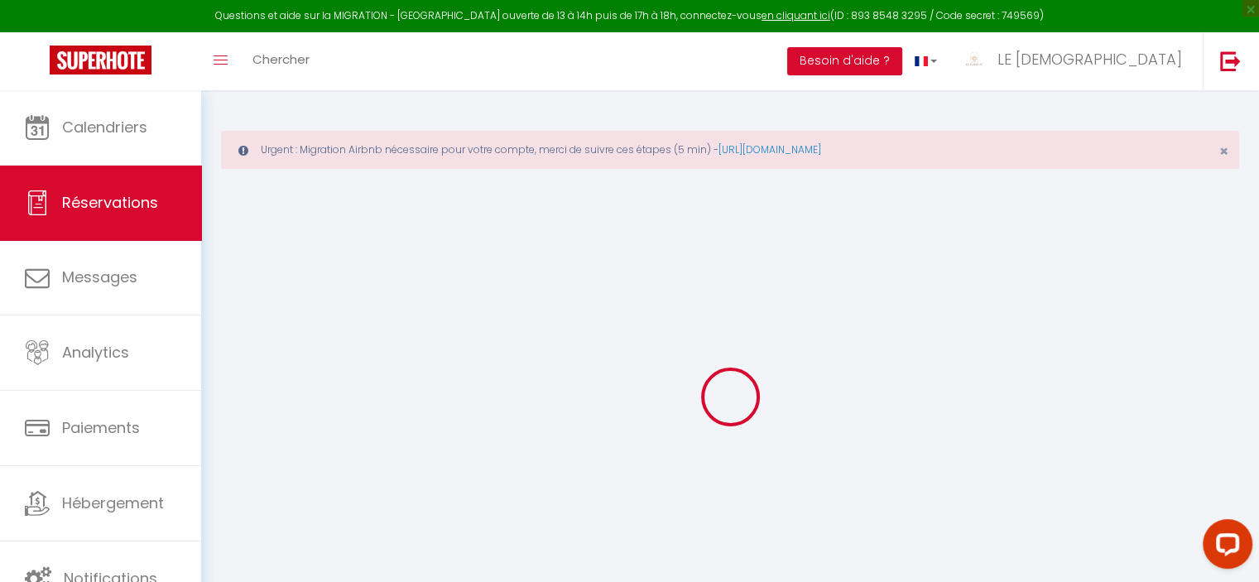
type input "Marie"
type input "Vigneron"
type input "mvigne.731436@guest.booking.com"
type input "+33661106669"
type input "."
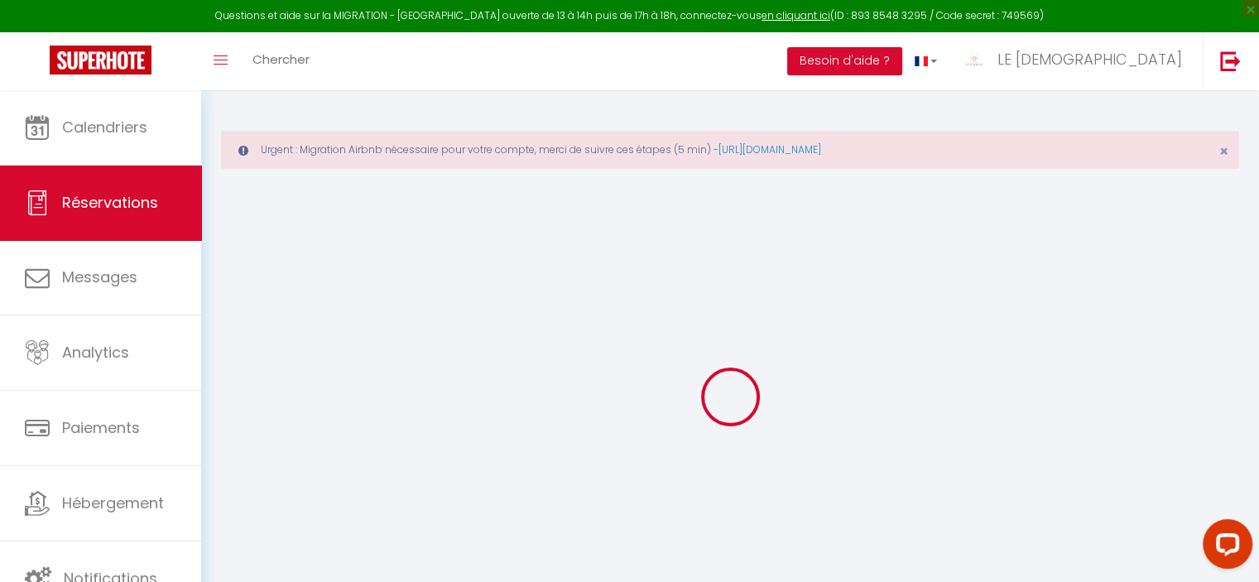
select select "FR"
type input "249.9"
type input "24.29"
select select "72186"
select select "1"
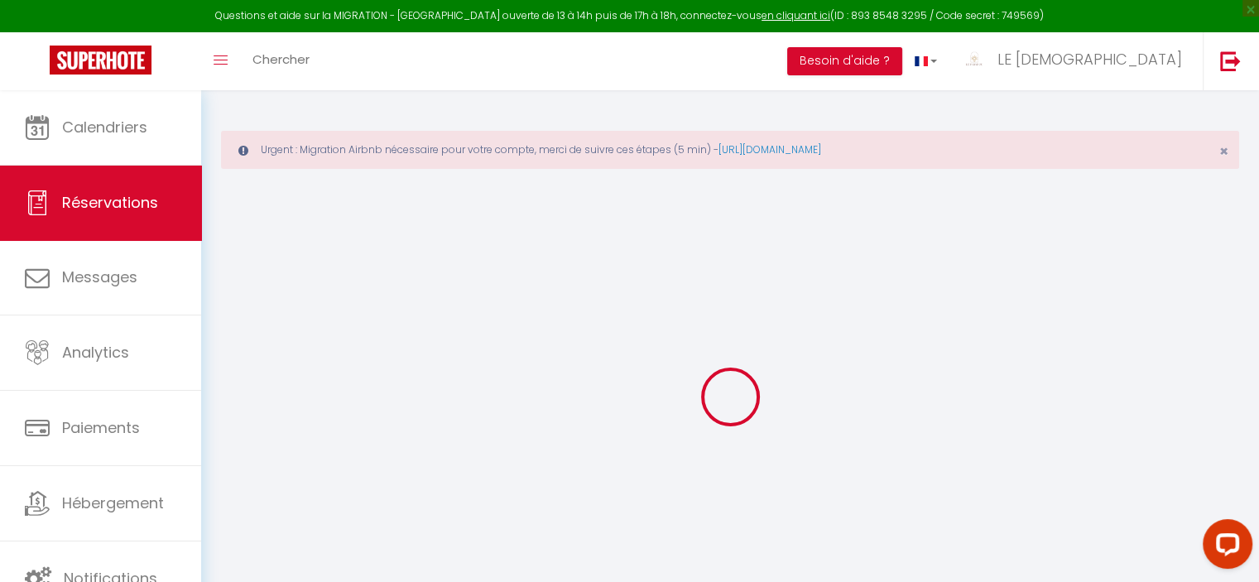
select select
type input "2"
select select "12"
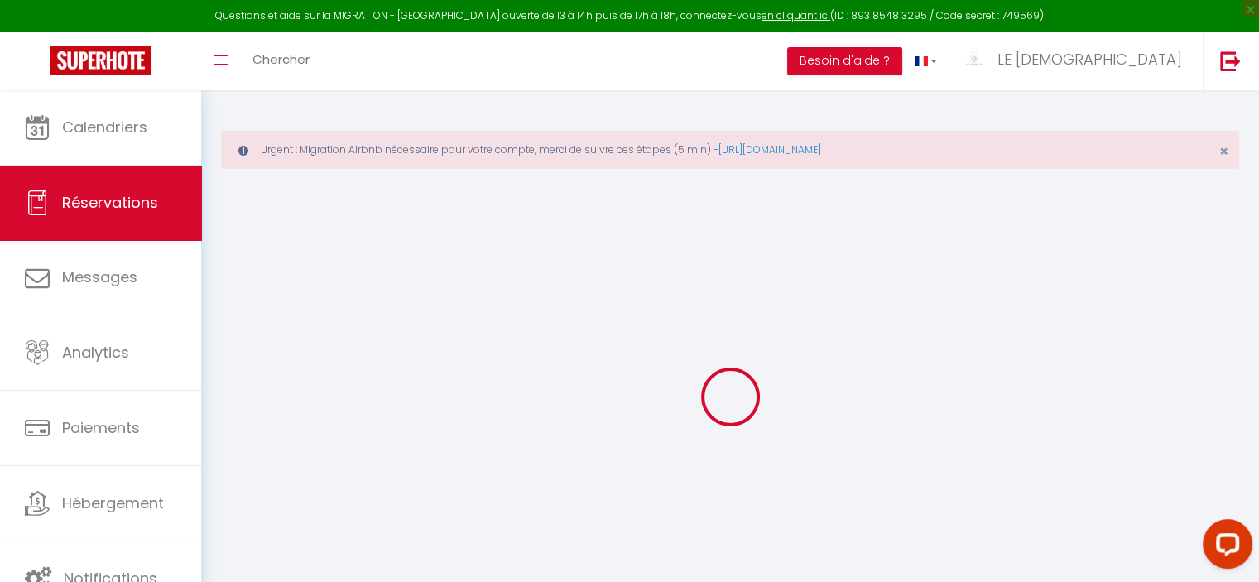
select select
type input "1416"
checkbox input "true"
type input "0"
select select "2"
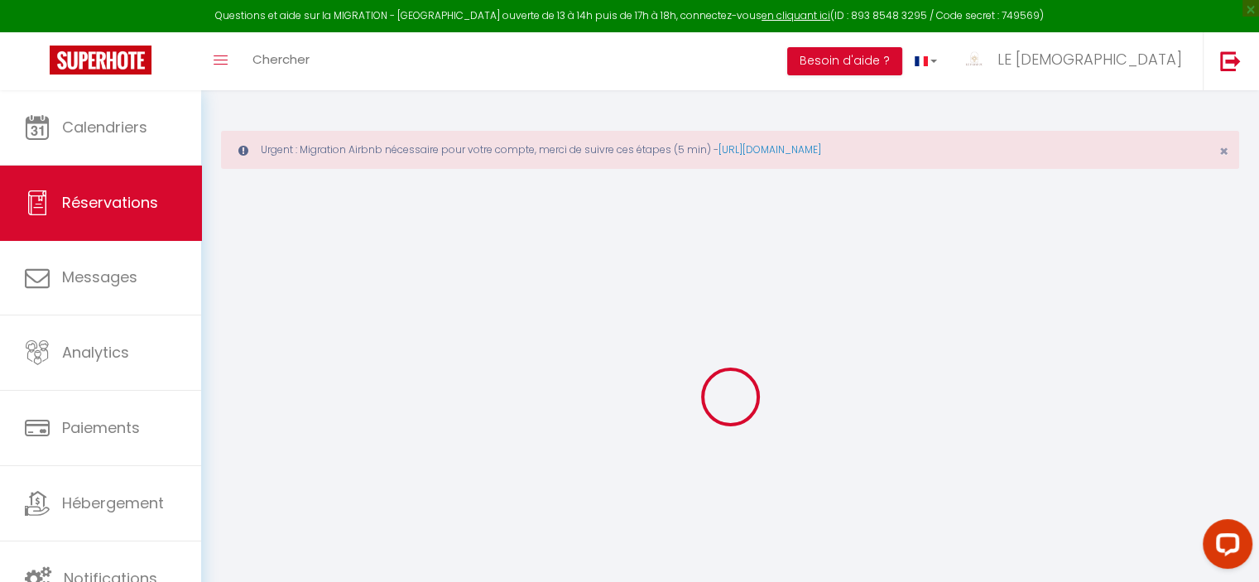
type input "0"
select select
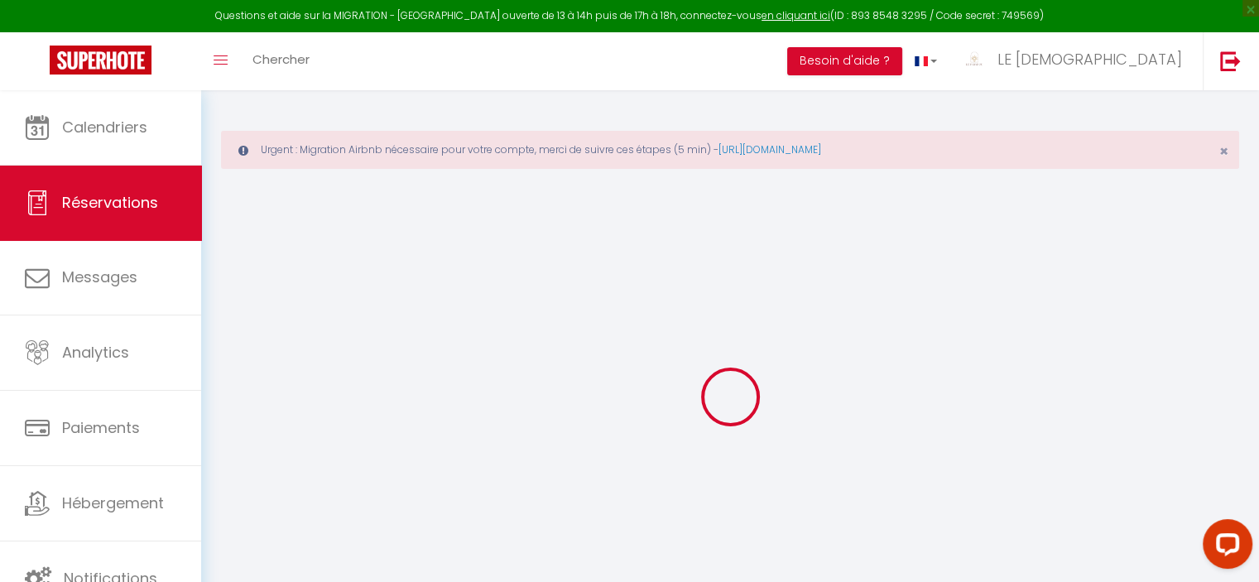
select select "14"
checkbox input "true"
select select
checkbox input "true"
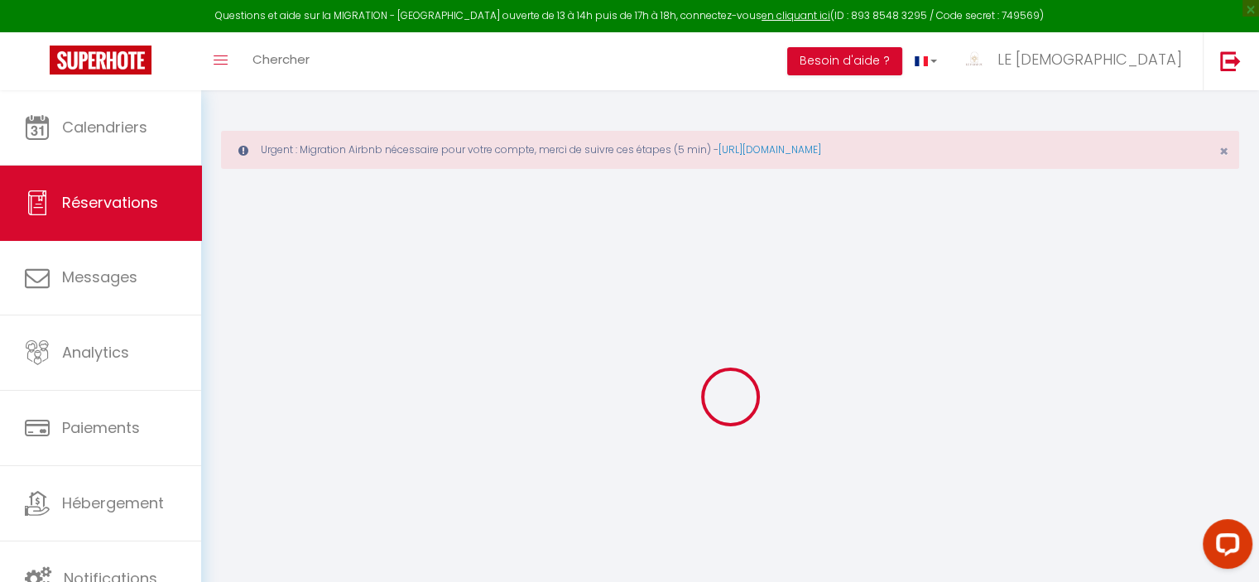
select select
checkbox input "true"
type textarea "** THIS RESERVATION HAS BEEN PRE-PAID ** Reservation has a cancellation grace p…"
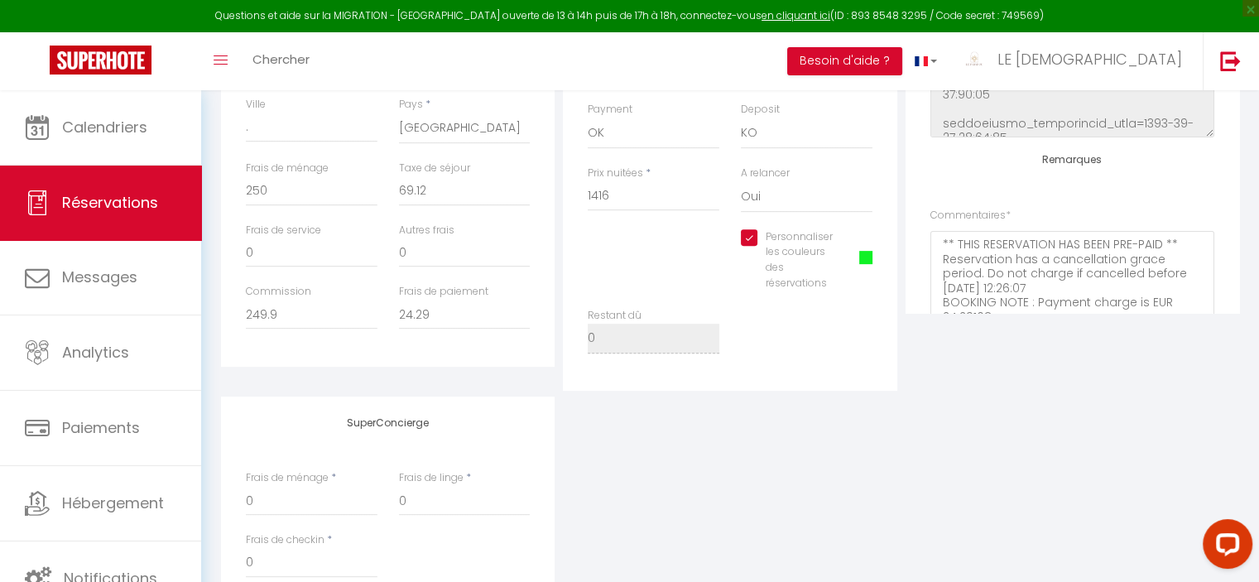
scroll to position [600, 0]
click at [869, 261] on span at bounding box center [865, 258] width 13 height 13
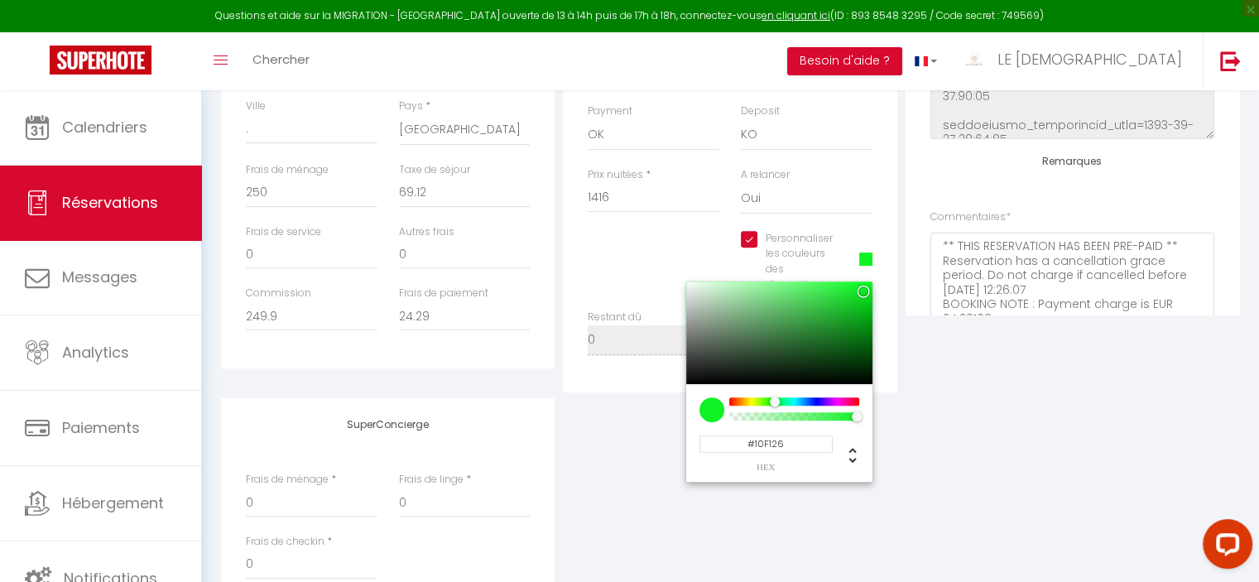
click at [848, 289] on div at bounding box center [779, 332] width 186 height 103
click at [970, 375] on div "Plateformes Source Direct Airbnb.com Booking.com Chalet montagne Expedia Gite d…" at bounding box center [1072, 85] width 342 height 616
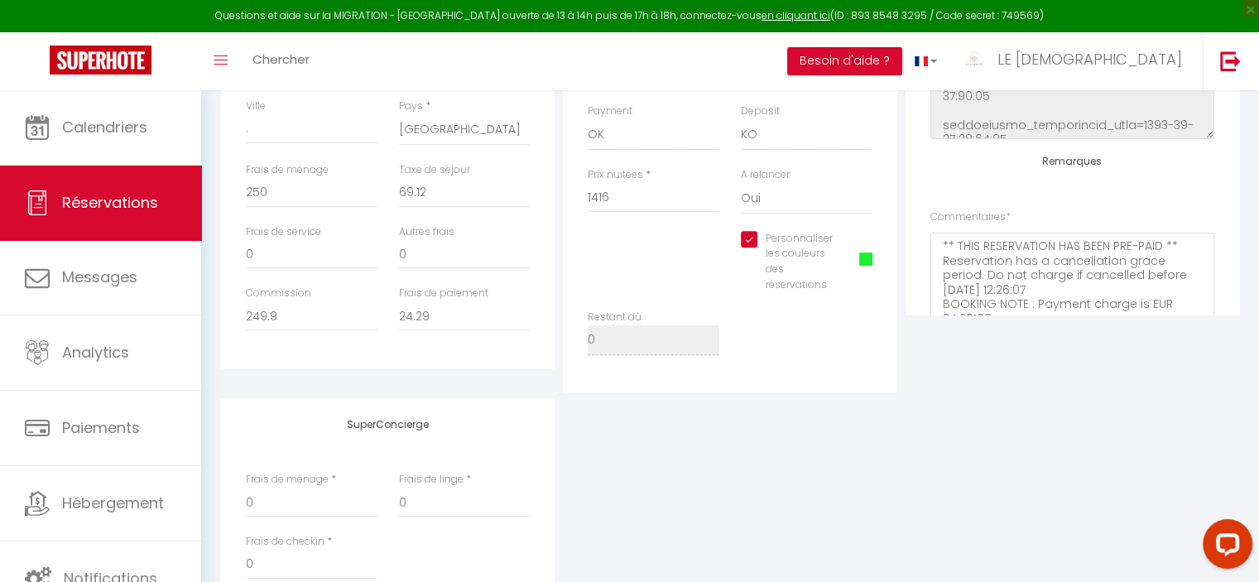
scroll to position [0, 0]
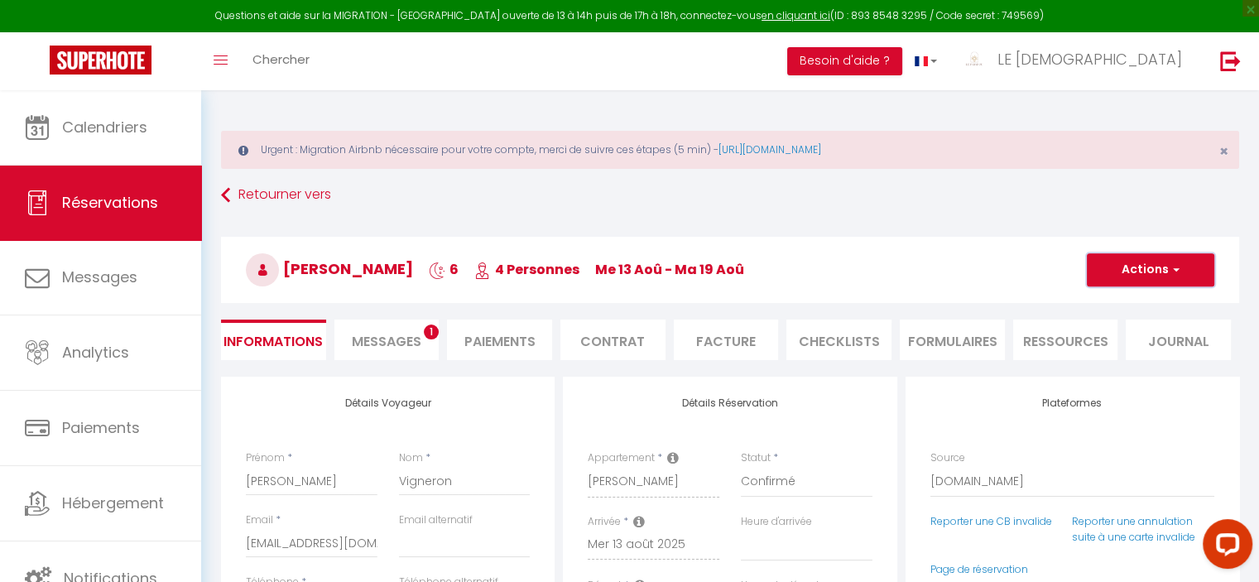
click at [1170, 269] on span "button" at bounding box center [1174, 269] width 10 height 15
click at [1165, 301] on link "Enregistrer" at bounding box center [1134, 306] width 131 height 22
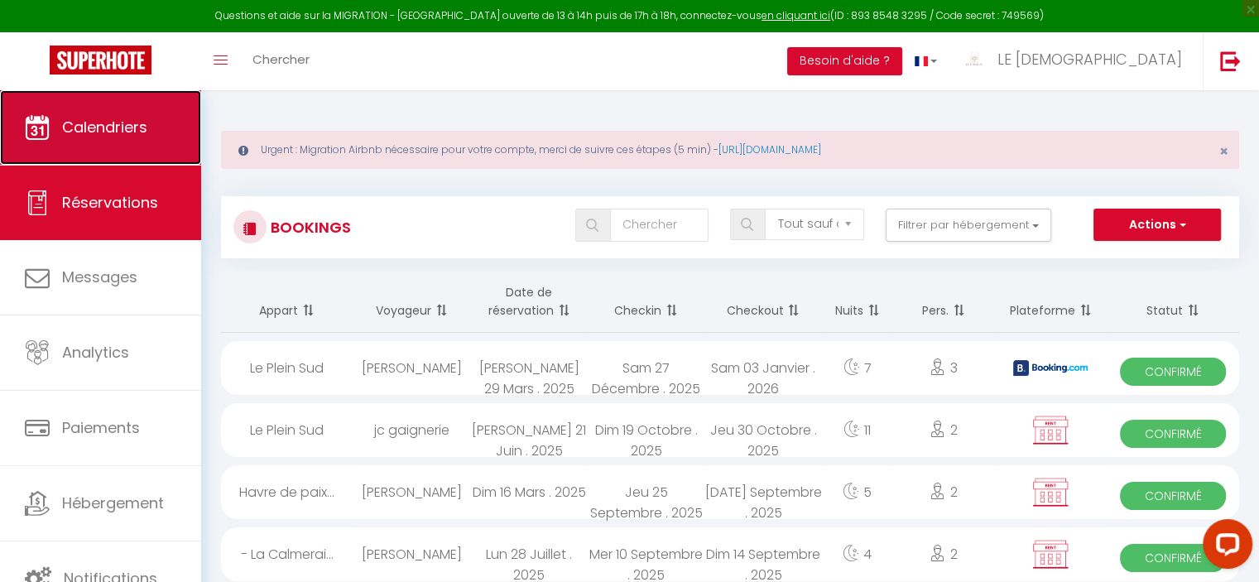
click at [99, 122] on span "Calendriers" at bounding box center [104, 127] width 85 height 21
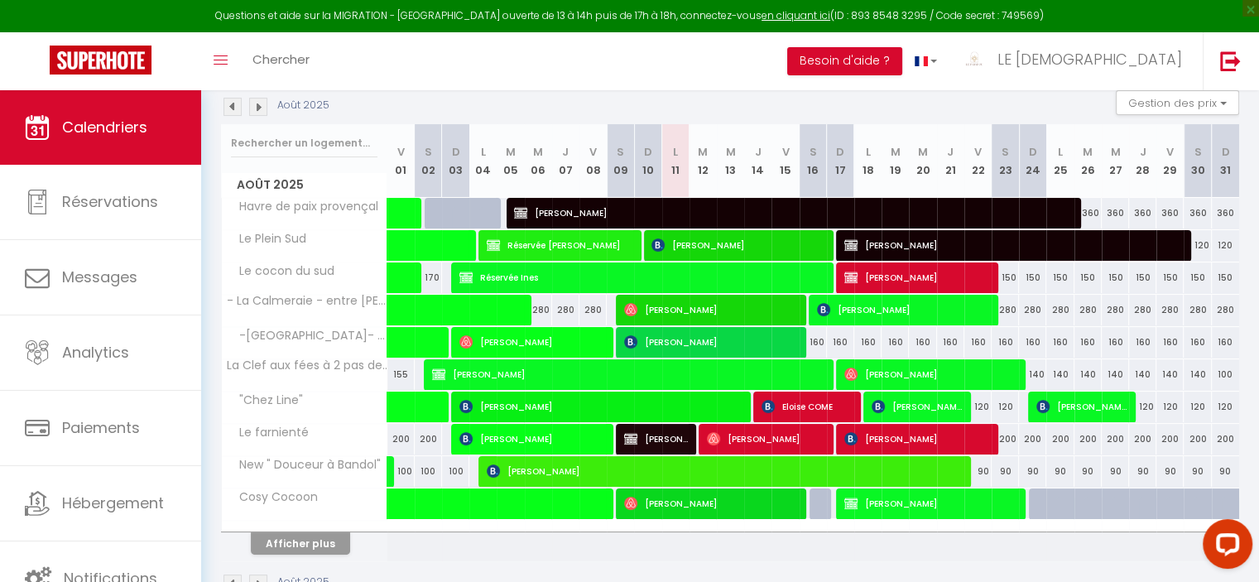
scroll to position [275, 0]
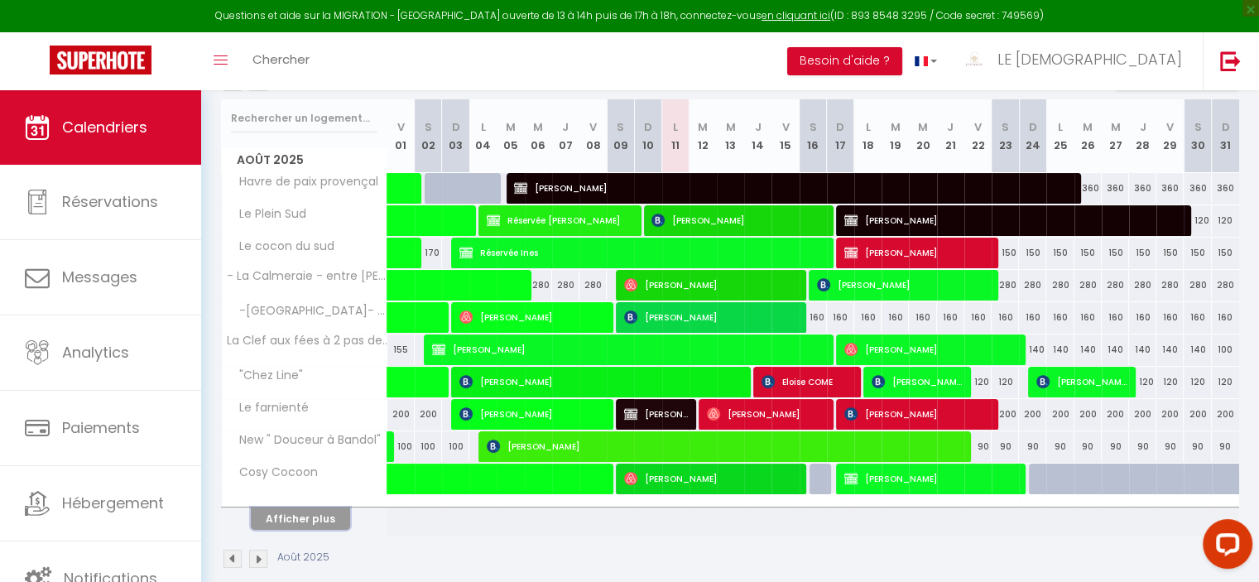
click at [322, 516] on button "Afficher plus" at bounding box center [300, 518] width 99 height 22
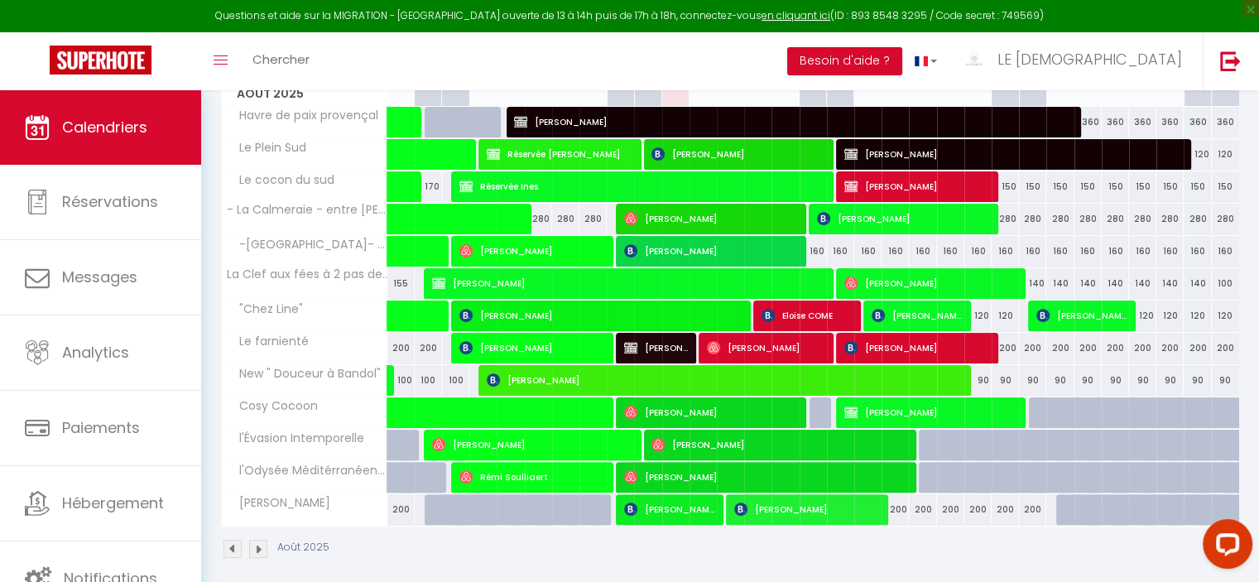
scroll to position [0, 0]
